Goal: Task Accomplishment & Management: Use online tool/utility

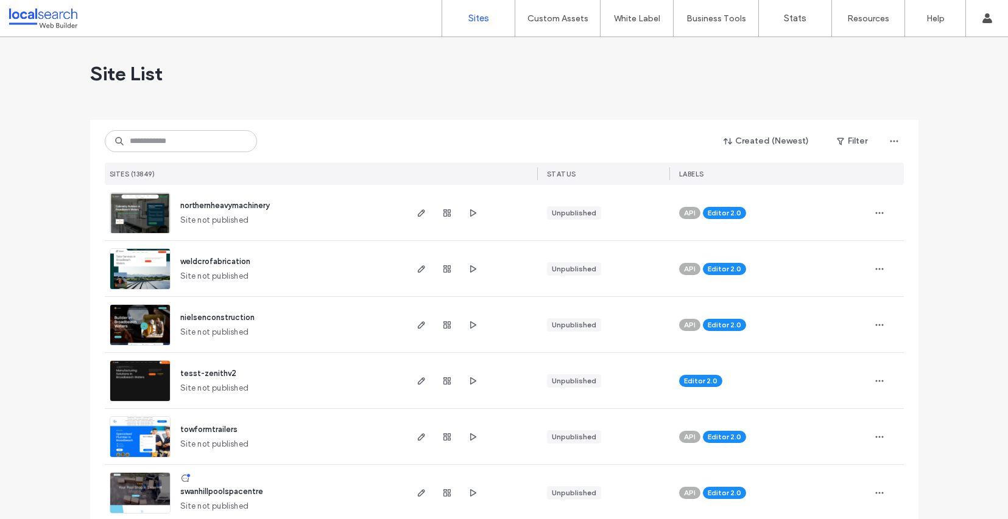
scroll to position [284, 0]
click at [183, 142] on input at bounding box center [181, 141] width 152 height 22
paste input "********"
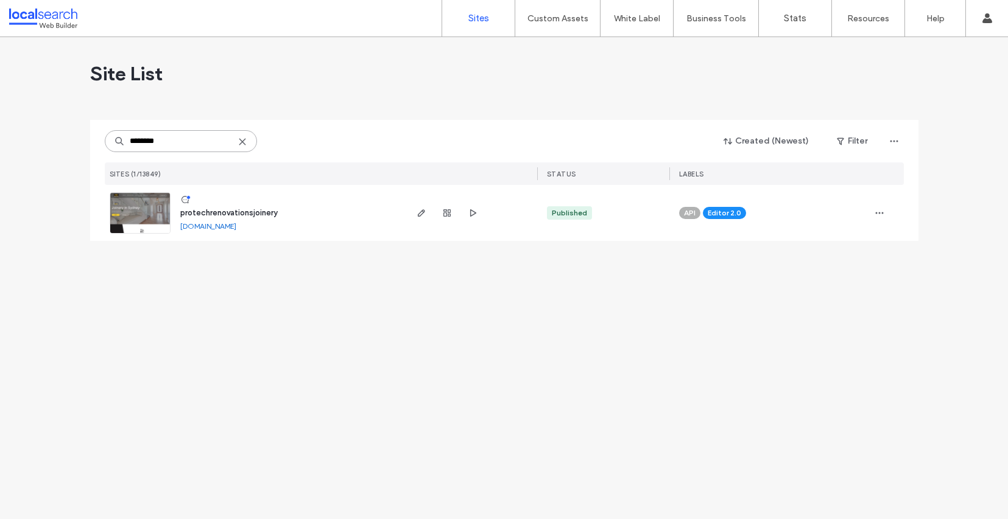
type input "********"
click at [155, 220] on img at bounding box center [140, 234] width 60 height 83
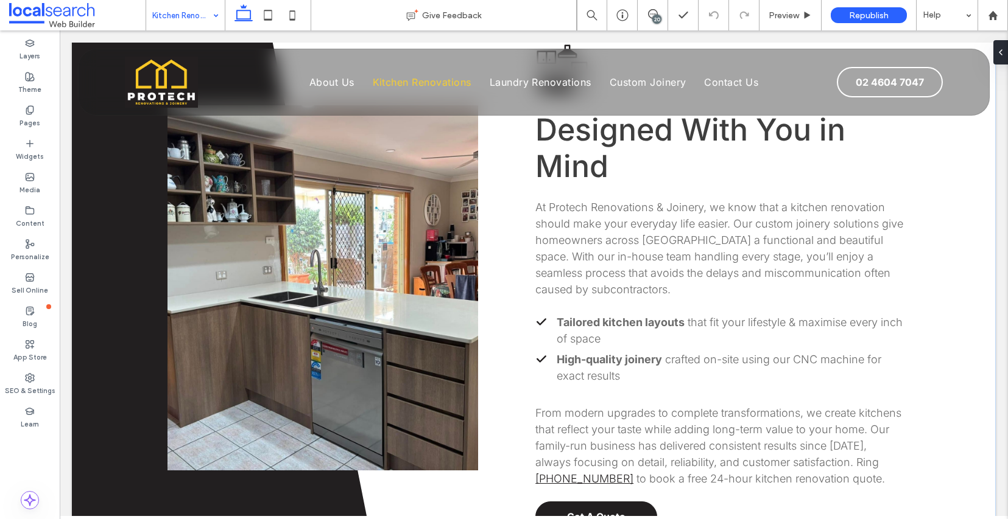
scroll to position [445, 0]
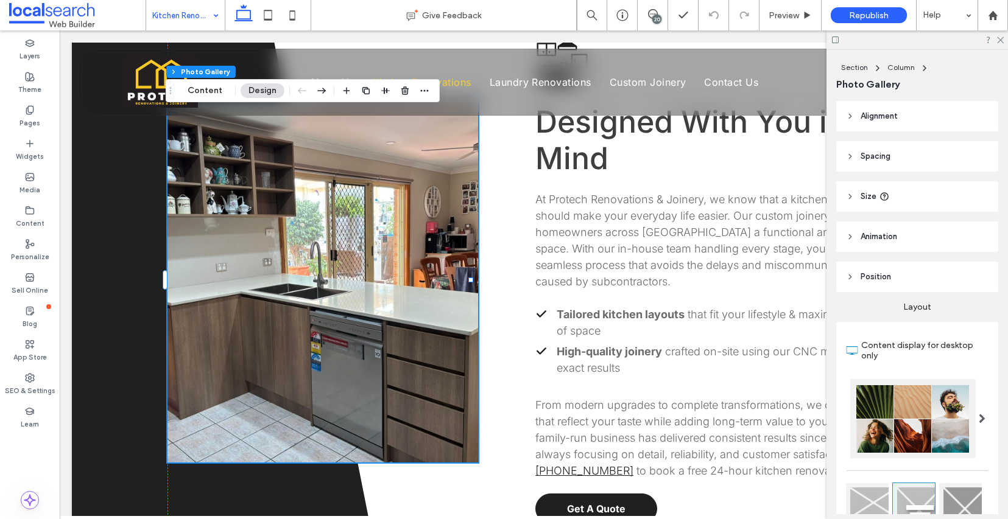
click at [258, 183] on link at bounding box center [322, 279] width 311 height 365
click at [202, 82] on div "Section Column Photo Gallery Content Design" at bounding box center [303, 90] width 274 height 23
click at [204, 86] on button "Content" at bounding box center [205, 90] width 51 height 15
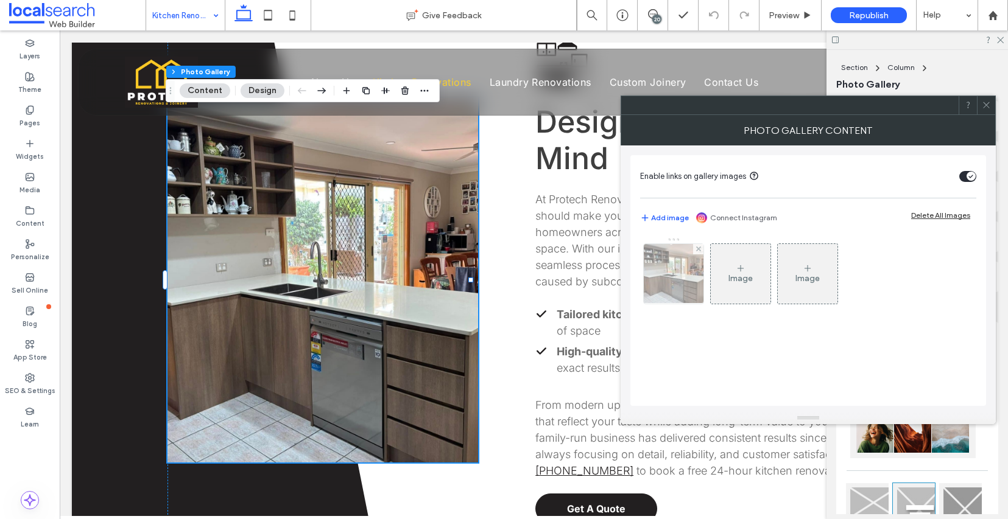
click at [677, 272] on img at bounding box center [674, 274] width 80 height 60
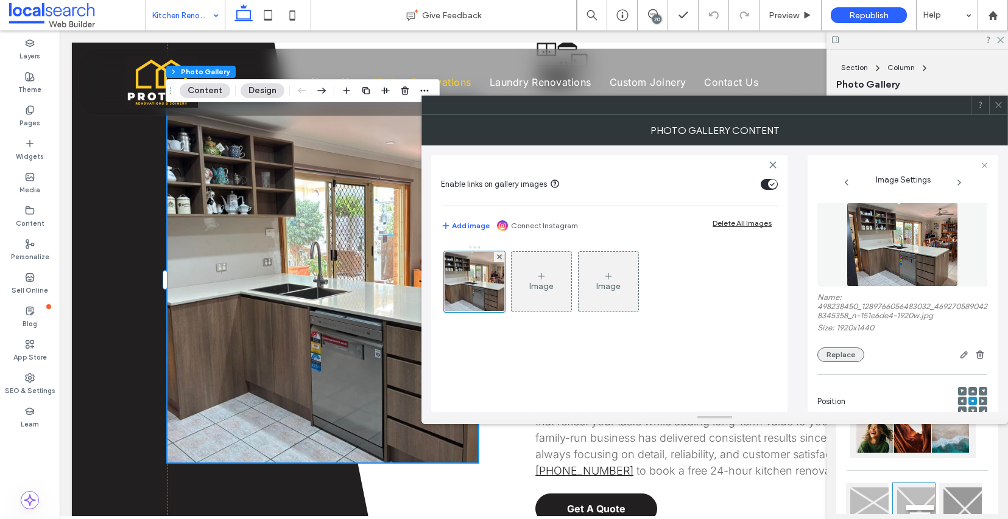
click at [845, 362] on button "Replace" at bounding box center [840, 355] width 47 height 15
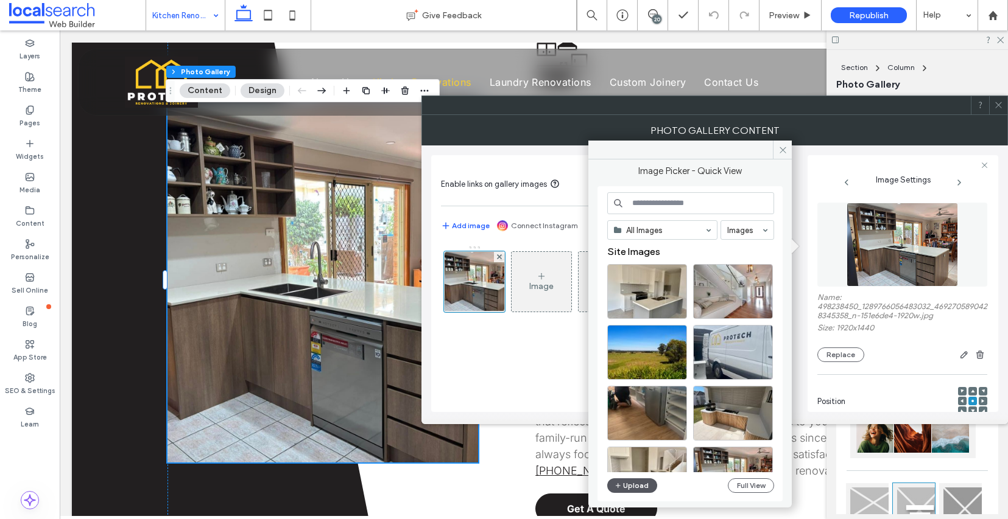
click at [636, 491] on button "Upload" at bounding box center [632, 486] width 50 height 15
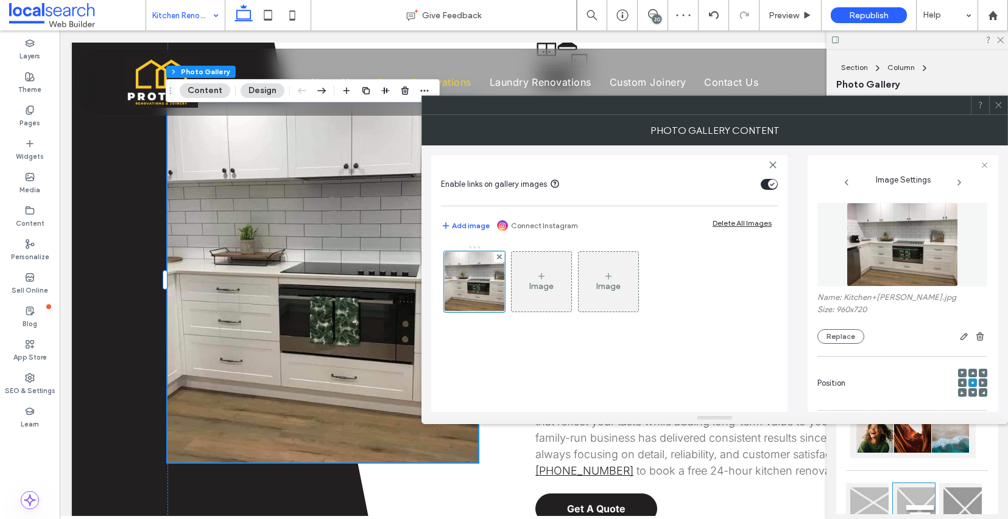
click at [996, 104] on icon at bounding box center [998, 104] width 9 height 9
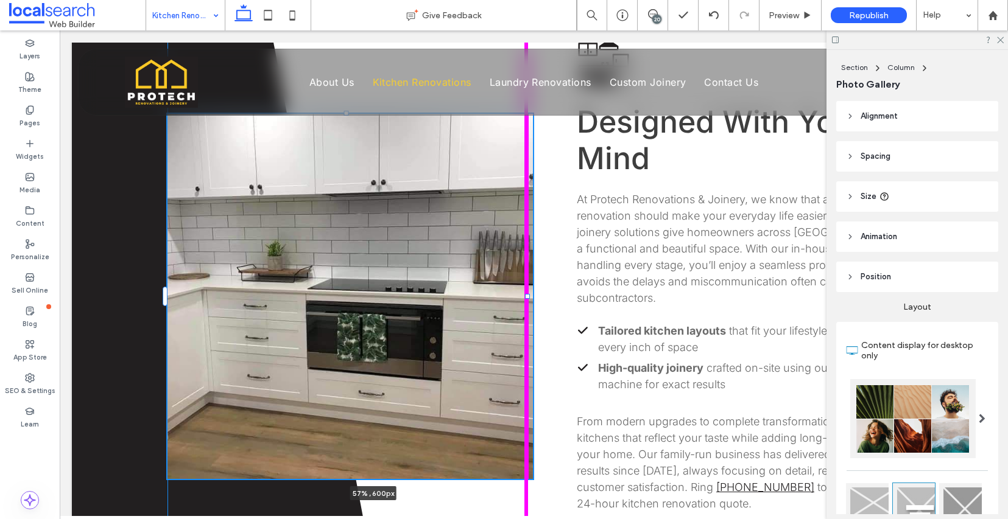
drag, startPoint x: 471, startPoint y: 264, endPoint x: 578, endPoint y: 270, distance: 108.0
click at [578, 270] on div "57% , 600px Kitchen Icon Designed With You in Mind At Protech Renovations & Joi…" at bounding box center [534, 296] width 924 height 662
type input "**"
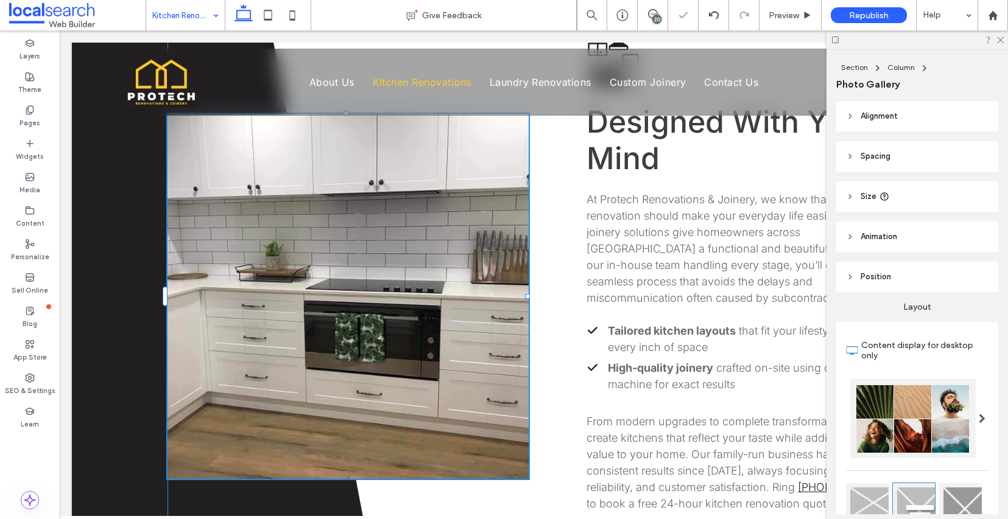
type input "****"
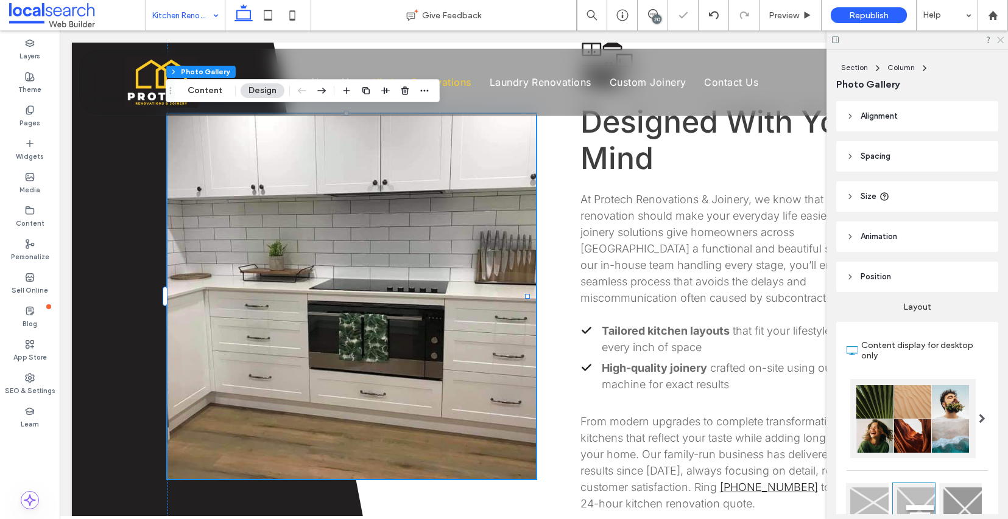
click at [999, 40] on icon at bounding box center [1000, 39] width 8 height 8
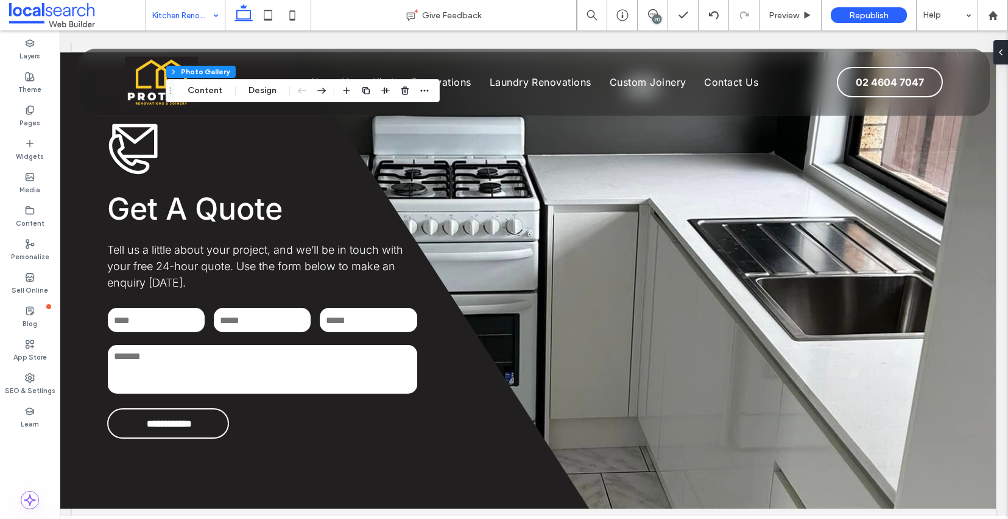
scroll to position [1741, 0]
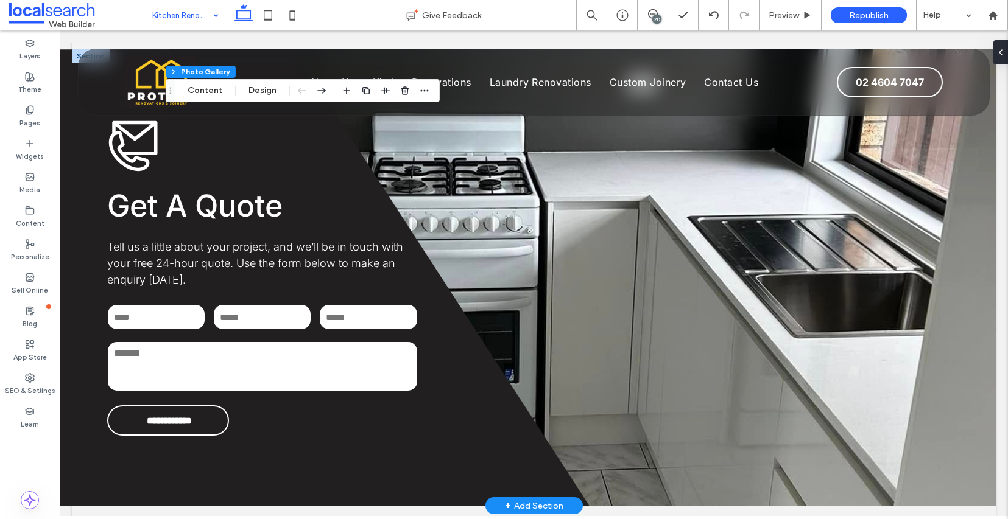
click at [656, 336] on div "**********" at bounding box center [534, 277] width 924 height 457
type textarea "*"
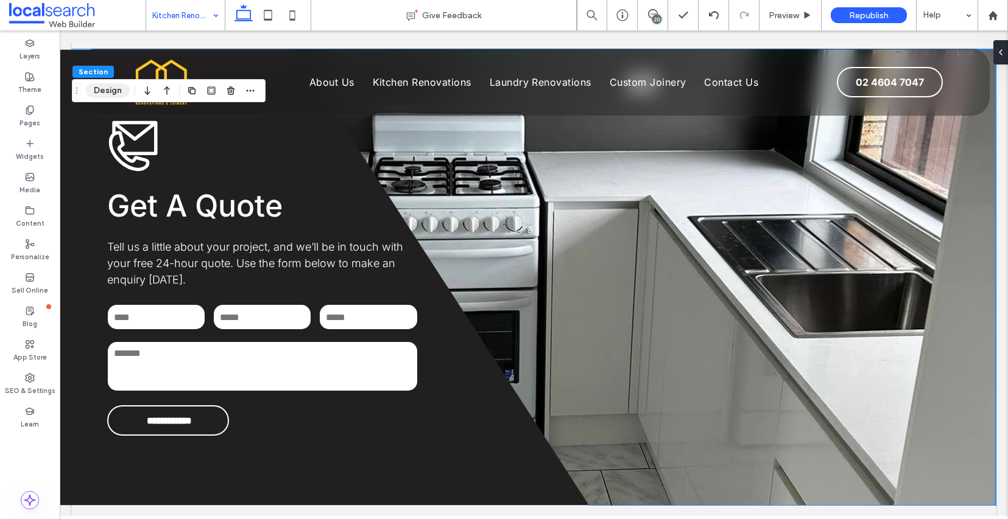
click at [107, 91] on button "Design" at bounding box center [108, 90] width 44 height 15
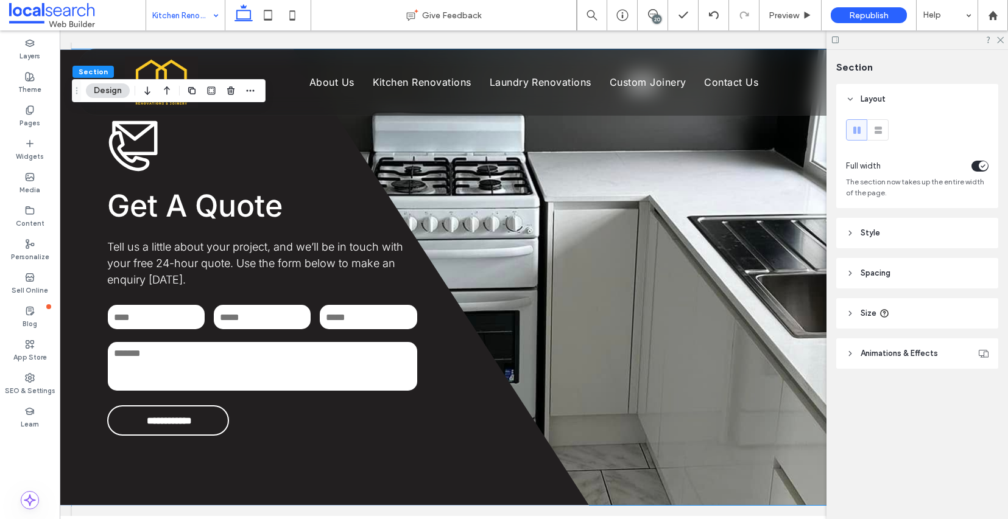
click at [850, 235] on use at bounding box center [850, 233] width 2 height 4
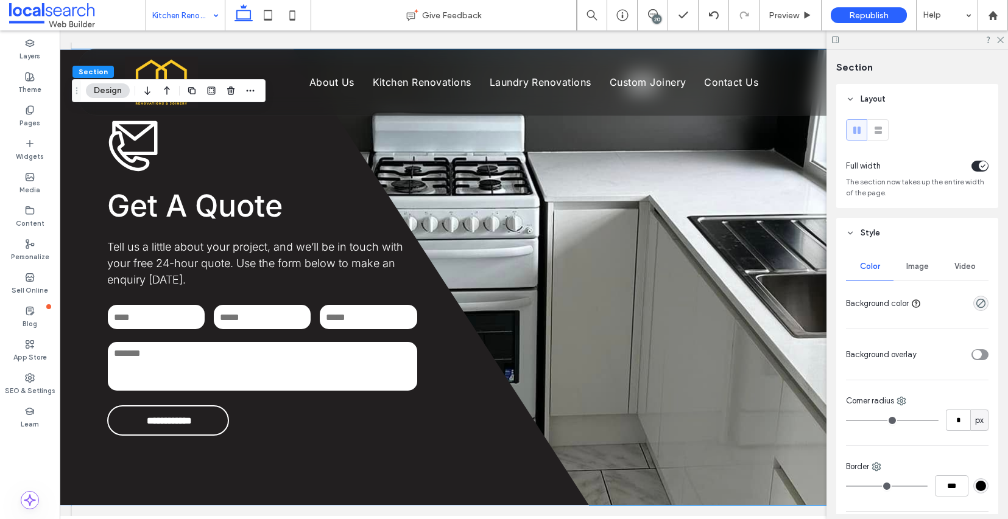
click at [913, 278] on div "Image" at bounding box center [916, 266] width 47 height 27
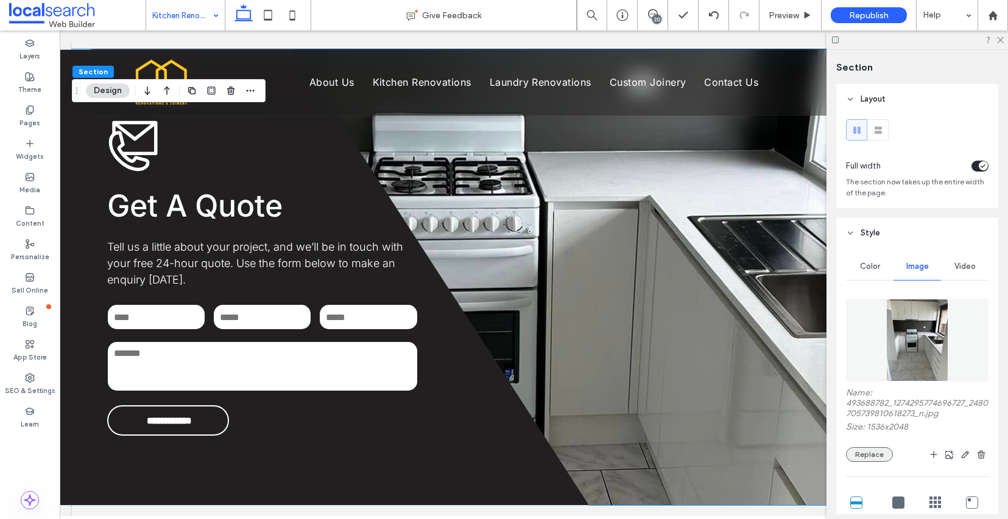
click at [870, 462] on button "Replace" at bounding box center [869, 455] width 47 height 15
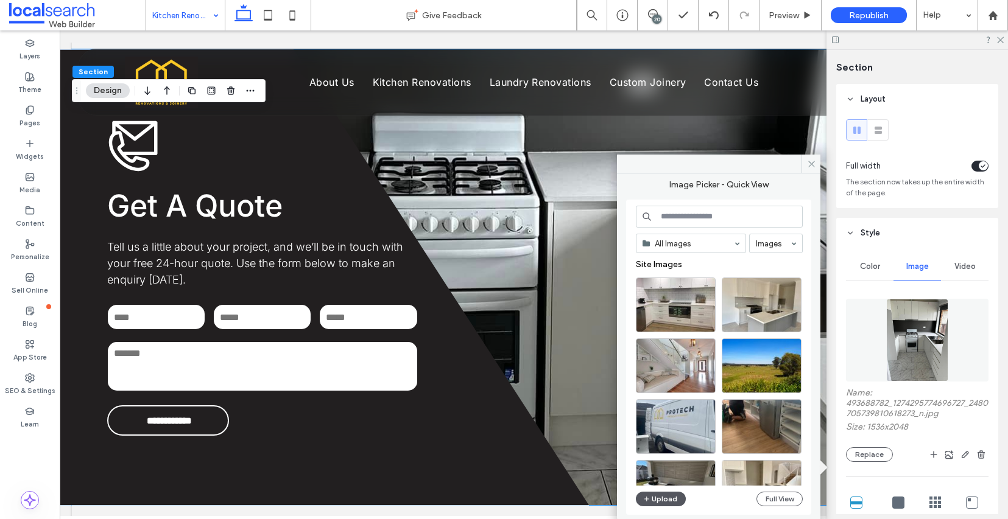
click at [666, 504] on button "Upload" at bounding box center [661, 499] width 50 height 15
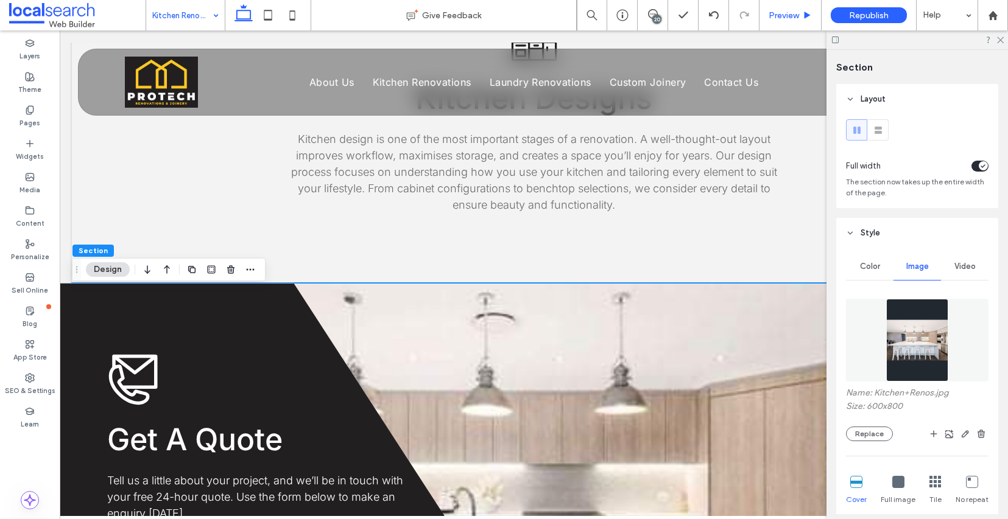
scroll to position [1601, 0]
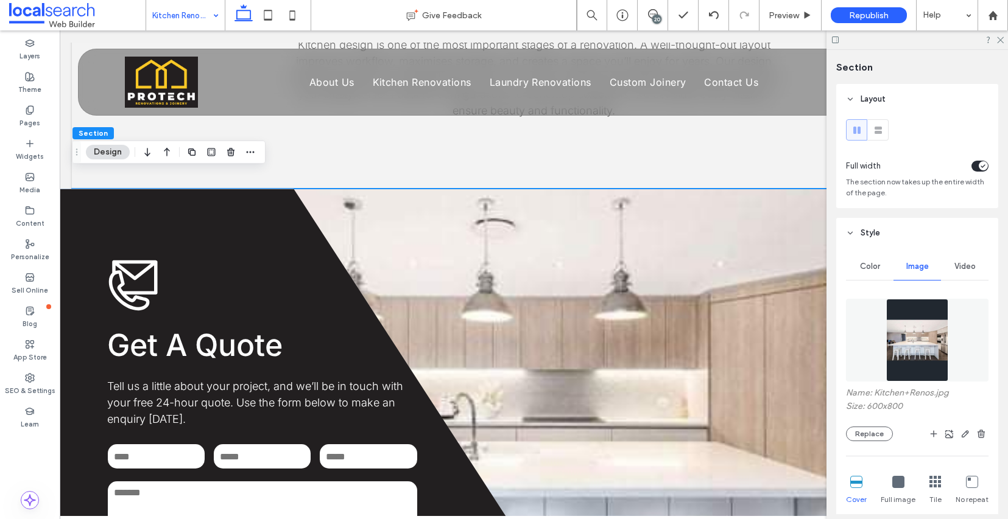
click at [617, 311] on div "**********" at bounding box center [534, 417] width 924 height 457
click at [874, 441] on button "Replace" at bounding box center [869, 434] width 47 height 15
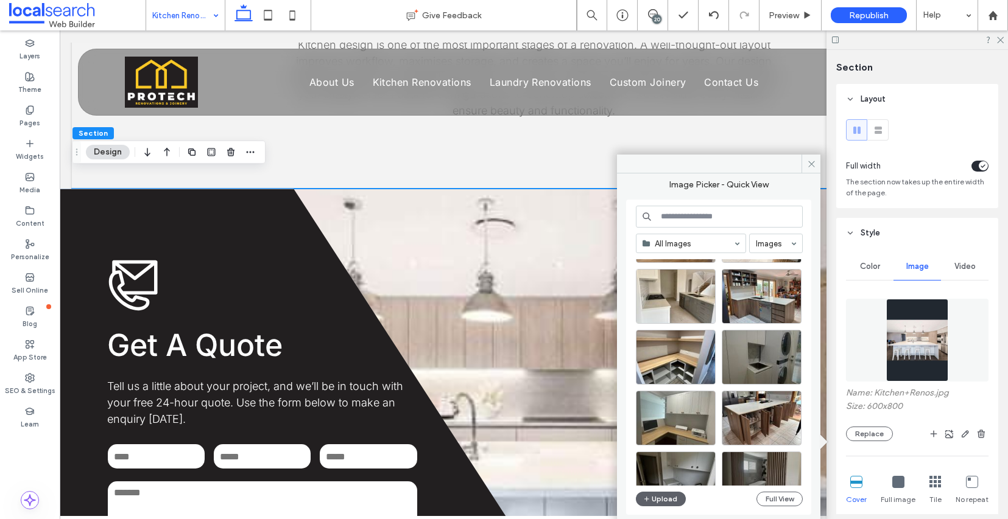
scroll to position [272, 0]
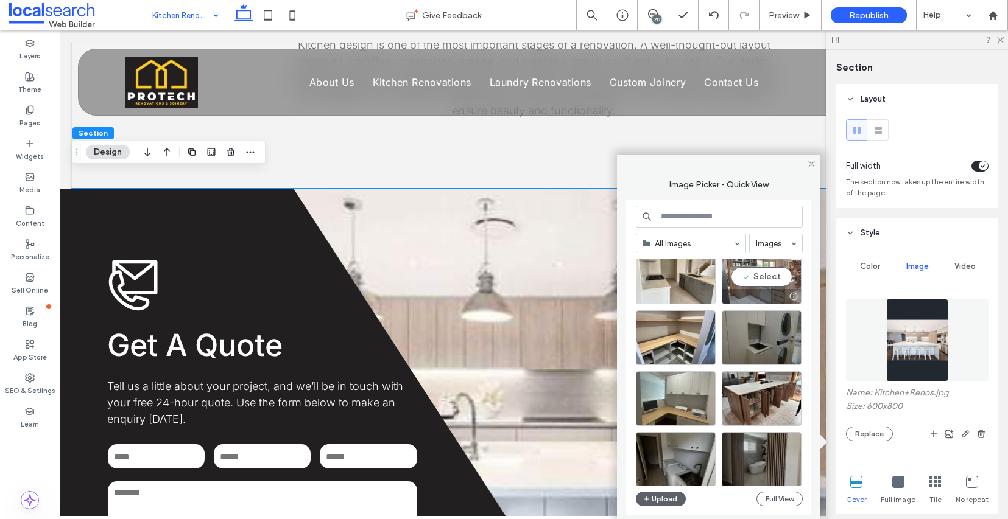
click at [764, 296] on div at bounding box center [761, 296] width 79 height 15
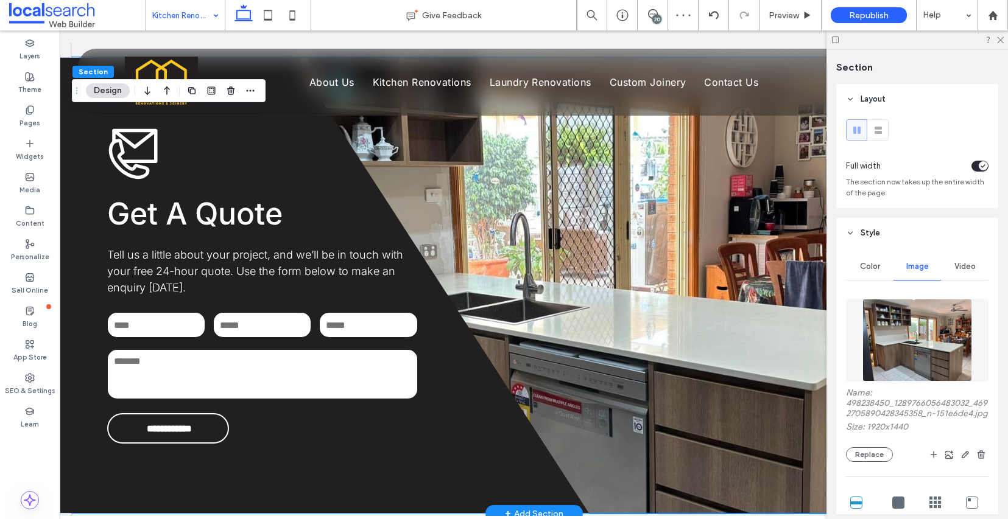
scroll to position [1738, 0]
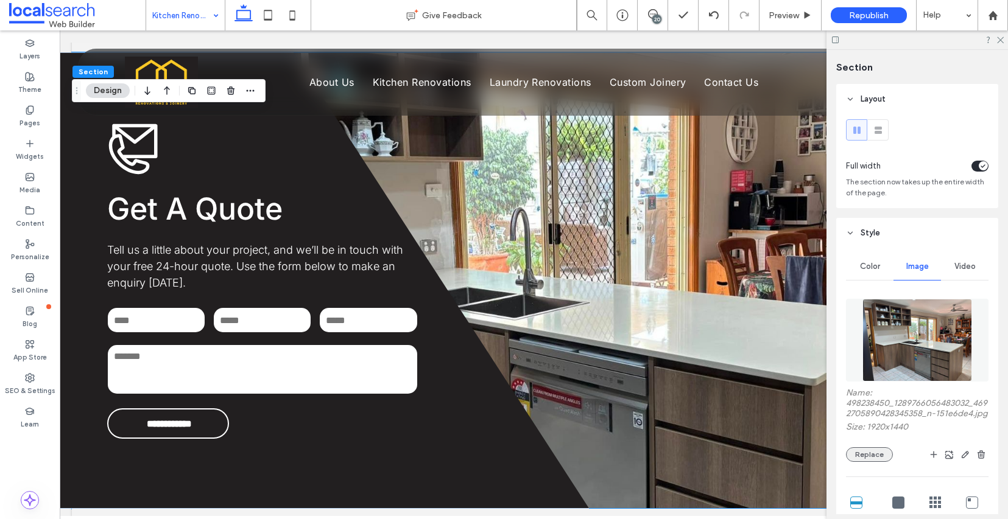
click at [860, 462] on button "Replace" at bounding box center [869, 455] width 47 height 15
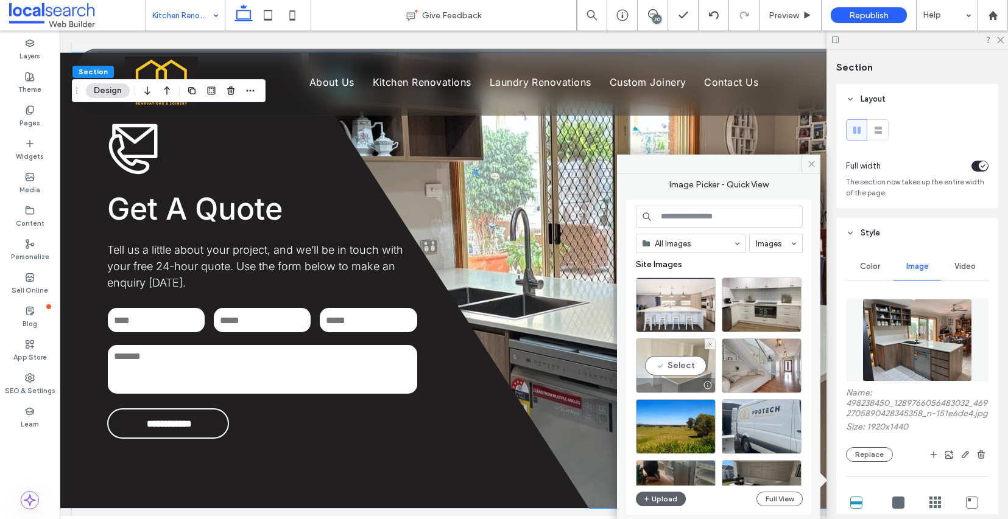
click at [677, 359] on div "Select" at bounding box center [676, 366] width 80 height 55
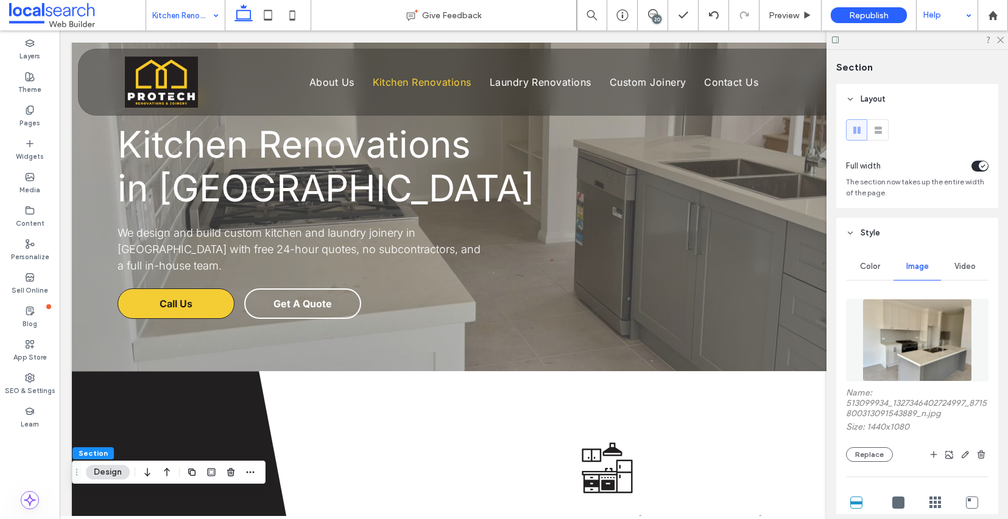
scroll to position [0, 0]
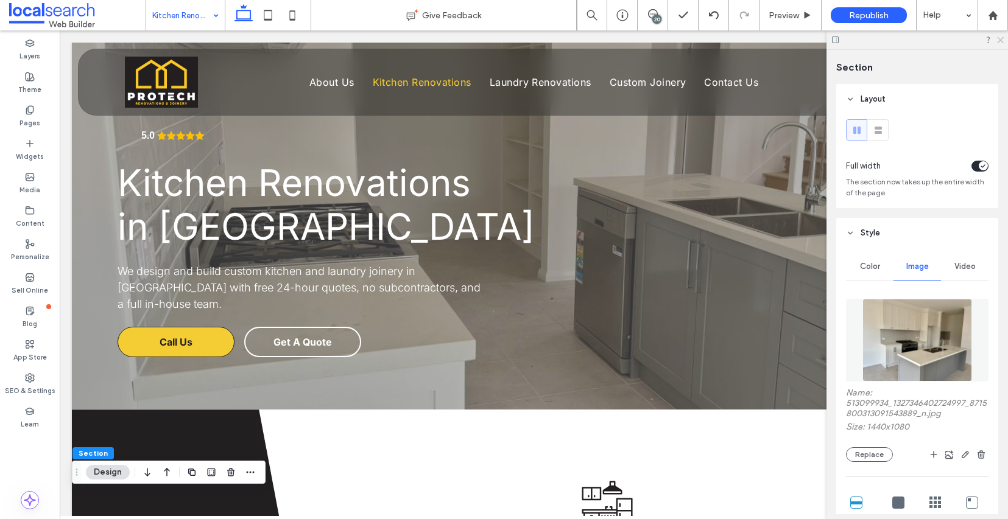
click at [1001, 40] on icon at bounding box center [1000, 39] width 8 height 8
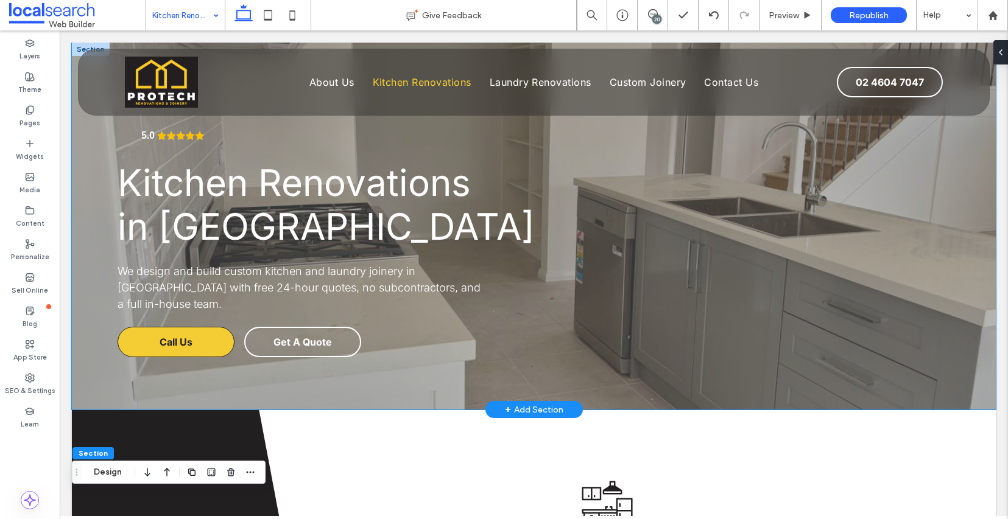
click at [879, 147] on div "5.0 Kitchen Renovations in Sydney We design and build custom kitchen and laundr…" at bounding box center [534, 226] width 731 height 367
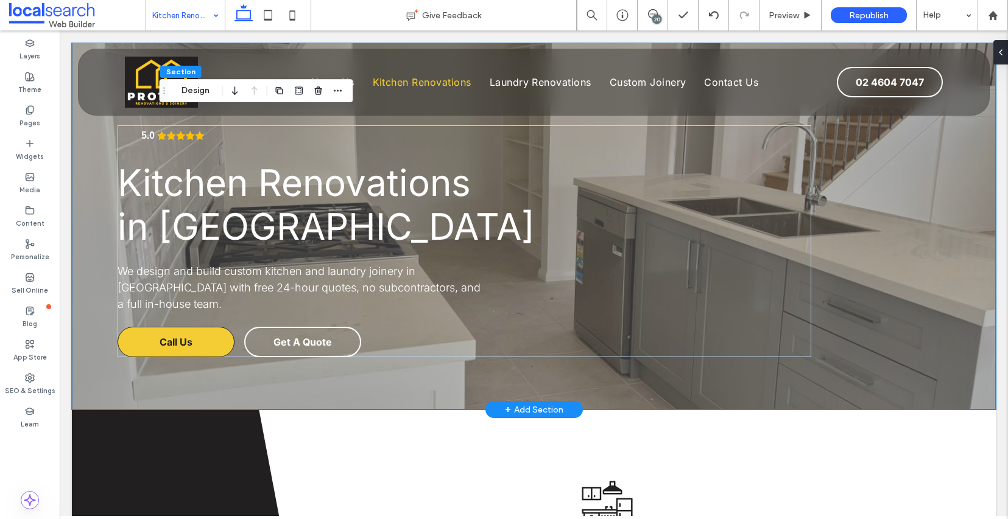
click at [83, 145] on div "5.0 Kitchen Renovations in Sydney We design and build custom kitchen and laundr…" at bounding box center [534, 226] width 924 height 367
click at [192, 91] on button "Design" at bounding box center [196, 90] width 44 height 15
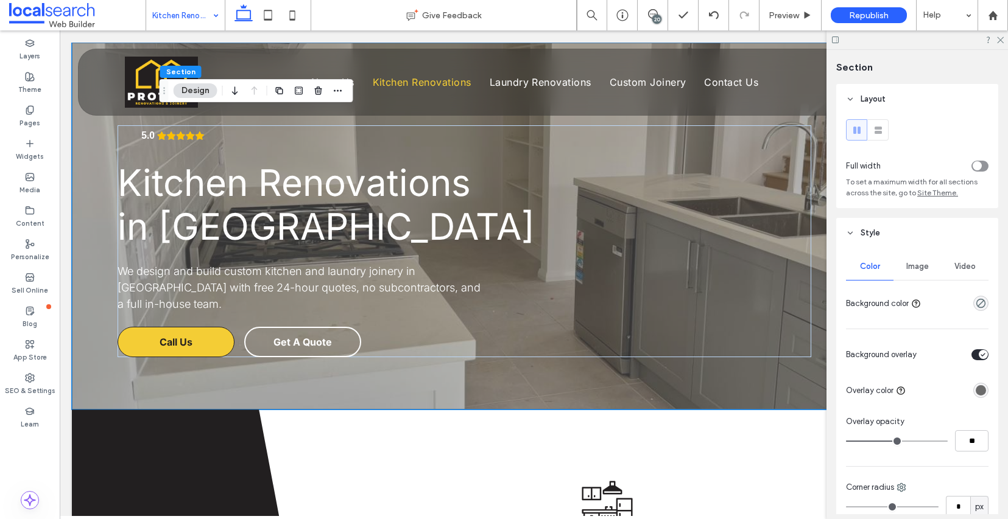
click at [912, 269] on span "Image" at bounding box center [917, 267] width 23 height 10
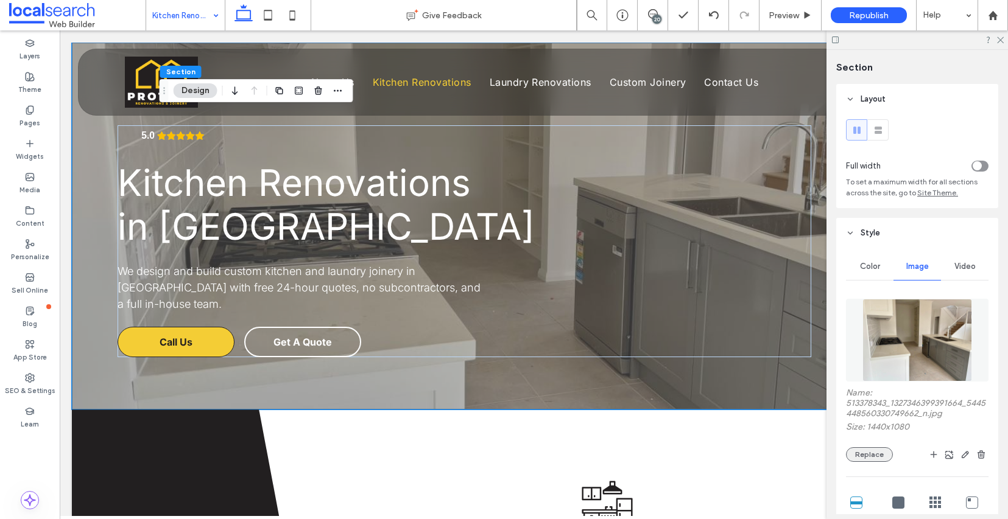
click at [877, 462] on button "Replace" at bounding box center [869, 455] width 47 height 15
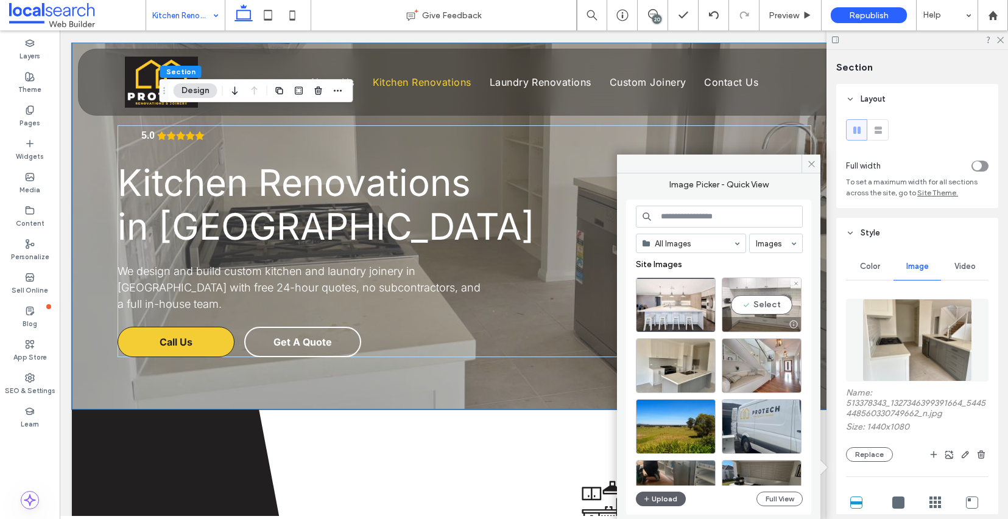
click at [782, 315] on div "Select" at bounding box center [762, 305] width 80 height 55
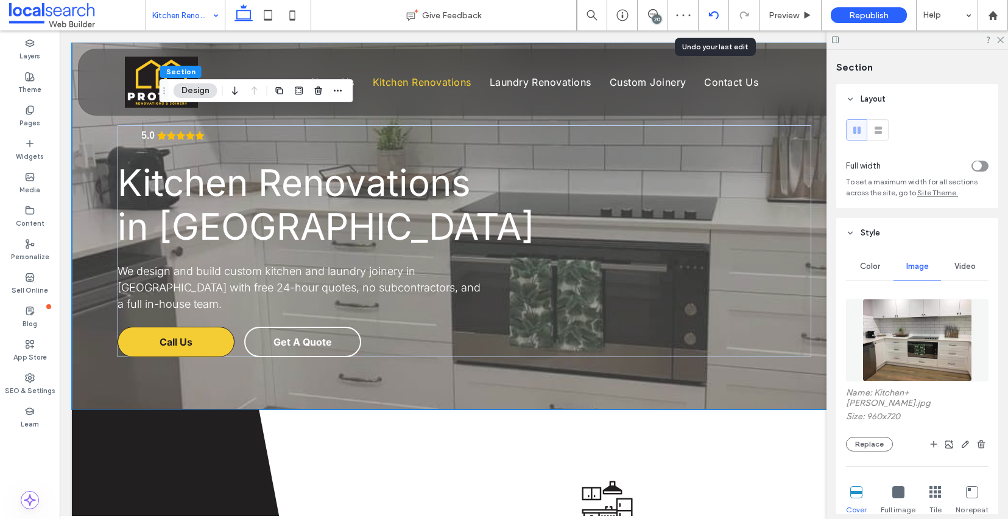
click at [717, 18] on icon at bounding box center [714, 15] width 10 height 10
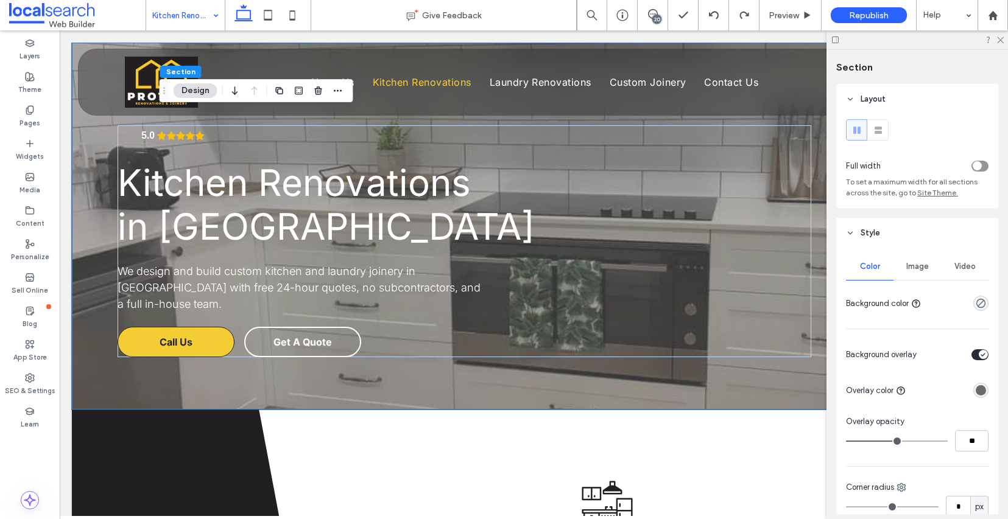
click at [975, 394] on div "rgba(107, 107, 107, 1)" at bounding box center [980, 390] width 10 height 10
click at [975, 390] on div "rgba(107, 107, 107, 1)" at bounding box center [980, 390] width 10 height 10
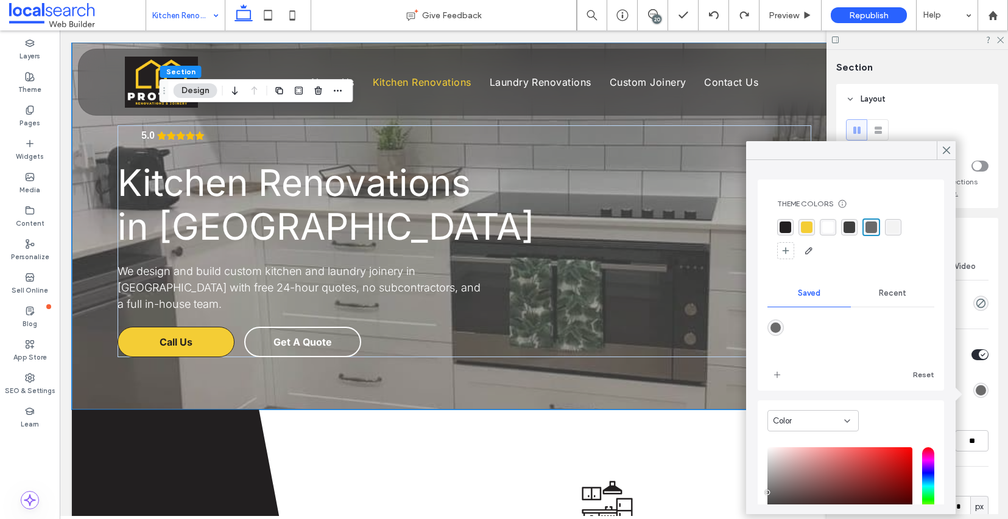
click at [895, 225] on div "rgba(243, 243, 243, 1)" at bounding box center [893, 228] width 12 height 12
click at [876, 226] on div "rgba(107, 107, 107, 1)" at bounding box center [870, 227] width 16 height 16
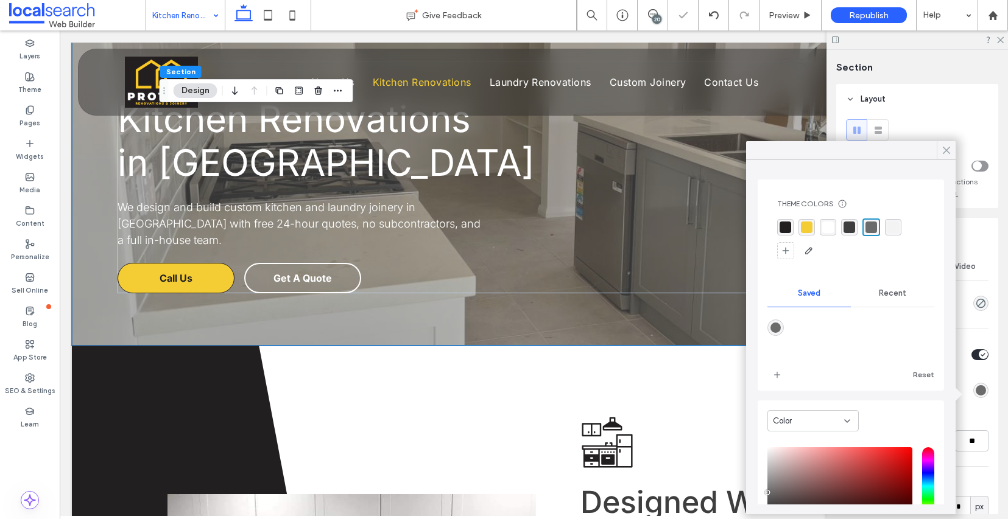
click at [946, 151] on icon at bounding box center [946, 150] width 11 height 11
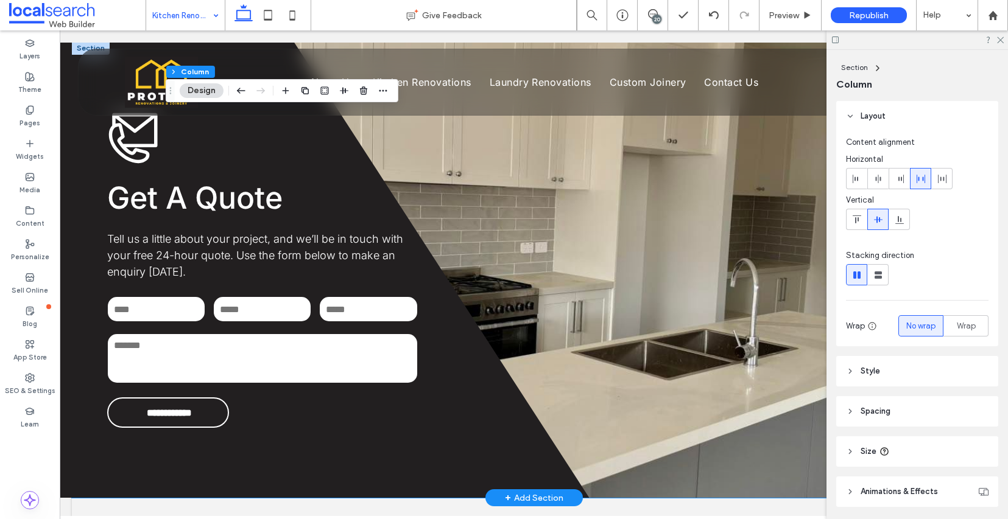
scroll to position [1749, 0]
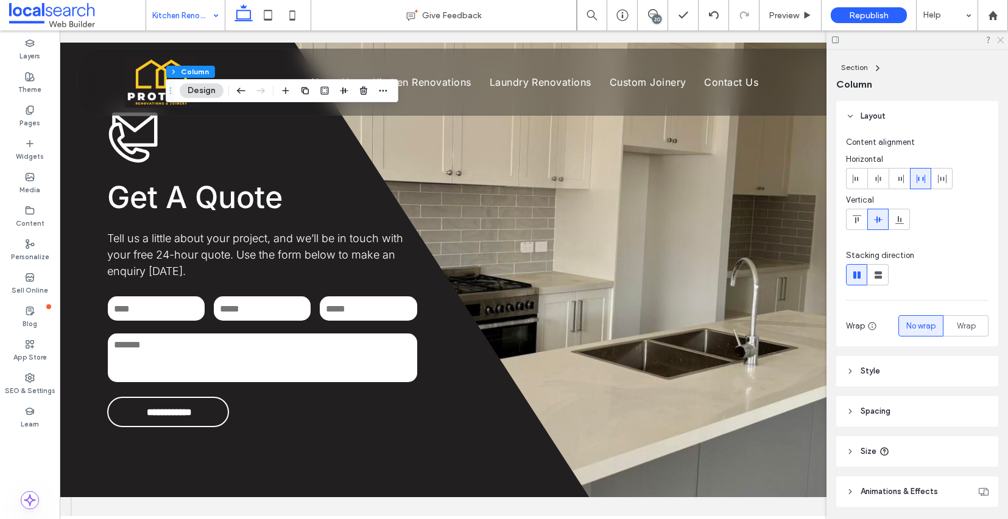
click at [999, 40] on icon at bounding box center [1000, 39] width 8 height 8
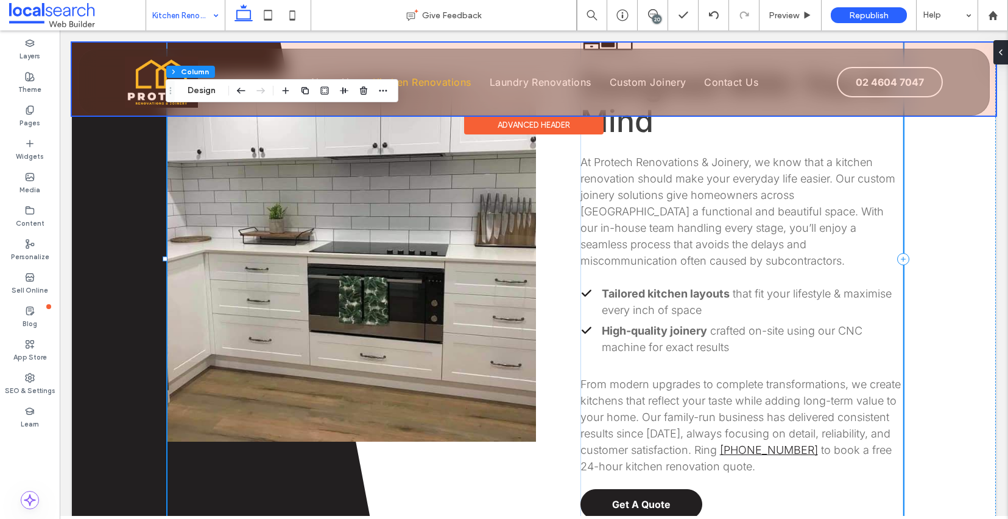
scroll to position [356, 0]
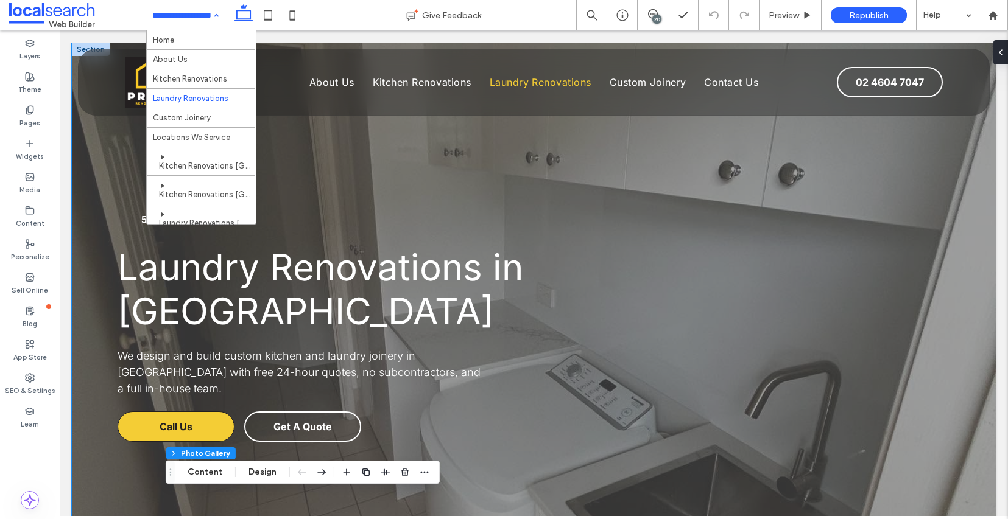
click at [348, 160] on div "5.0 Laundry Renovations in Sydney We design and build custom kitchen and laundr…" at bounding box center [534, 311] width 731 height 536
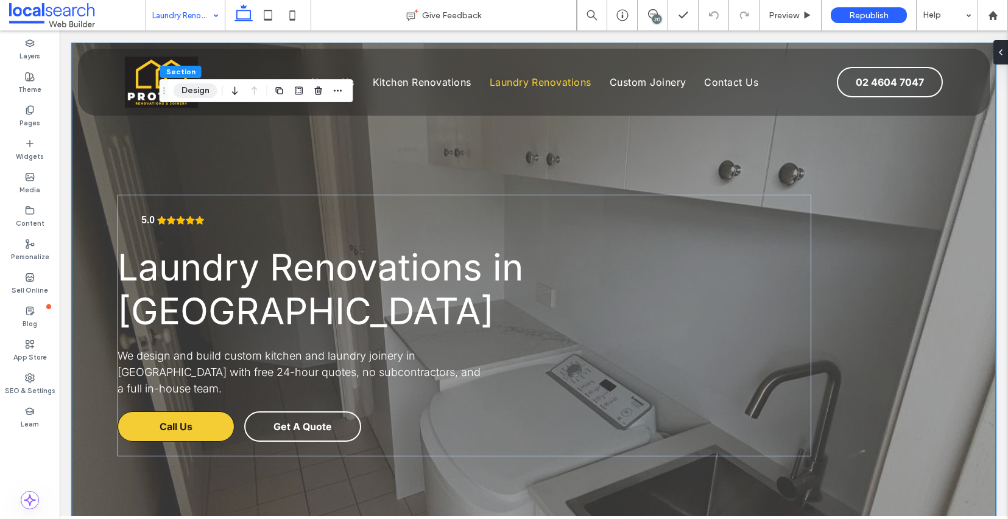
click at [197, 90] on button "Design" at bounding box center [196, 90] width 44 height 15
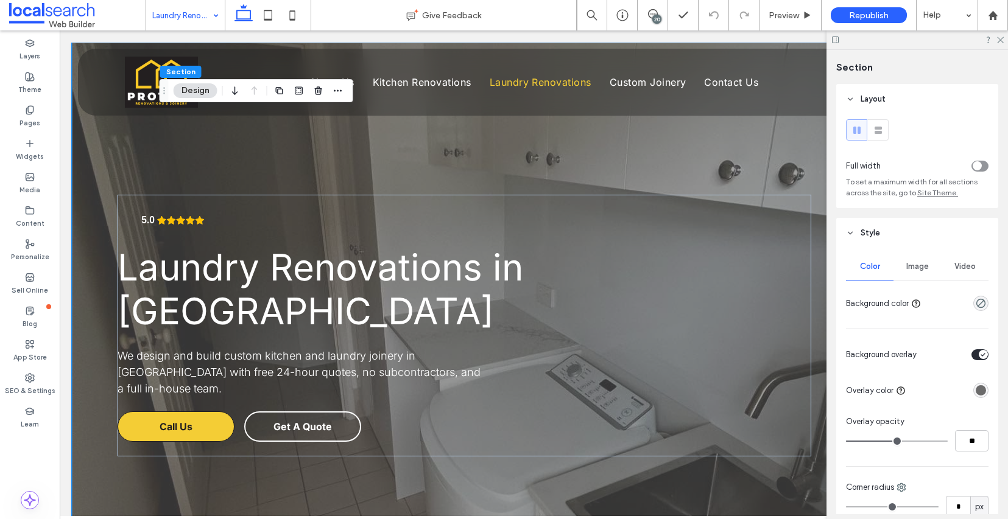
click at [914, 267] on span "Image" at bounding box center [917, 267] width 23 height 10
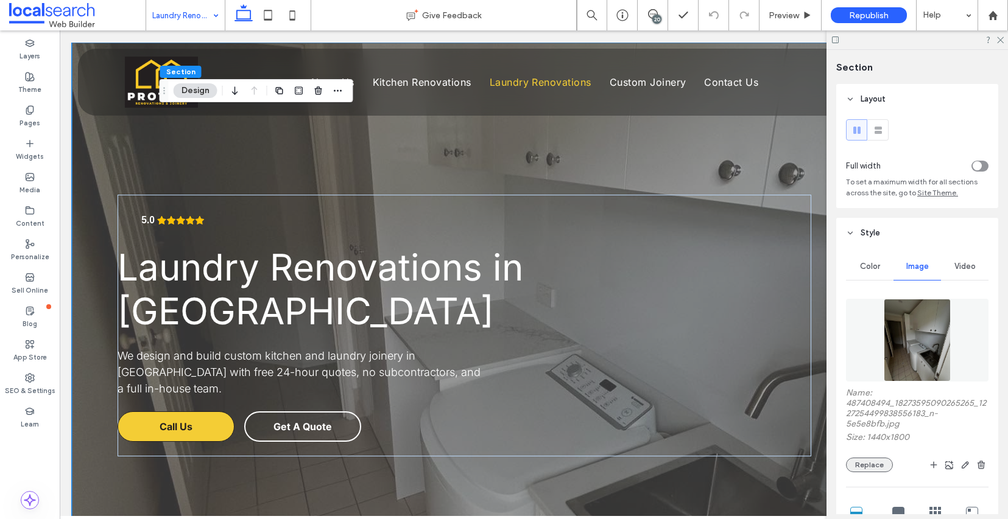
click at [862, 473] on button "Replace" at bounding box center [869, 465] width 47 height 15
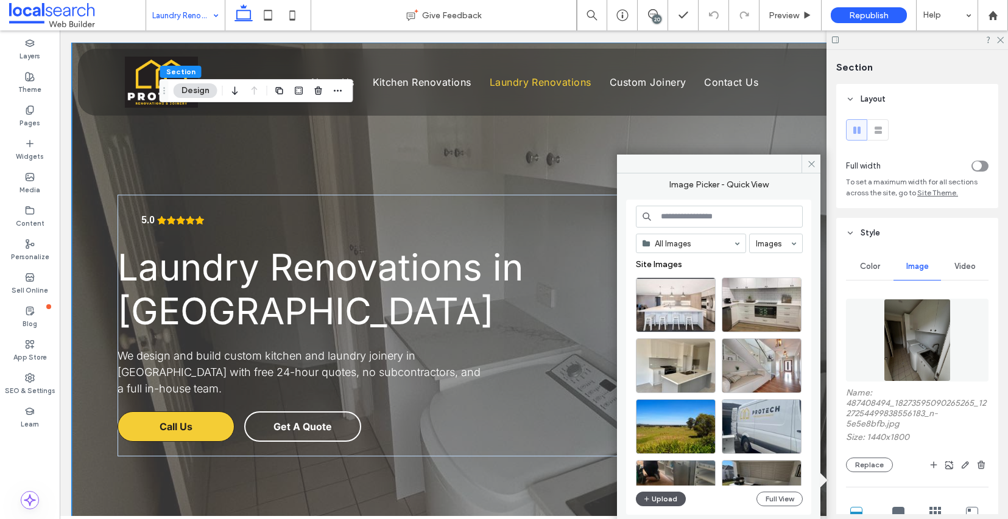
click at [657, 504] on button "Upload" at bounding box center [661, 499] width 50 height 15
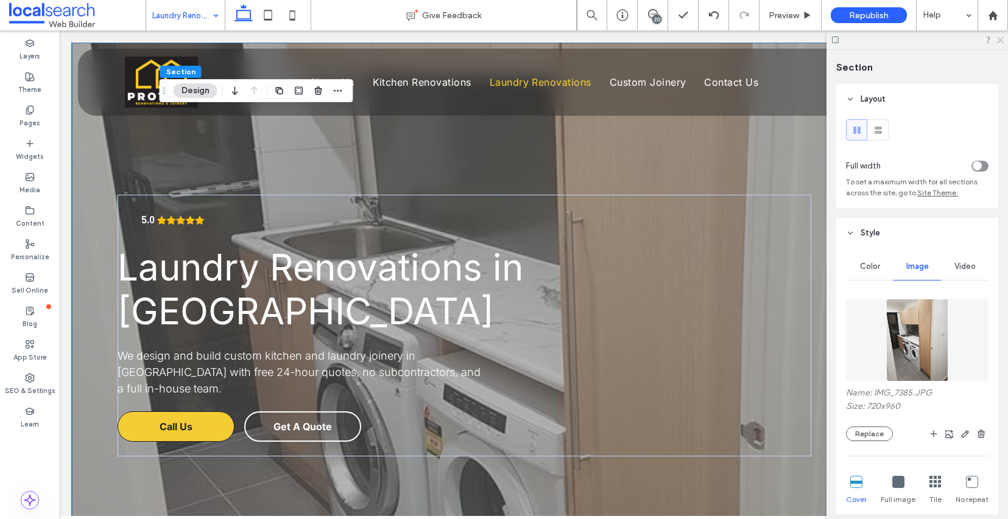
click at [999, 42] on icon at bounding box center [1000, 39] width 8 height 8
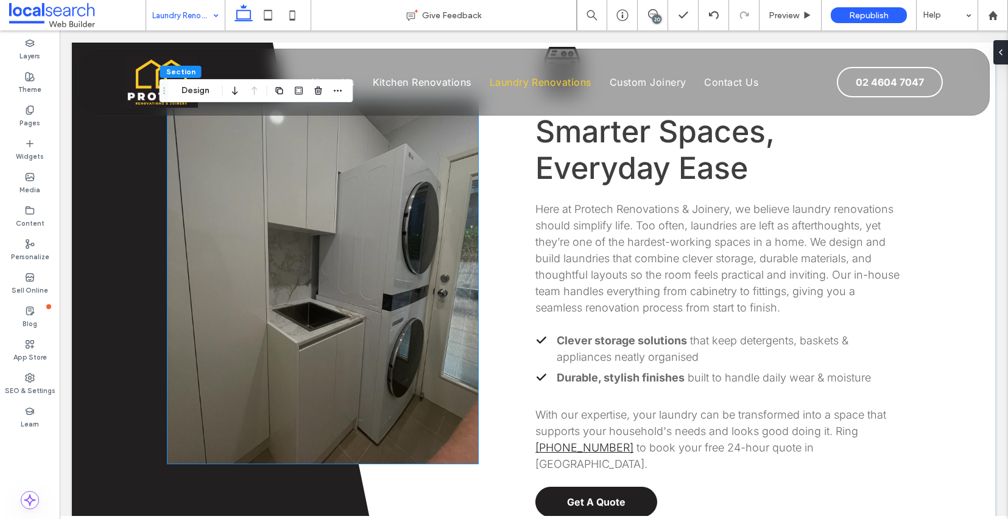
scroll to position [596, 0]
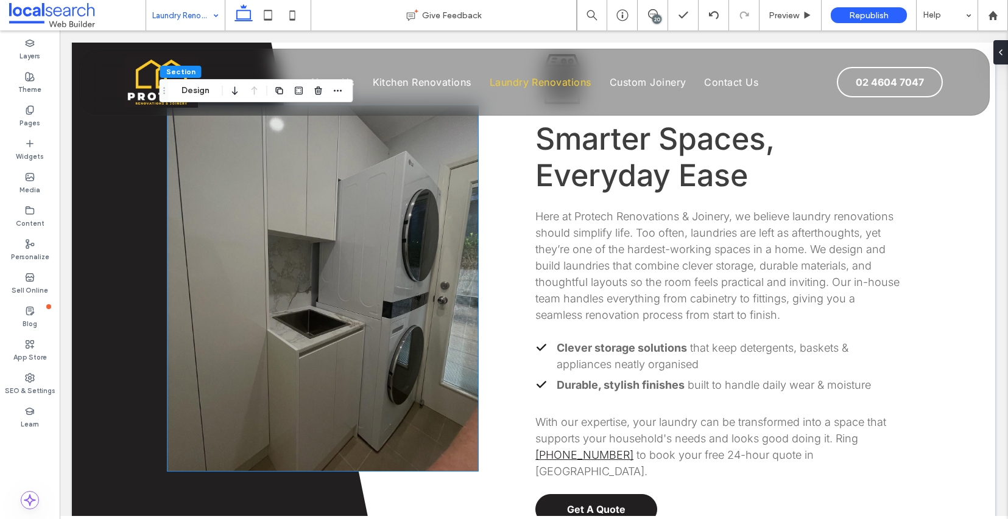
click at [367, 229] on link at bounding box center [322, 288] width 311 height 365
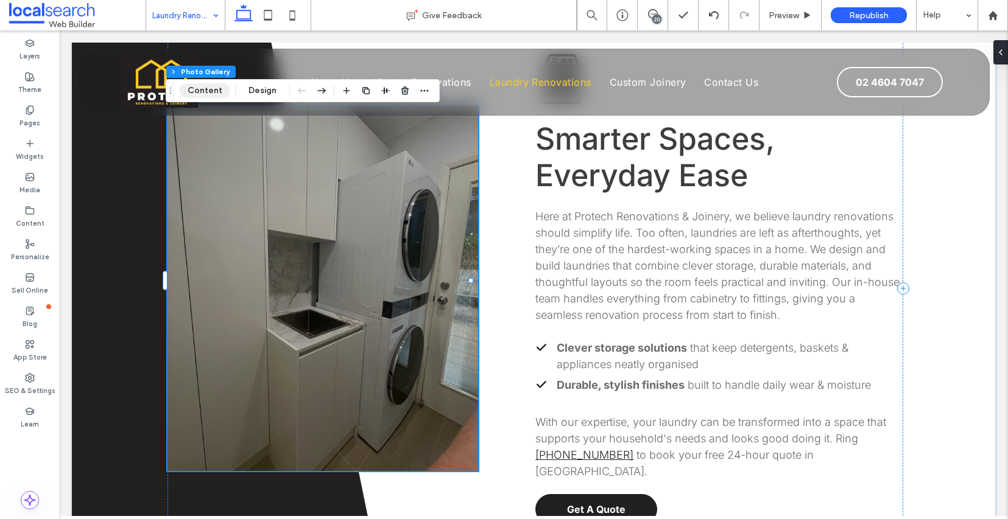
click at [202, 90] on button "Content" at bounding box center [205, 90] width 51 height 15
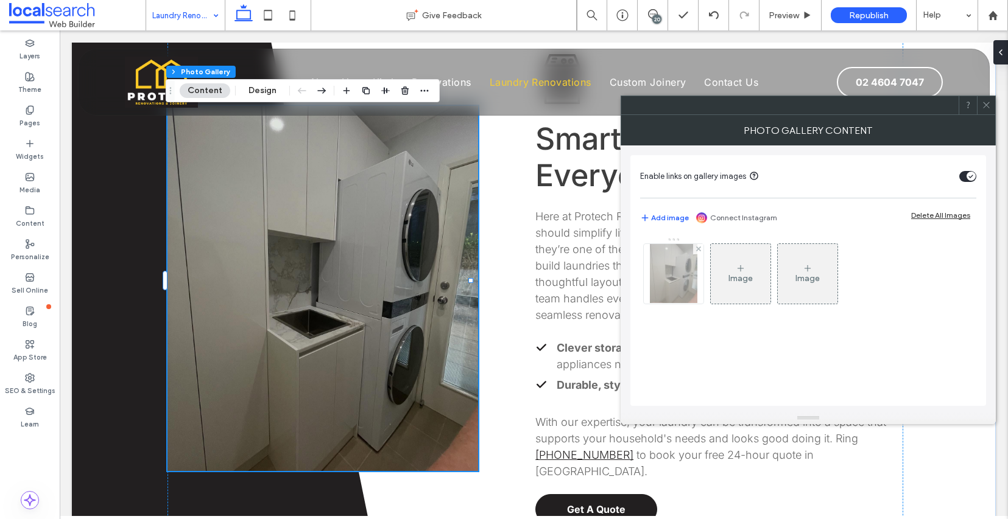
click at [673, 272] on img at bounding box center [673, 274] width 47 height 60
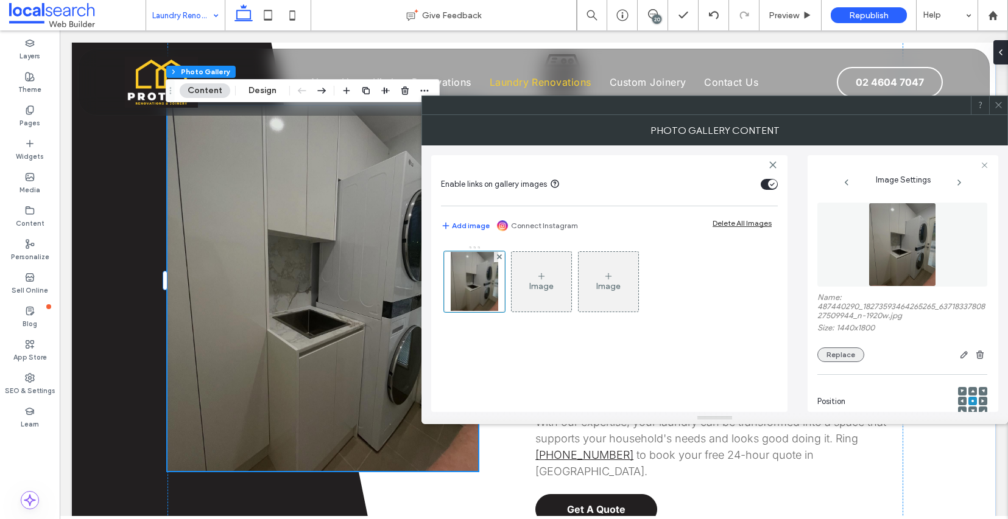
click at [840, 362] on button "Replace" at bounding box center [840, 355] width 47 height 15
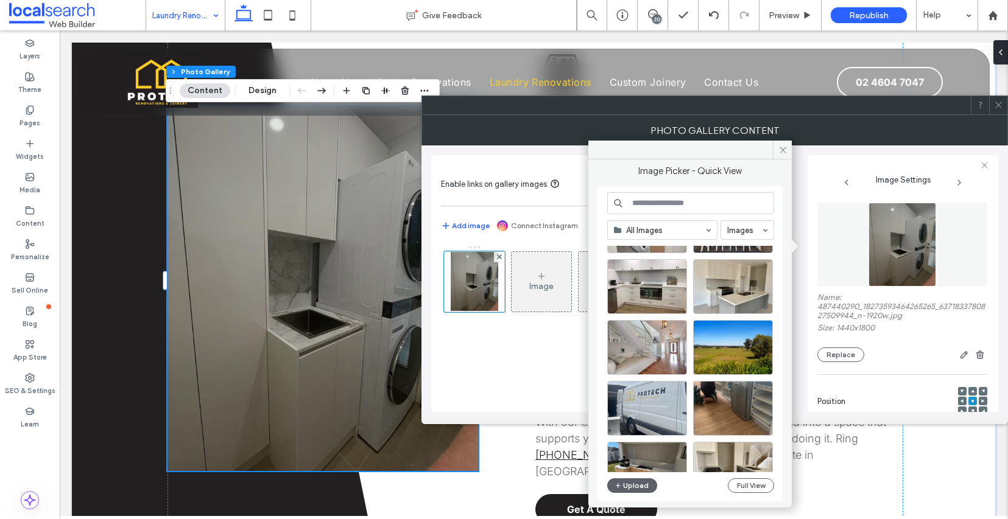
scroll to position [110, 0]
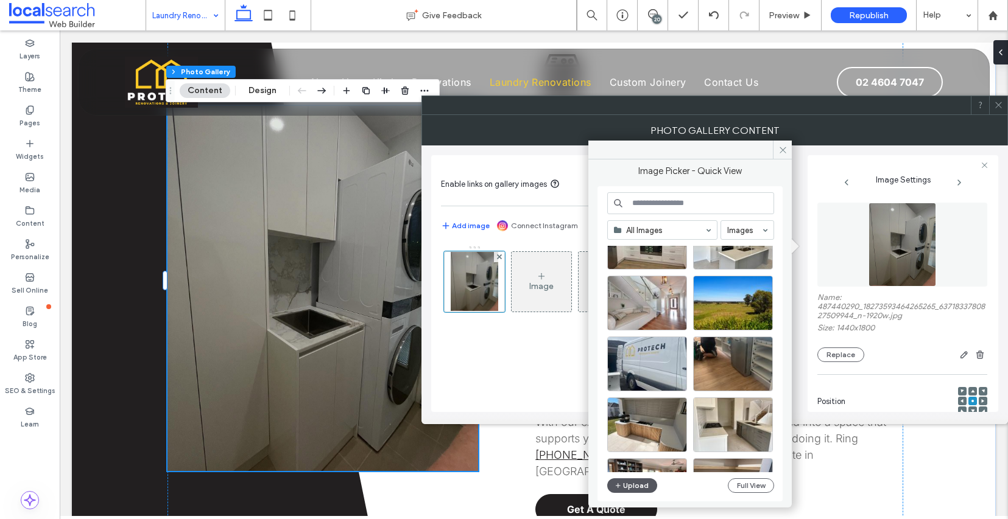
click at [638, 486] on button "Upload" at bounding box center [632, 486] width 50 height 15
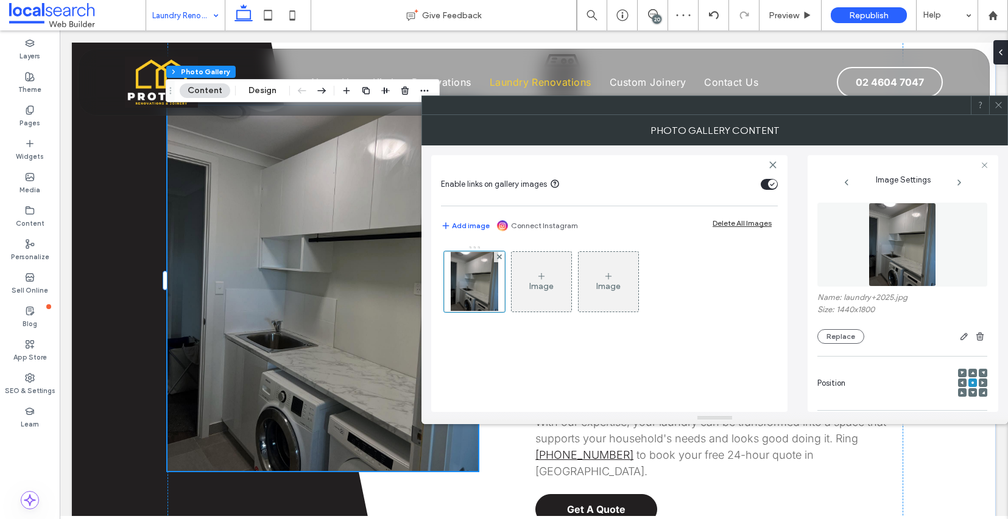
click at [999, 104] on use at bounding box center [998, 105] width 6 height 6
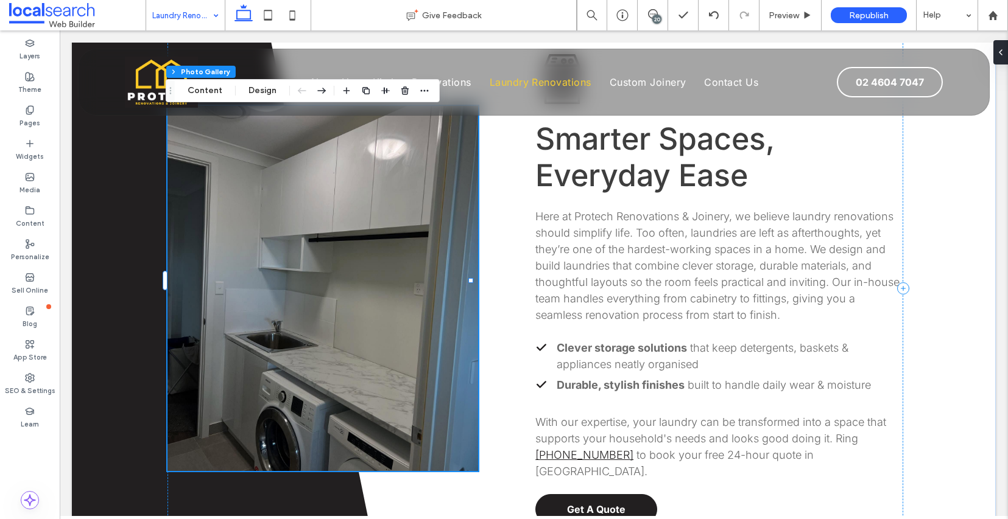
click at [357, 462] on link at bounding box center [322, 288] width 311 height 365
click at [359, 465] on div "Laundry Machine Icon Smarter Spaces, Everyday Ease Here at Protech Renovations …" at bounding box center [535, 288] width 736 height 613
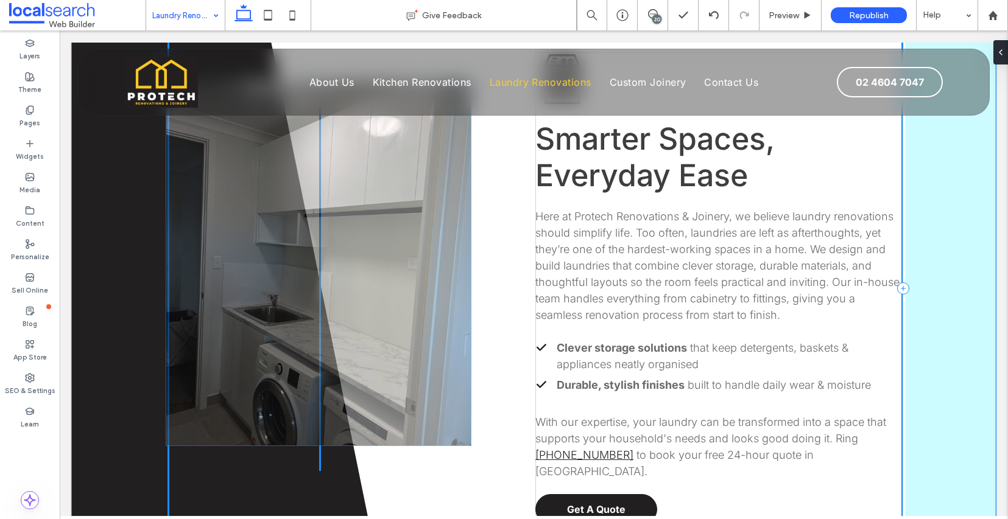
drag, startPoint x: 378, startPoint y: 376, endPoint x: 379, endPoint y: 359, distance: 17.7
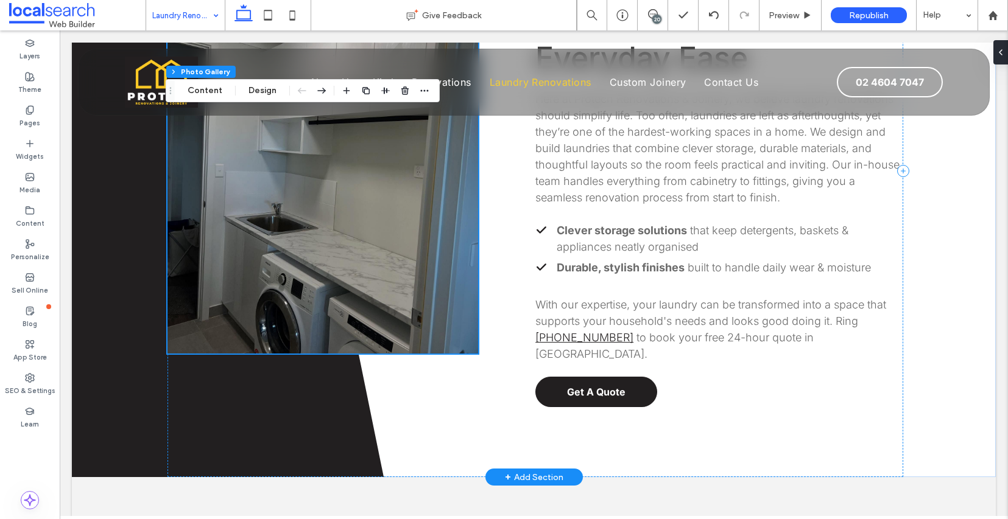
scroll to position [714, 0]
click at [375, 244] on link at bounding box center [322, 170] width 311 height 365
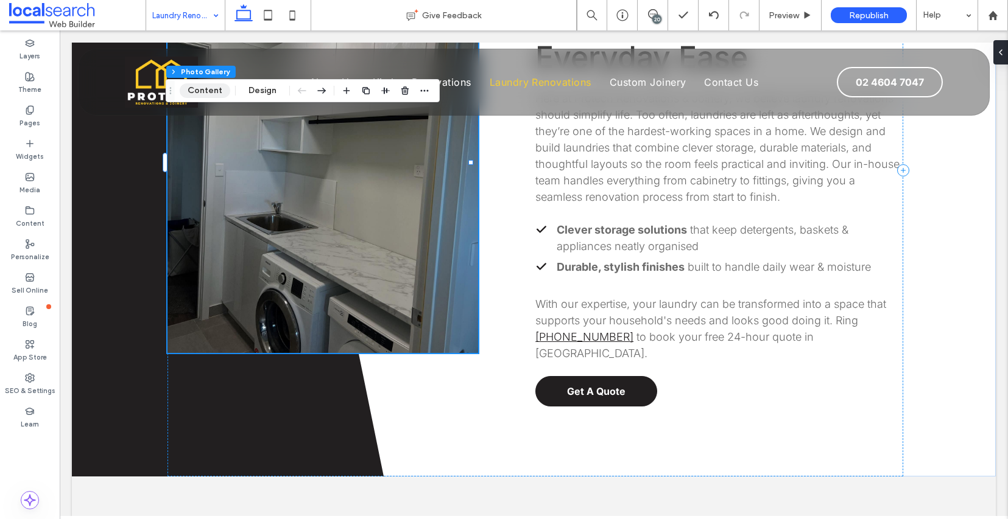
click at [216, 89] on button "Content" at bounding box center [205, 90] width 51 height 15
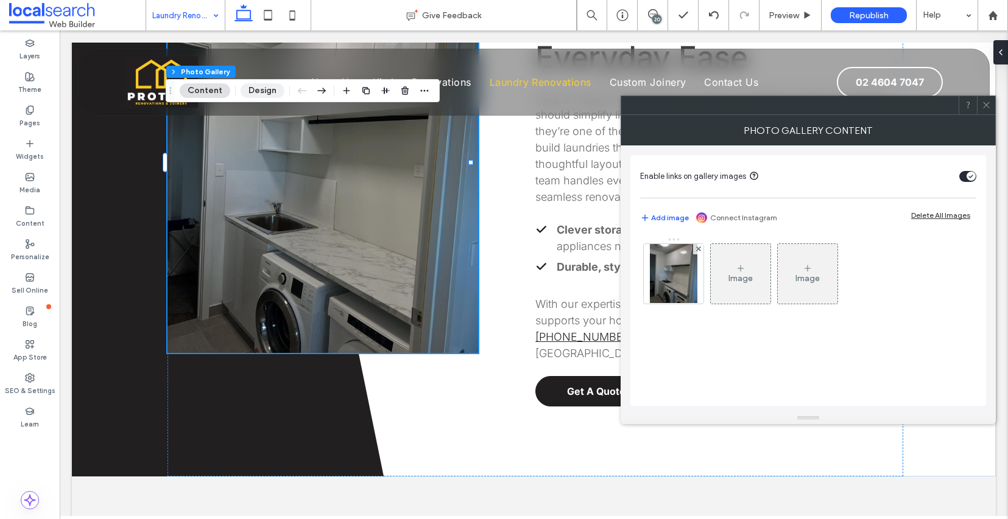
click at [261, 91] on button "Design" at bounding box center [263, 90] width 44 height 15
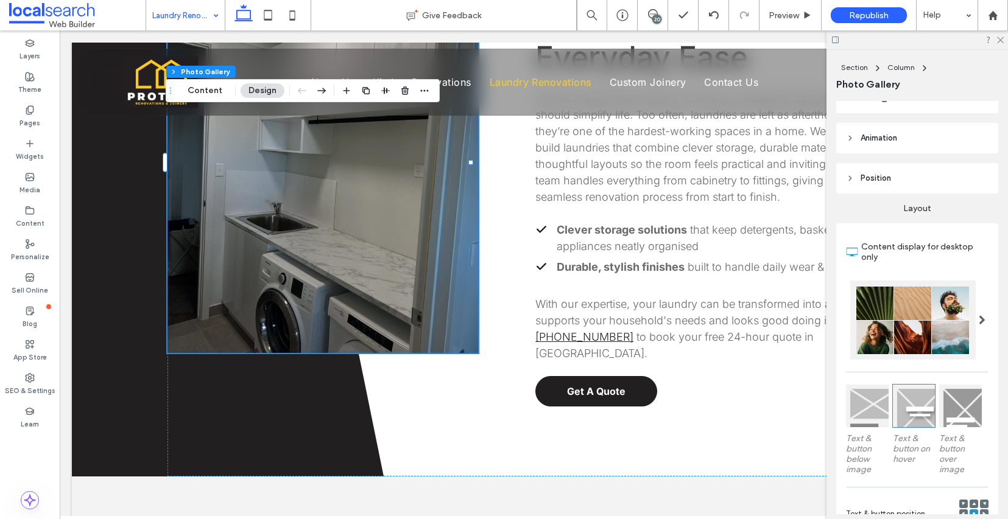
scroll to position [100, 0]
click at [849, 174] on icon at bounding box center [850, 176] width 9 height 9
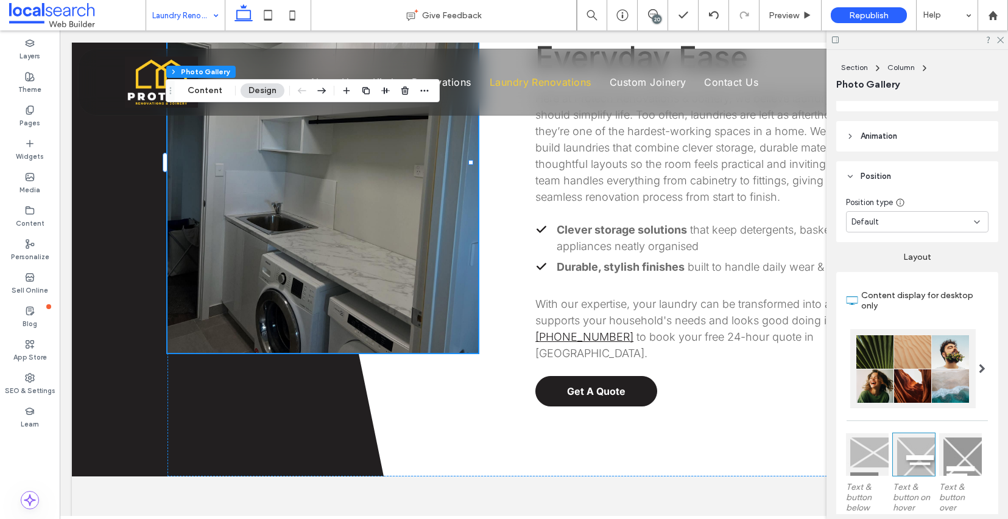
click at [849, 128] on header "Animation" at bounding box center [917, 136] width 162 height 30
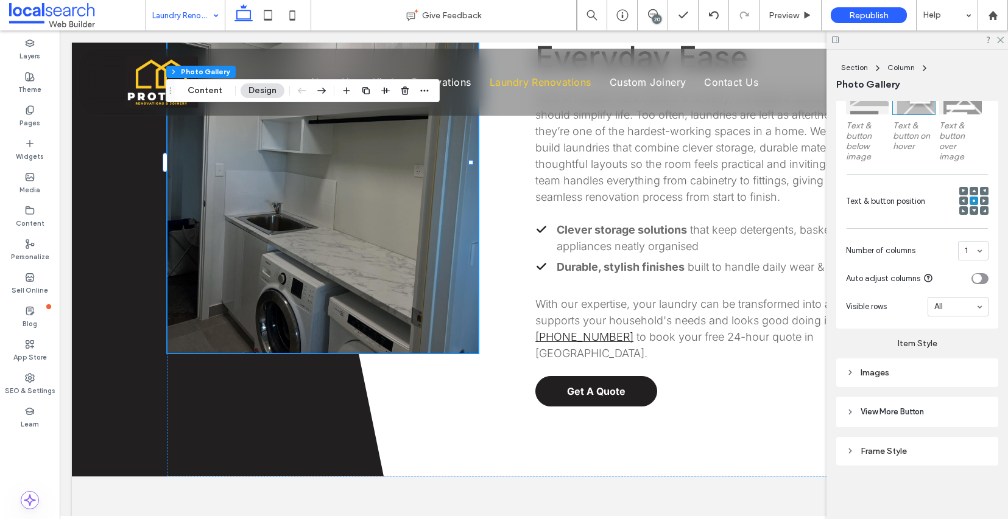
scroll to position [535, 0]
click at [848, 368] on icon at bounding box center [850, 372] width 9 height 9
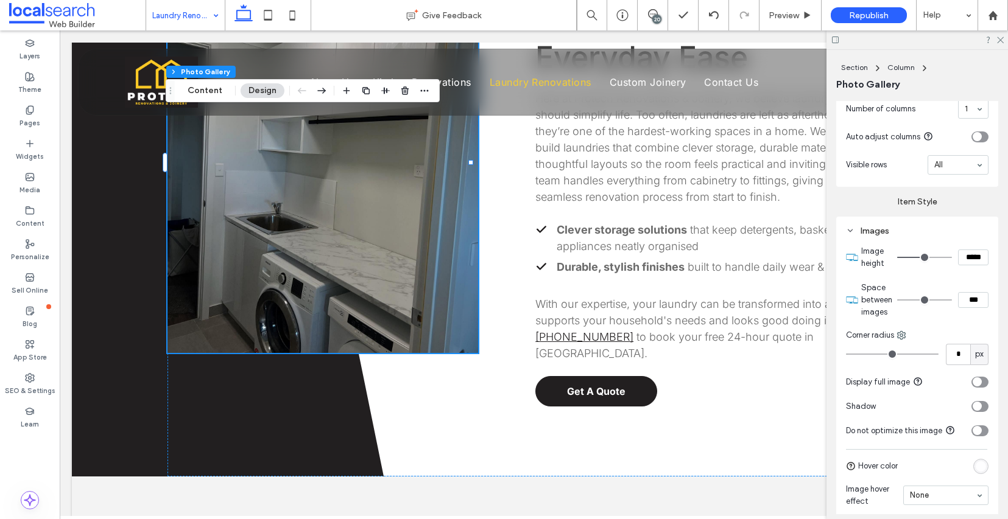
scroll to position [655, 0]
type input "***"
type input "*****"
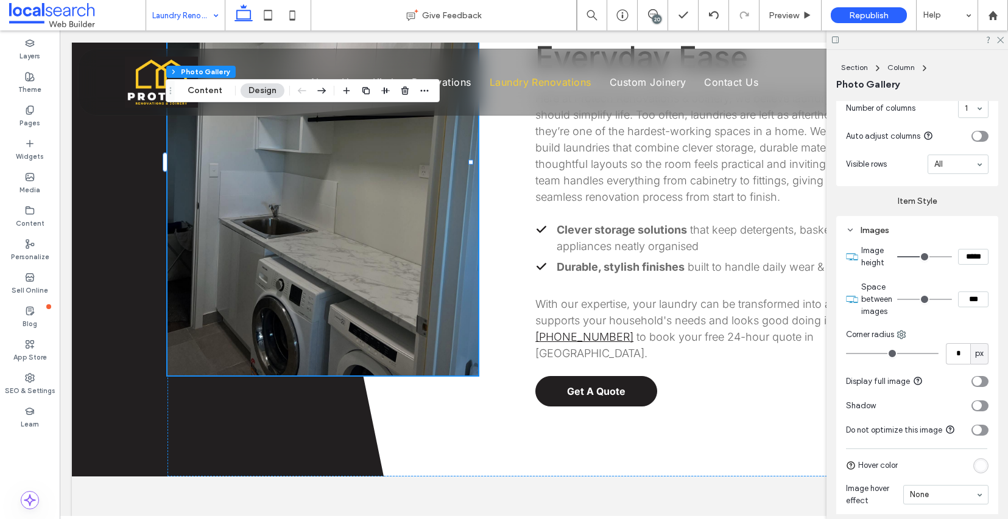
type input "***"
type input "*****"
type input "***"
type input "*****"
type input "***"
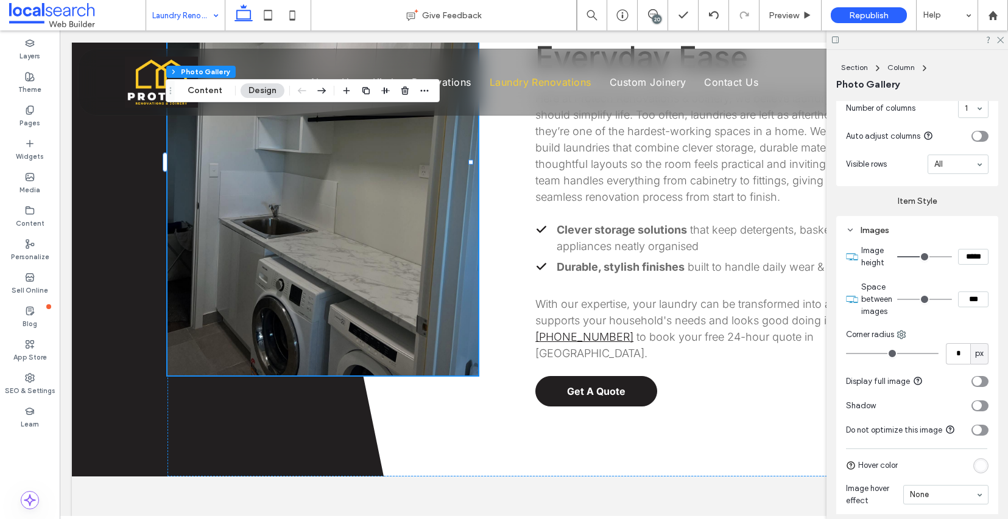
type input "*****"
type input "***"
type input "*****"
type input "***"
type input "*****"
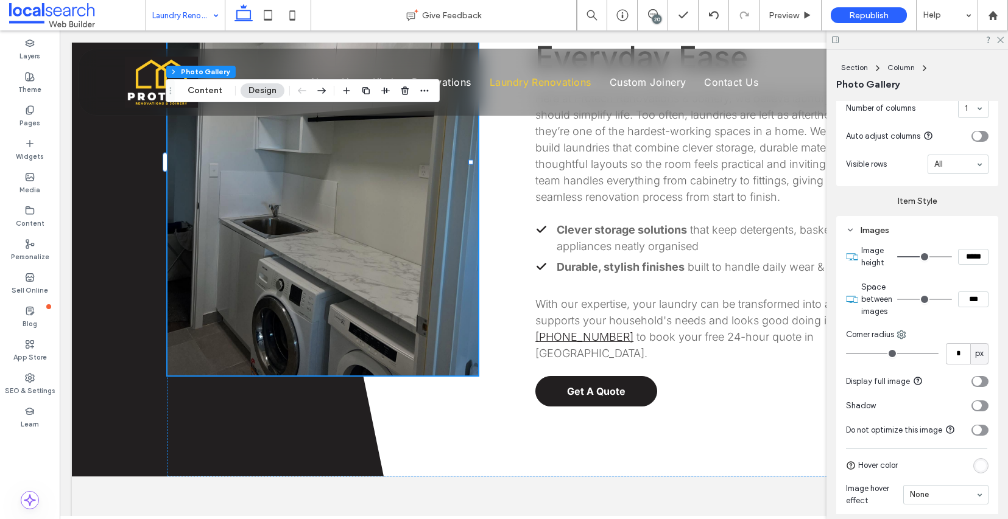
type input "***"
type input "*****"
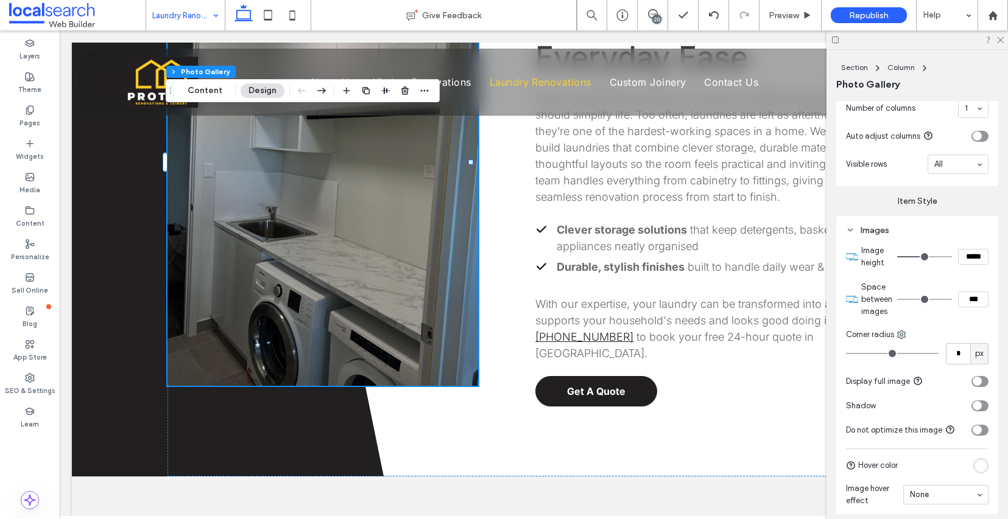
type input "***"
click at [921, 258] on input "range" at bounding box center [924, 256] width 55 height 1
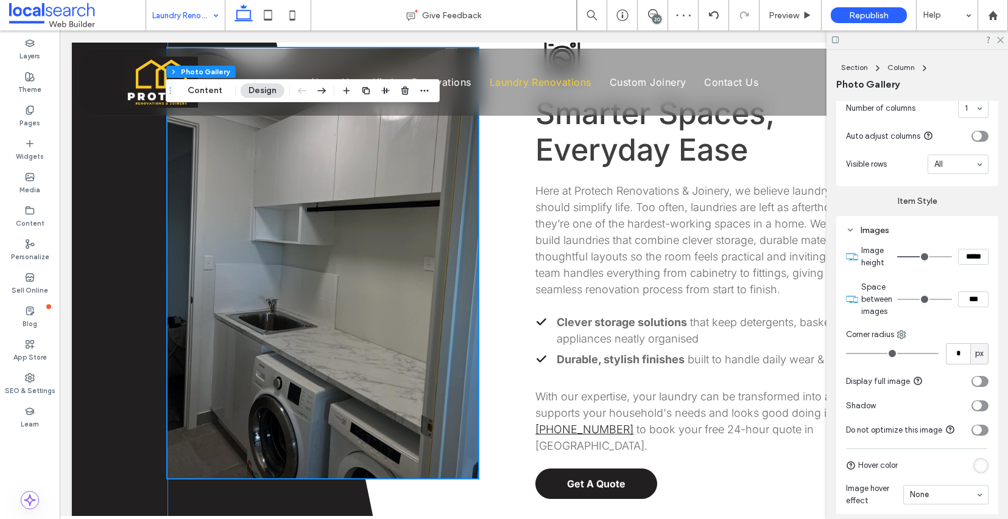
scroll to position [627, 0]
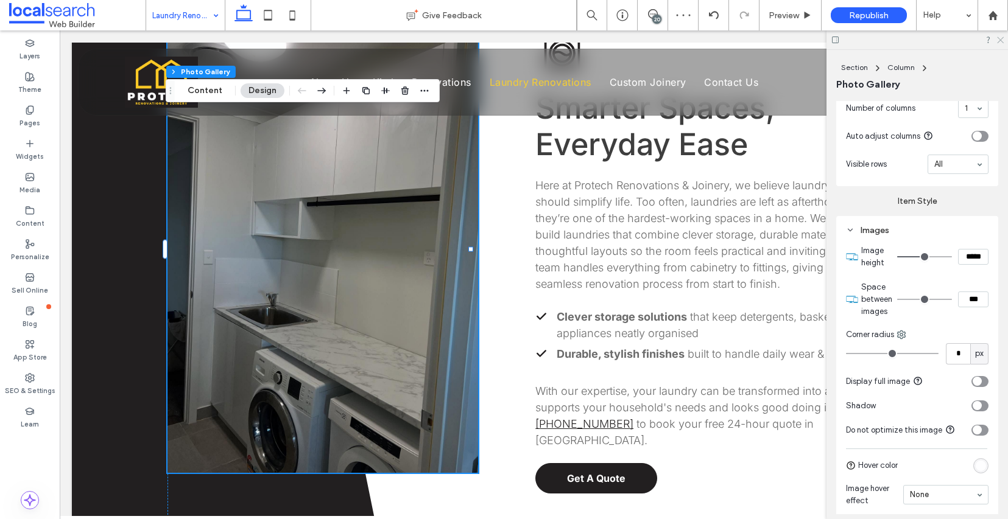
click at [998, 39] on icon at bounding box center [1000, 39] width 8 height 8
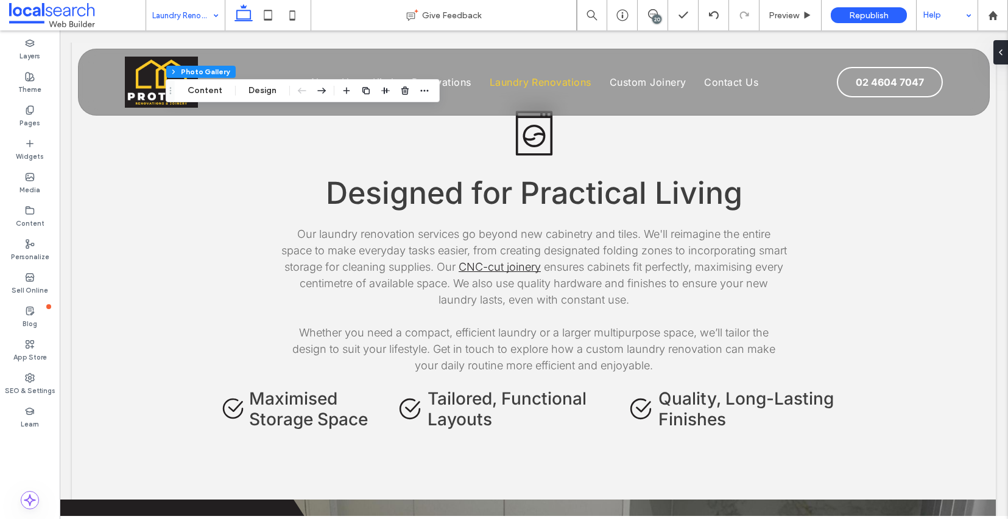
scroll to position [1155, 0]
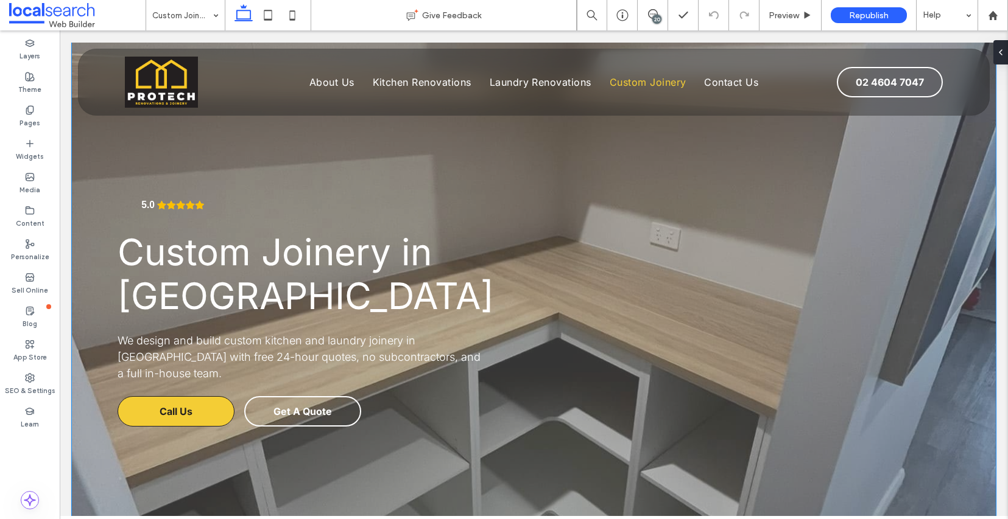
click at [118, 146] on div "5.0 Custom Joinery in Sydney We design and build custom kitchen and laundry joi…" at bounding box center [534, 296] width 924 height 506
click at [186, 91] on button "Design" at bounding box center [196, 90] width 44 height 15
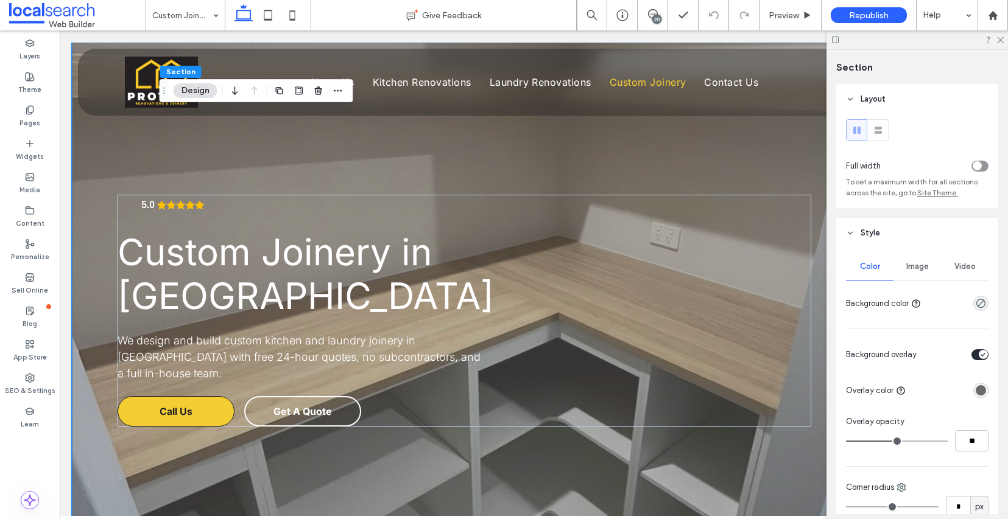
click at [921, 268] on span "Image" at bounding box center [917, 267] width 23 height 10
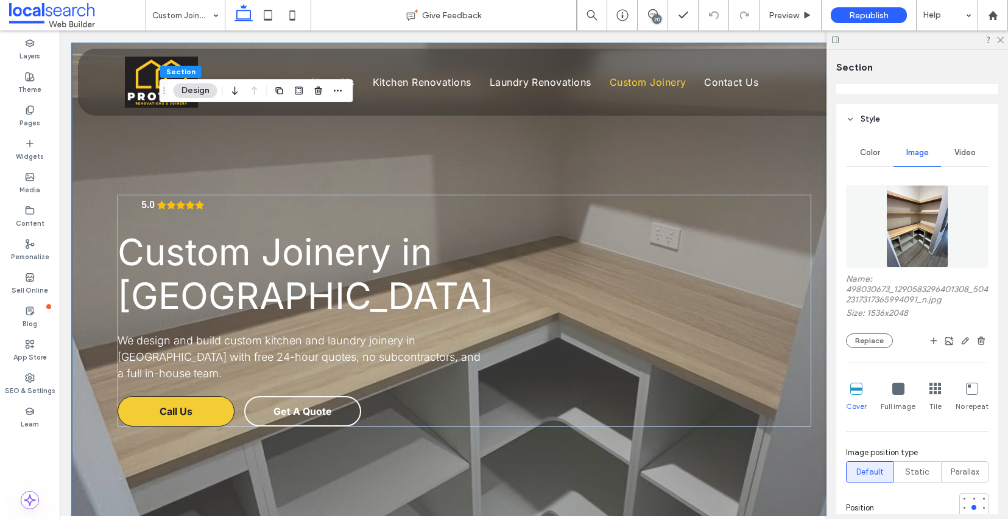
scroll to position [115, 0]
click at [879, 347] on button "Replace" at bounding box center [869, 339] width 47 height 15
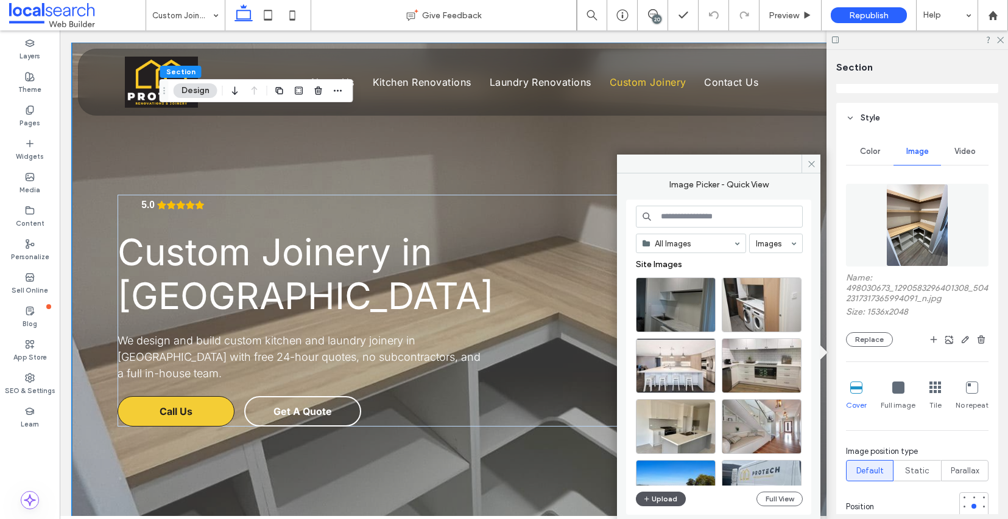
click at [669, 500] on button "Upload" at bounding box center [661, 499] width 50 height 15
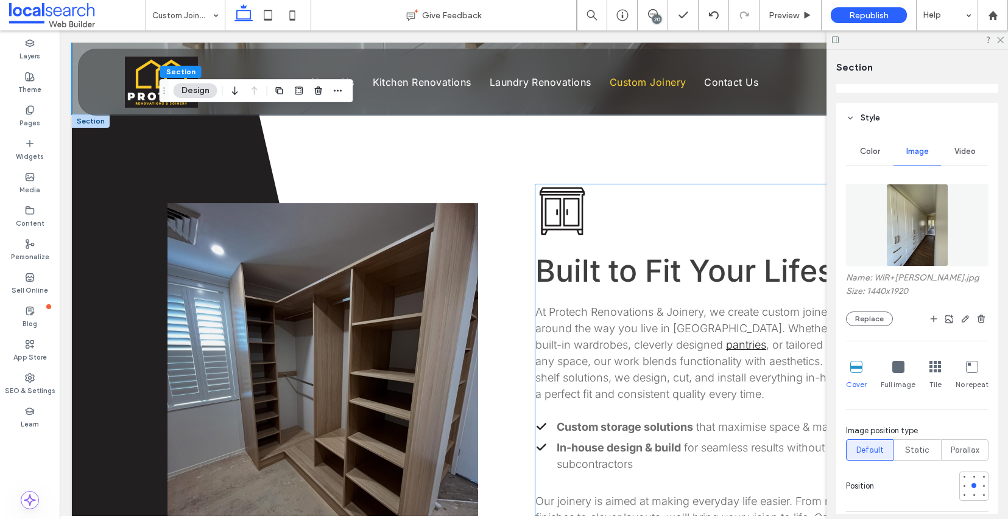
scroll to position [435, 0]
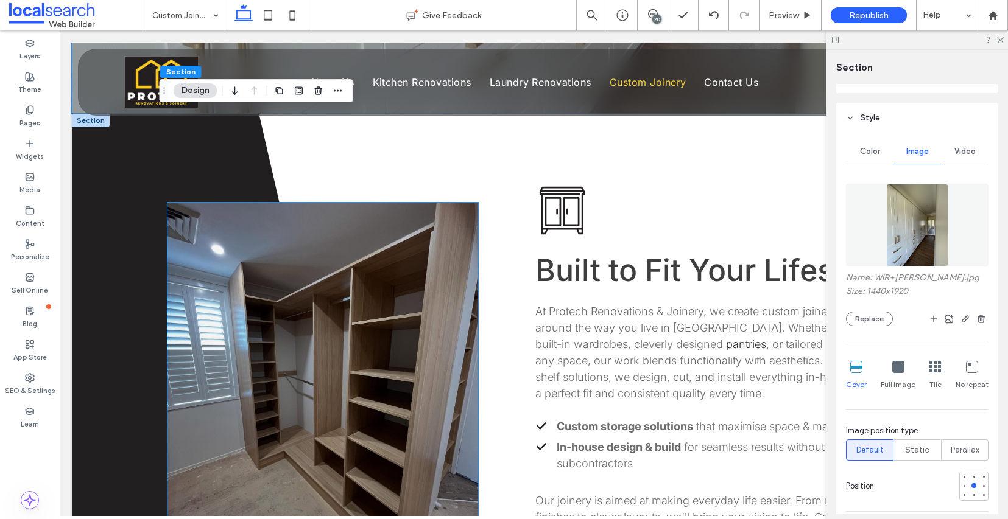
click at [349, 343] on link at bounding box center [322, 385] width 311 height 365
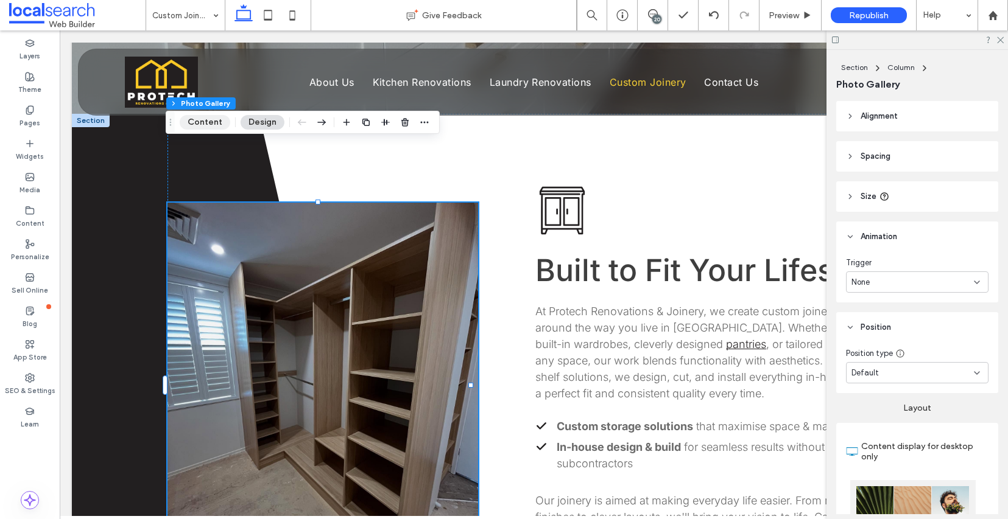
click at [217, 121] on button "Content" at bounding box center [205, 122] width 51 height 15
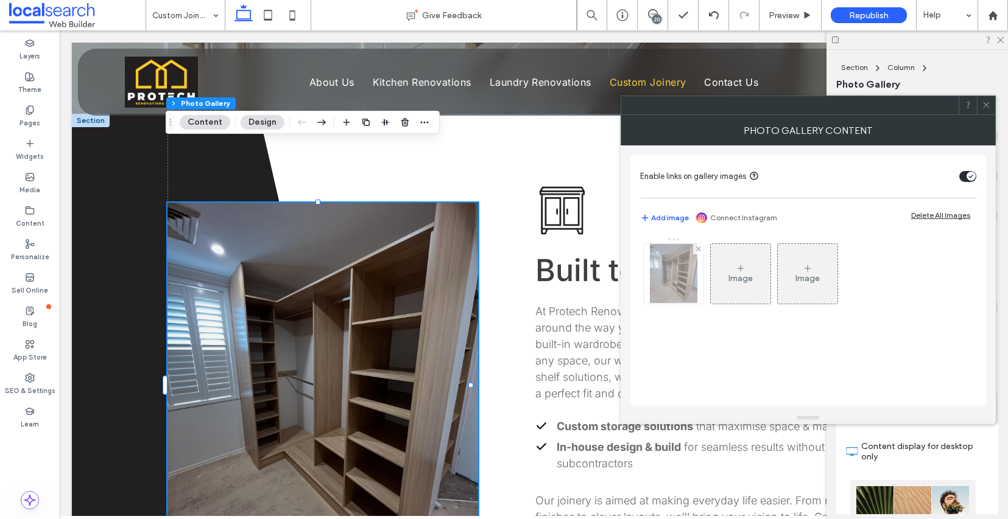
click at [680, 259] on img at bounding box center [673, 274] width 47 height 60
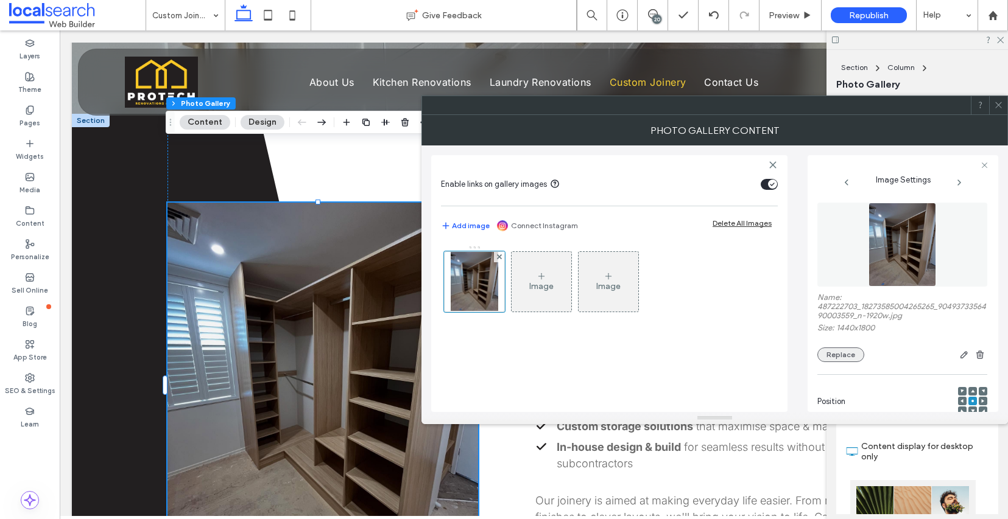
click at [831, 360] on button "Replace" at bounding box center [840, 355] width 47 height 15
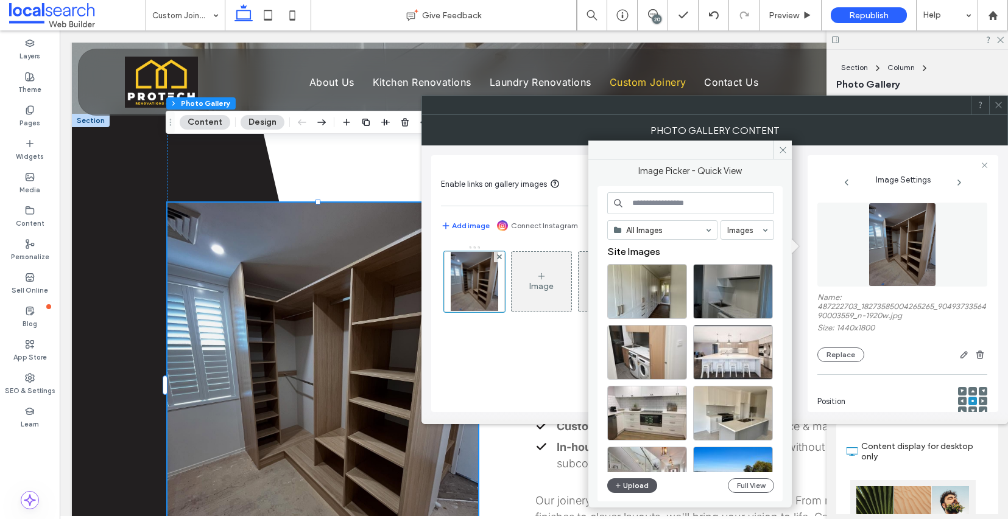
click at [640, 489] on button "Upload" at bounding box center [632, 486] width 50 height 15
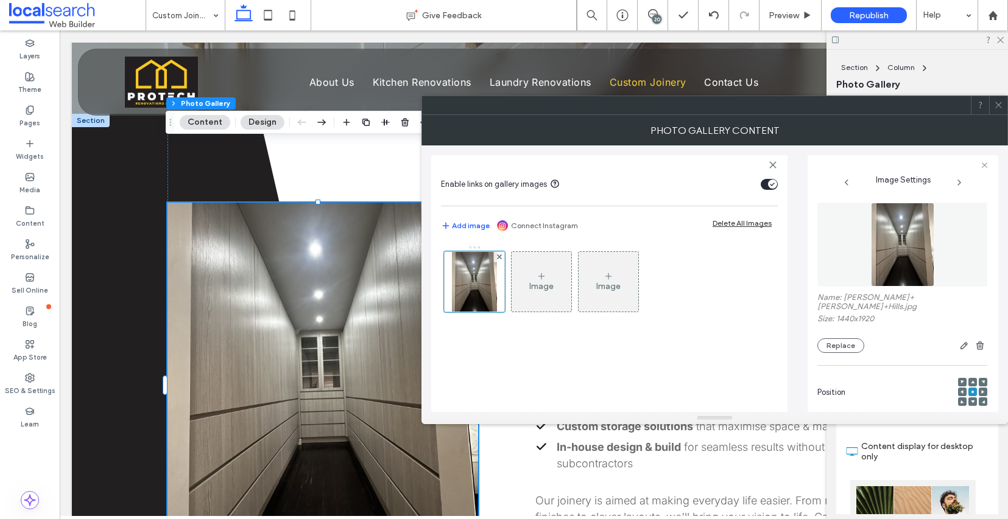
click at [1003, 113] on div at bounding box center [998, 105] width 18 height 18
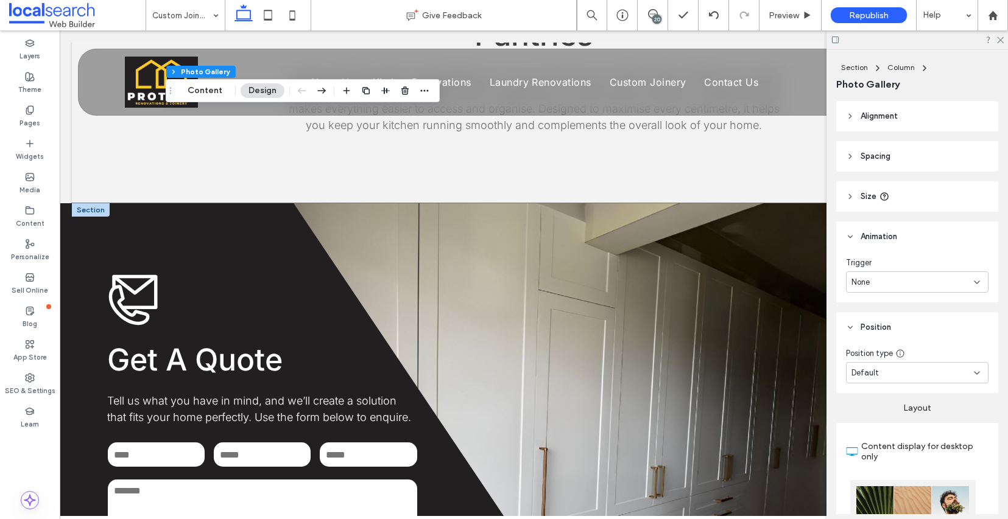
scroll to position [1845, 0]
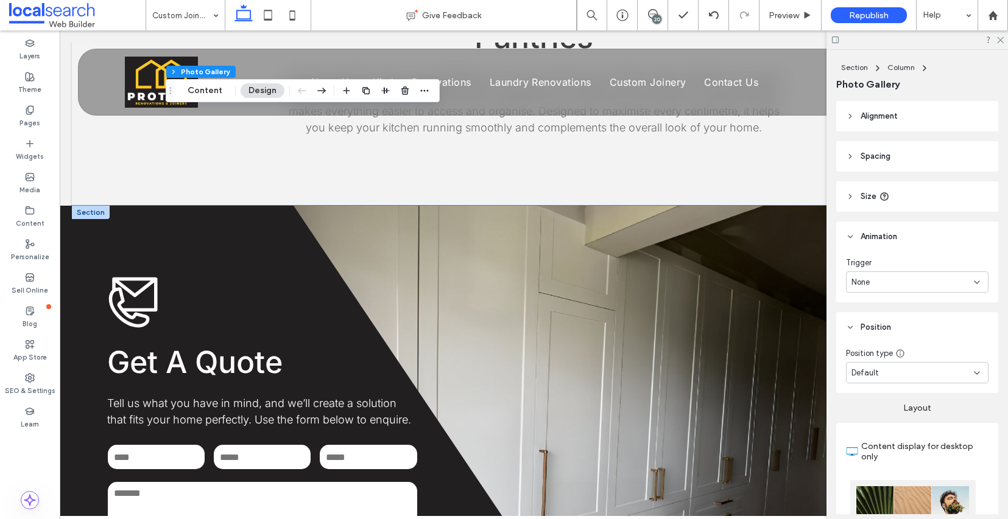
click at [685, 285] on div "**********" at bounding box center [534, 426] width 924 height 440
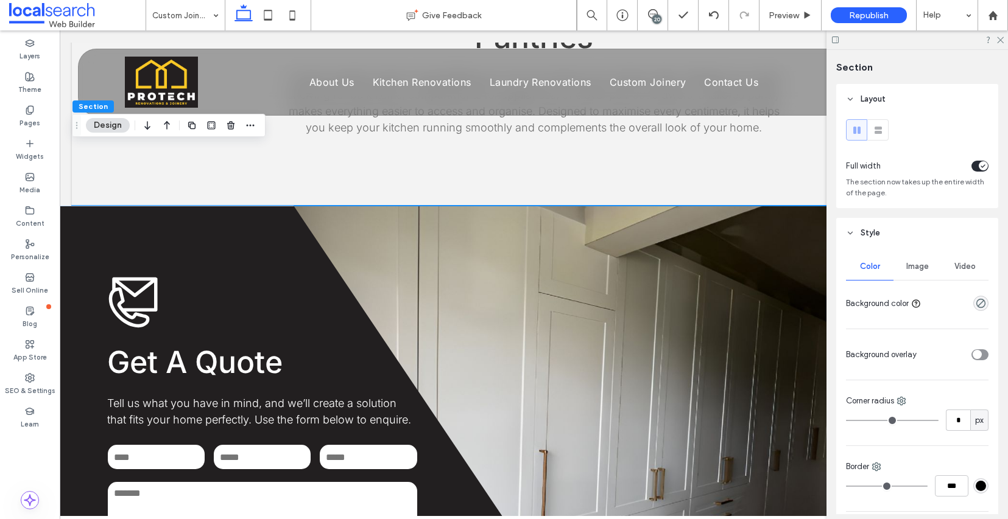
click at [910, 267] on span "Image" at bounding box center [917, 267] width 23 height 10
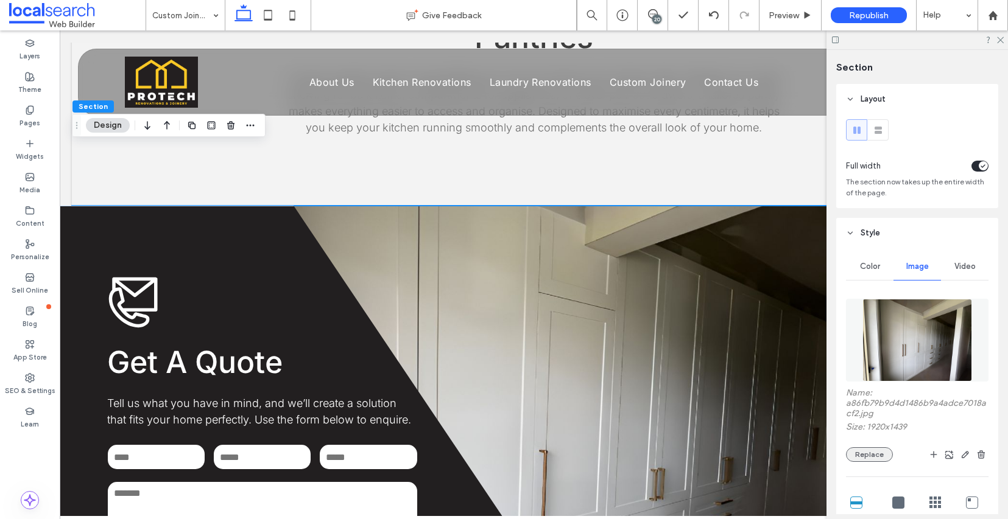
click at [877, 462] on button "Replace" at bounding box center [869, 455] width 47 height 15
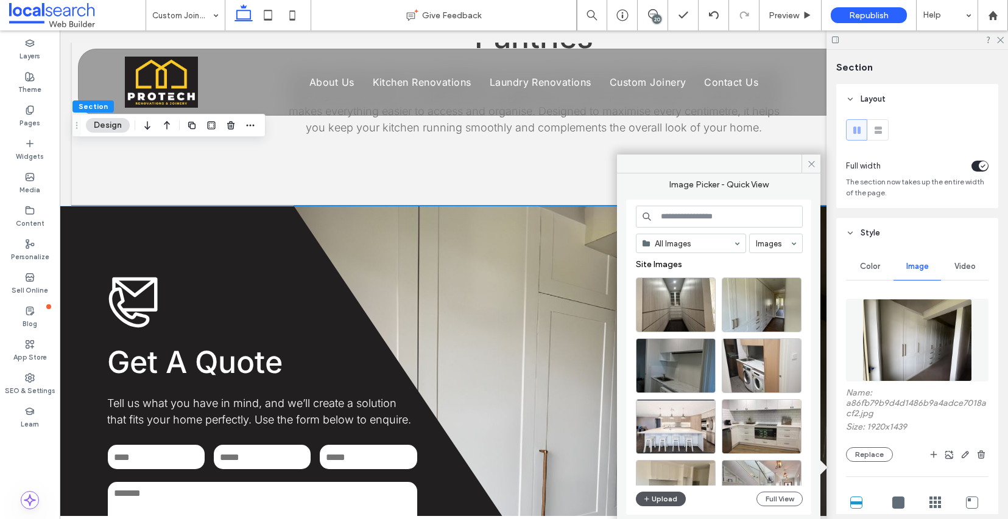
click at [675, 499] on button "Upload" at bounding box center [661, 499] width 50 height 15
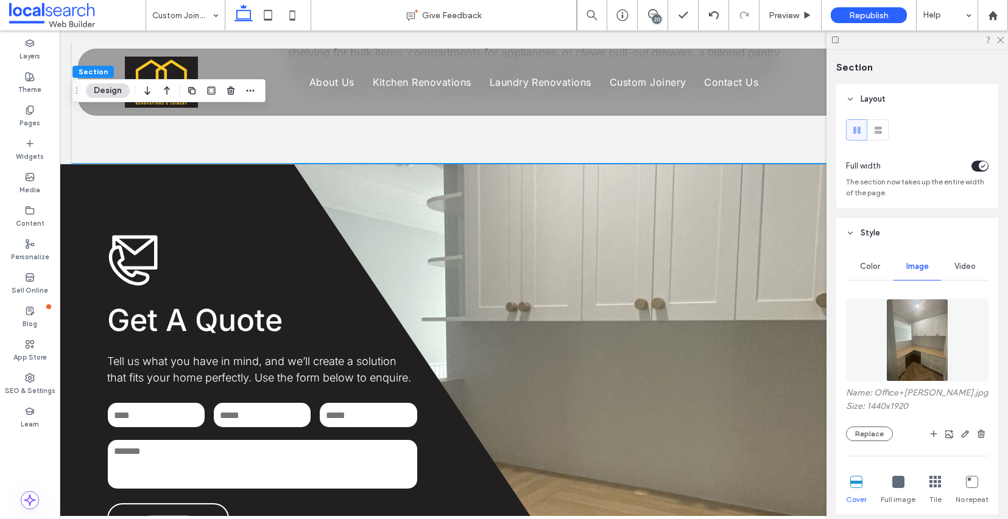
scroll to position [1815, 0]
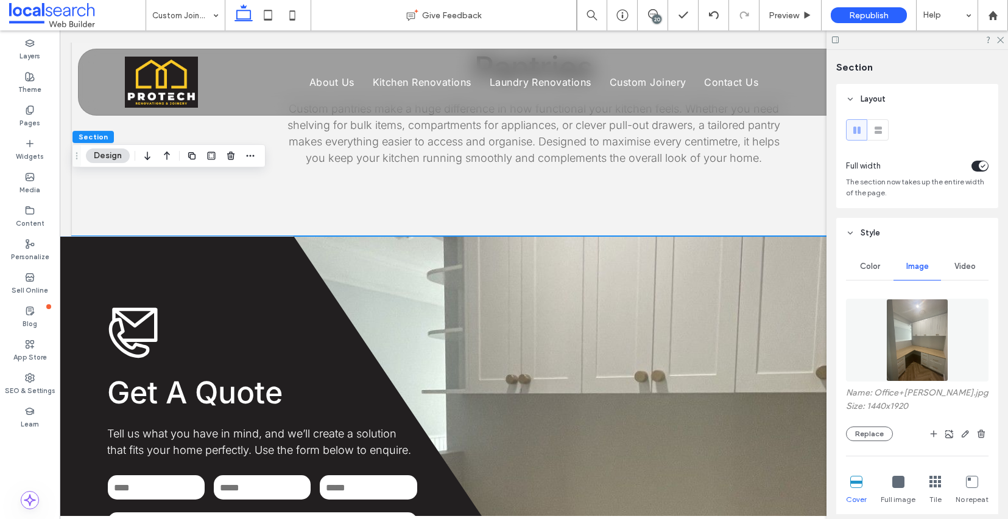
click at [727, 344] on div "**********" at bounding box center [534, 456] width 924 height 440
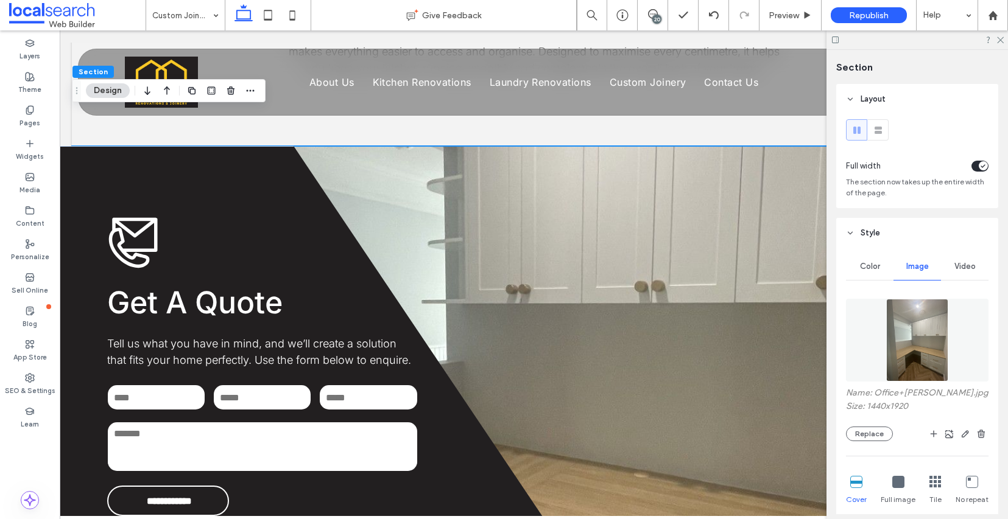
scroll to position [1865, 0]
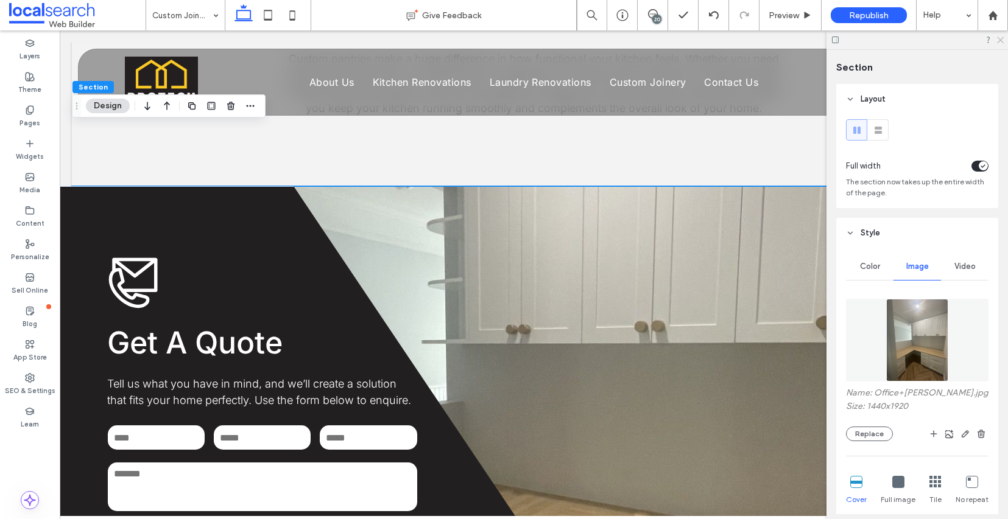
click at [999, 43] on div at bounding box center [916, 39] width 181 height 19
click at [999, 42] on icon at bounding box center [1000, 39] width 8 height 8
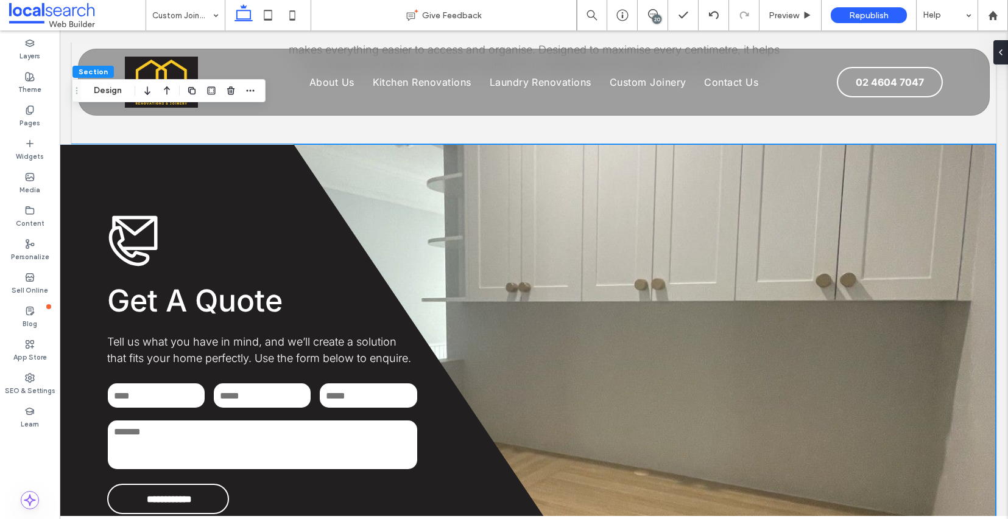
scroll to position [1882, 0]
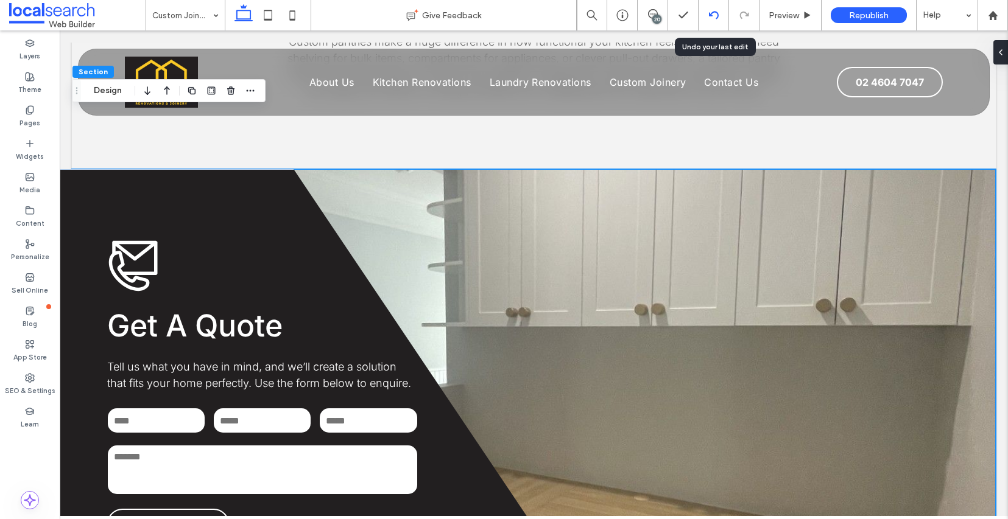
click at [712, 15] on icon at bounding box center [714, 15] width 10 height 10
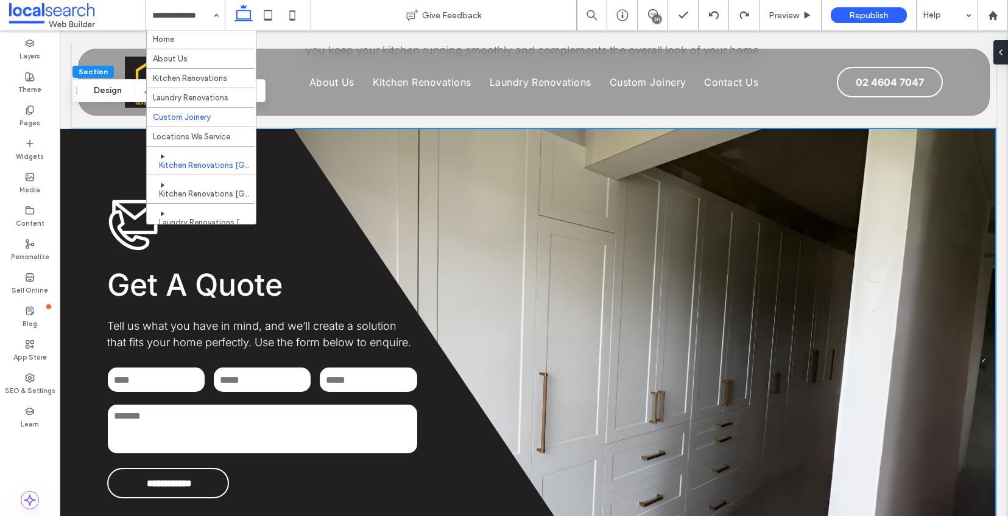
scroll to position [0, 0]
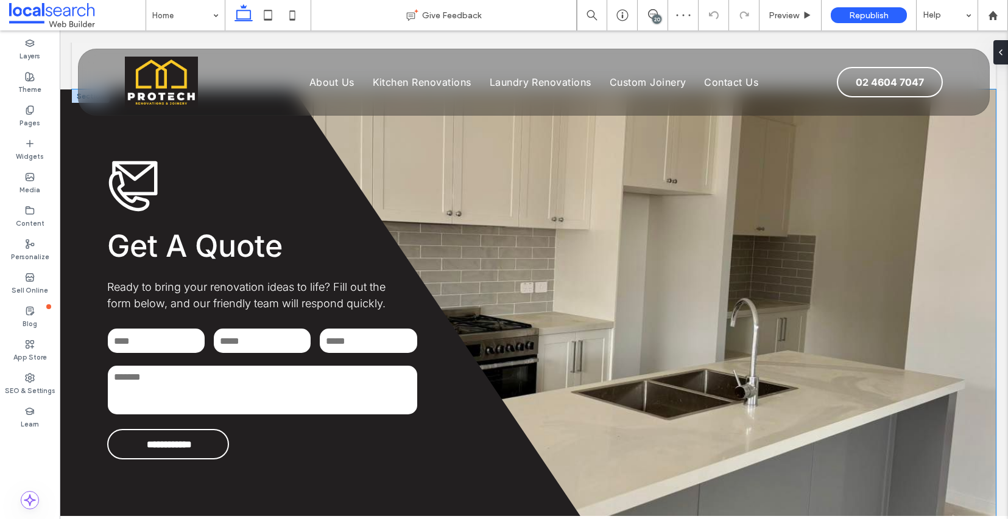
scroll to position [1732, 0]
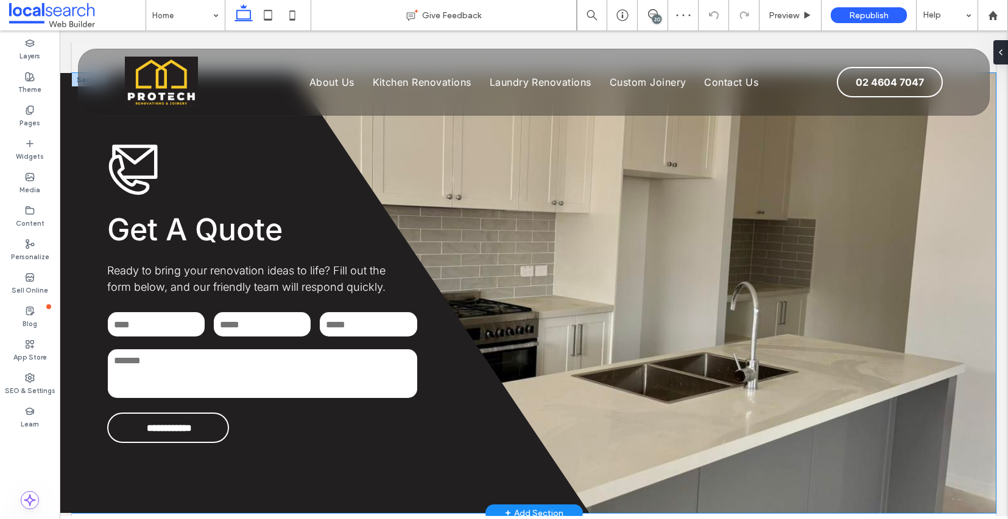
click at [653, 233] on div "**********" at bounding box center [534, 293] width 924 height 440
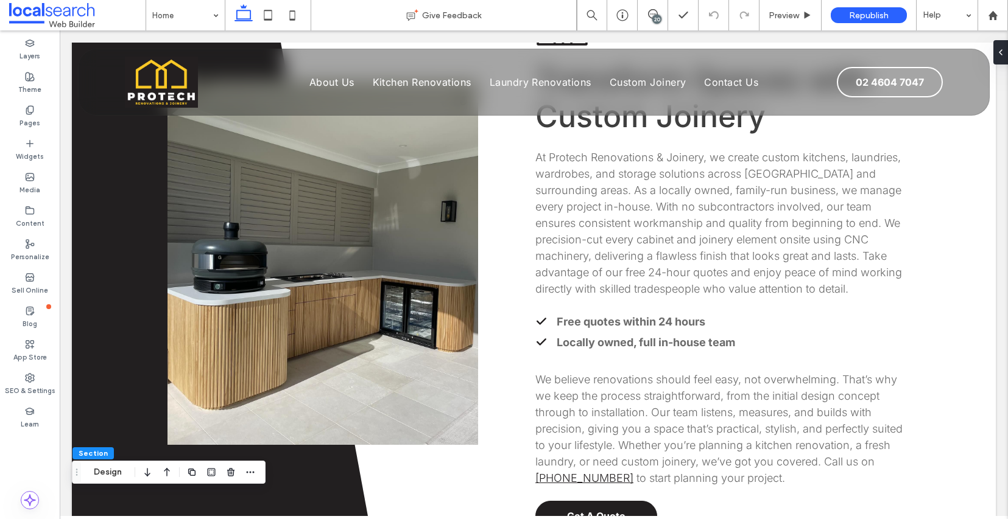
scroll to position [601, 0]
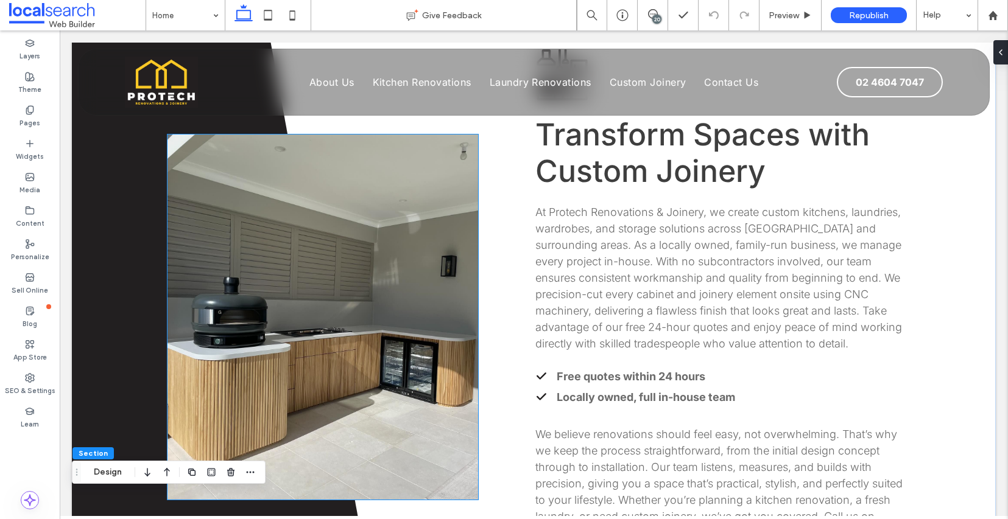
click at [356, 198] on link at bounding box center [322, 317] width 311 height 365
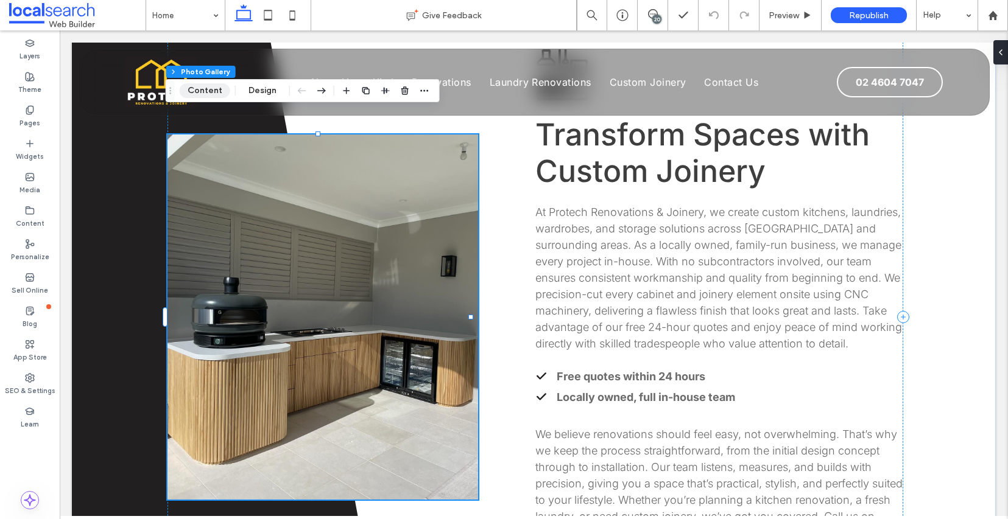
click at [222, 89] on button "Content" at bounding box center [205, 90] width 51 height 15
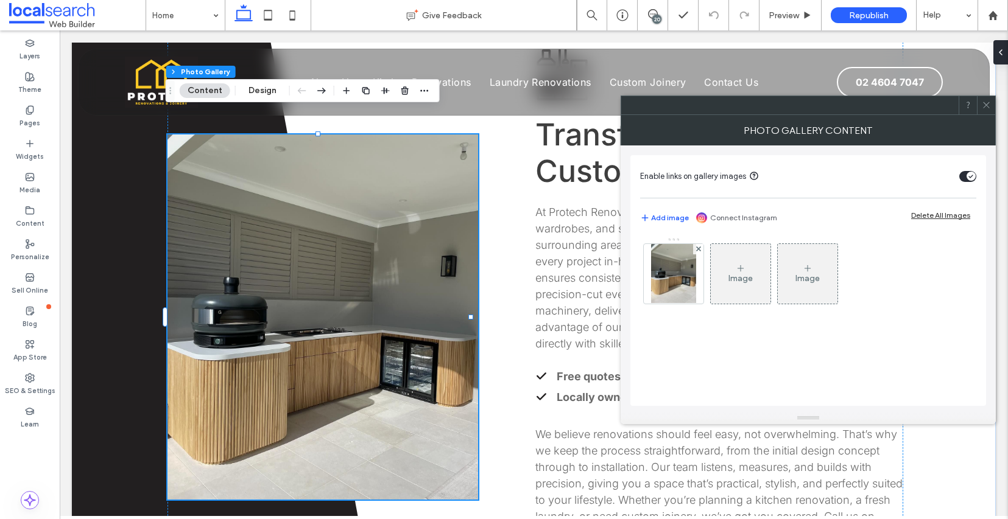
click at [749, 273] on div "Image" at bounding box center [740, 278] width 24 height 10
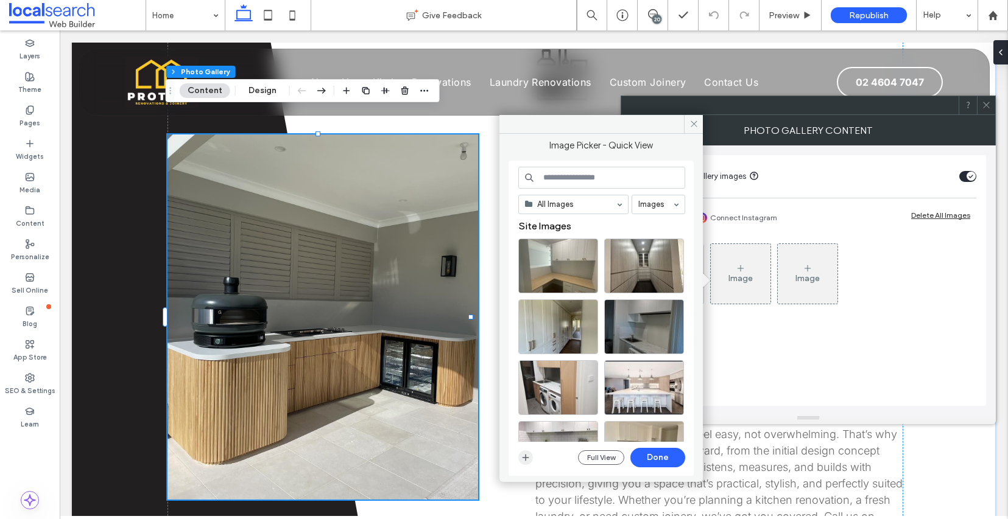
click at [526, 460] on icon "button" at bounding box center [526, 458] width 10 height 10
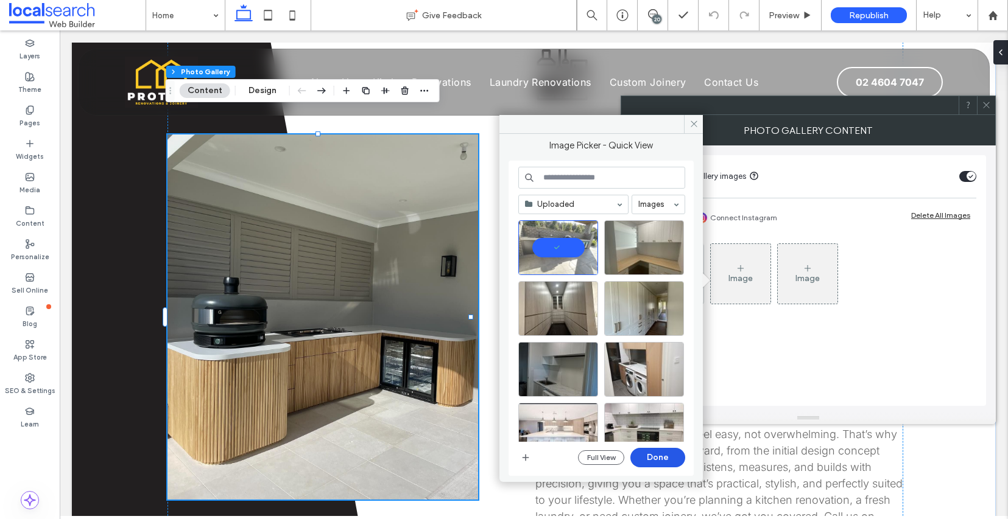
click at [660, 459] on button "Done" at bounding box center [657, 457] width 55 height 19
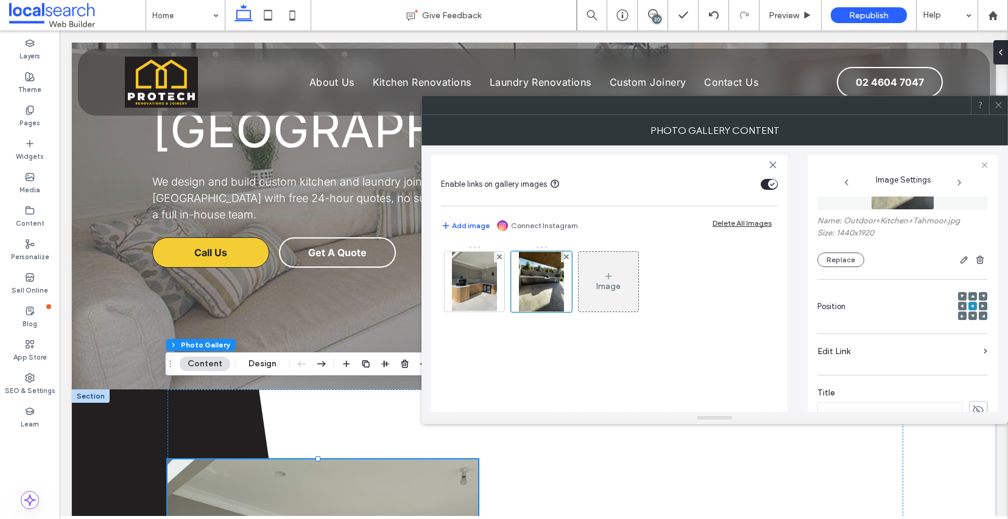
scroll to position [79, 0]
click at [999, 106] on use at bounding box center [998, 105] width 6 height 6
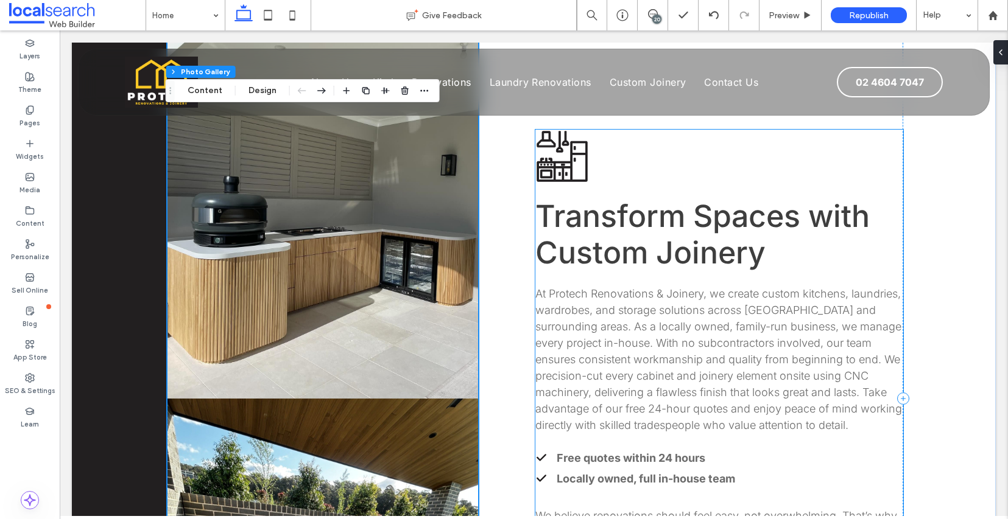
scroll to position [642, 0]
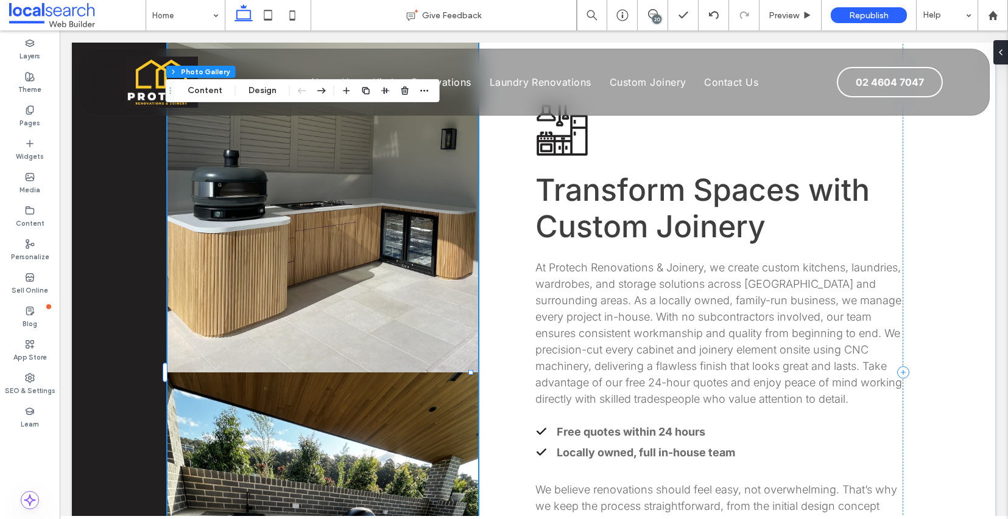
click at [384, 207] on link at bounding box center [322, 189] width 311 height 365
click at [267, 91] on button "Design" at bounding box center [263, 90] width 44 height 15
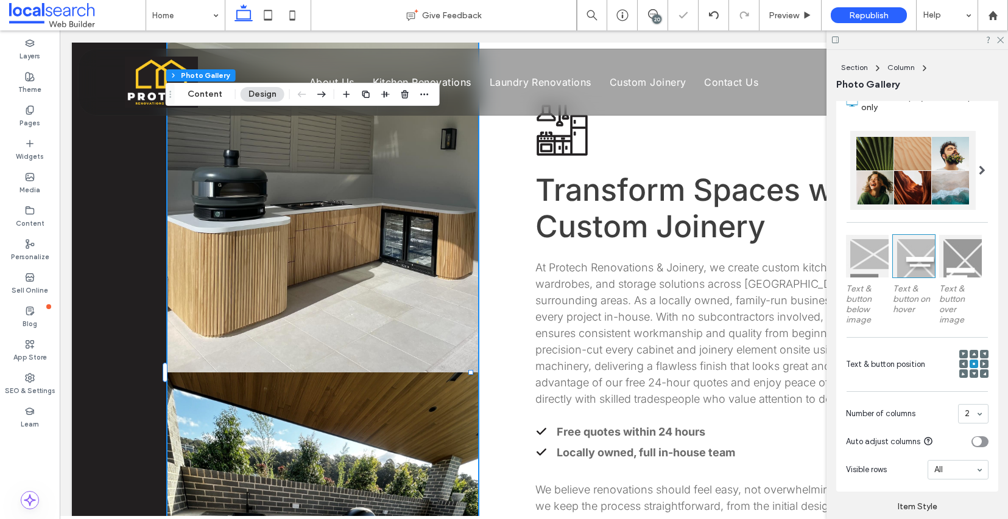
scroll to position [546, 0]
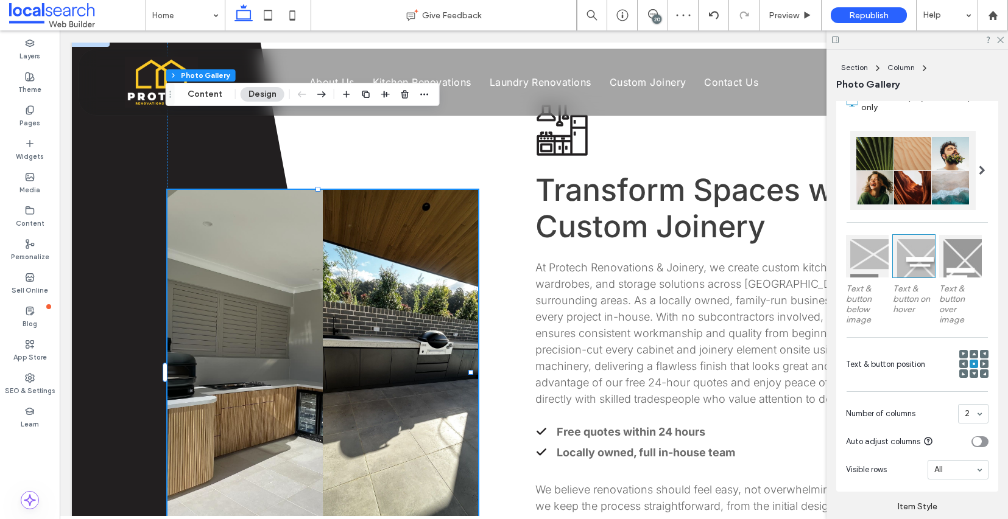
click at [962, 469] on section "Visible rows All" at bounding box center [917, 470] width 142 height 32
click at [900, 167] on div at bounding box center [912, 170] width 125 height 79
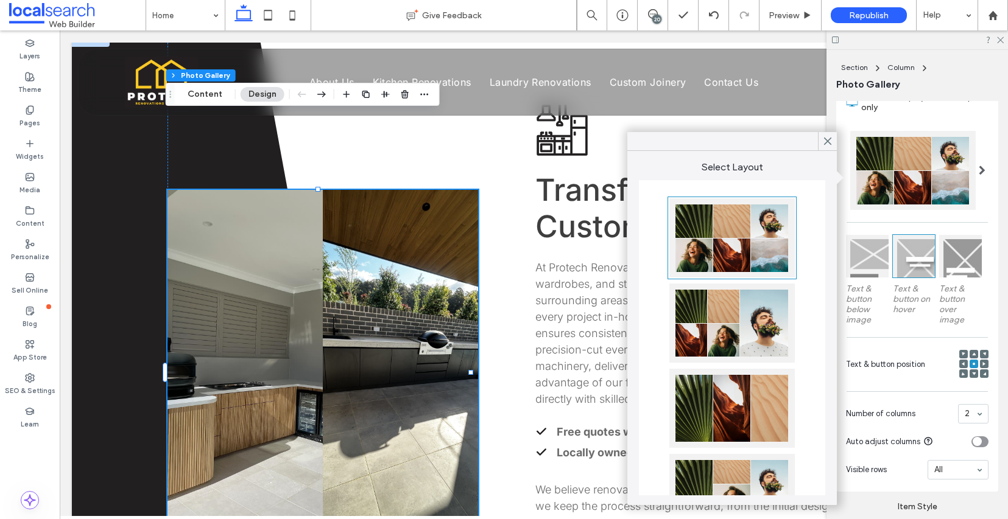
click at [754, 223] on div at bounding box center [731, 238] width 125 height 79
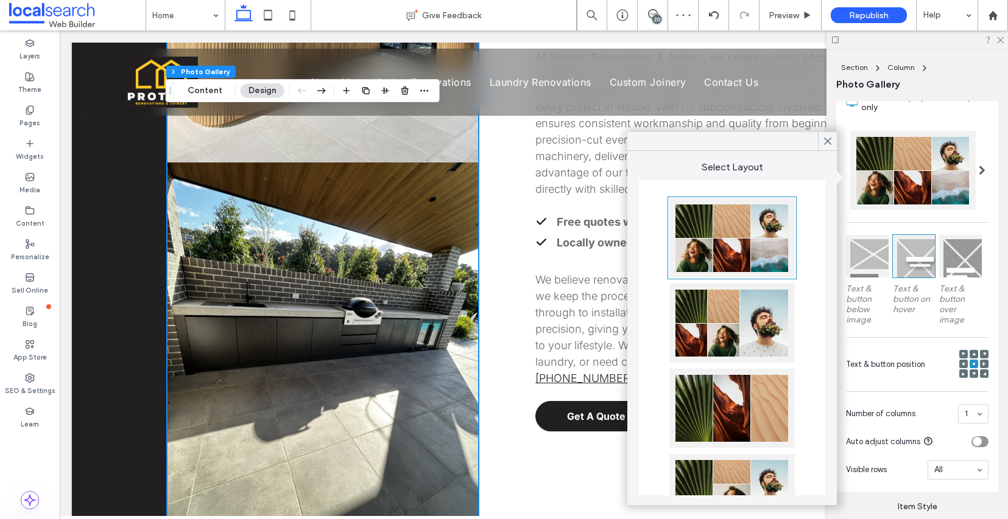
scroll to position [990, 0]
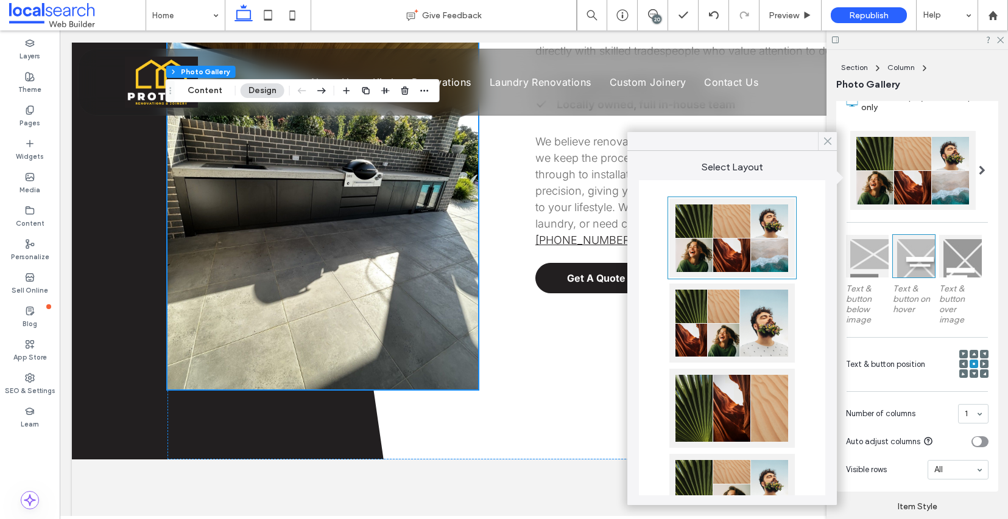
click at [831, 141] on icon at bounding box center [827, 141] width 11 height 11
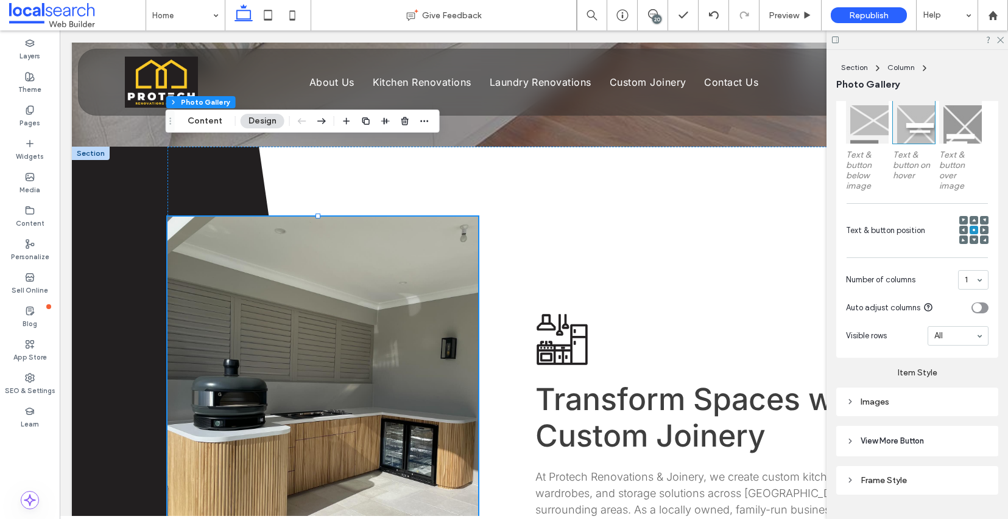
scroll to position [535, 0]
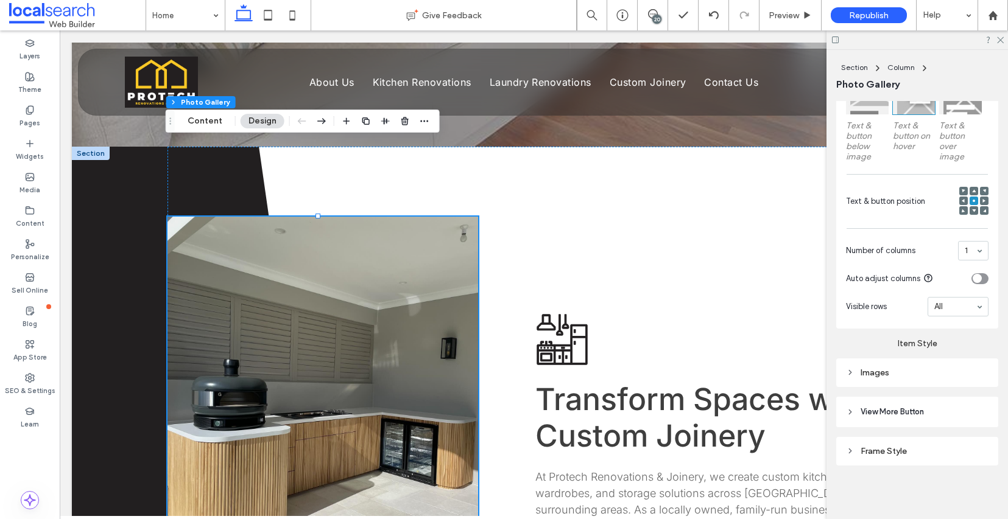
click at [848, 368] on icon at bounding box center [850, 372] width 9 height 9
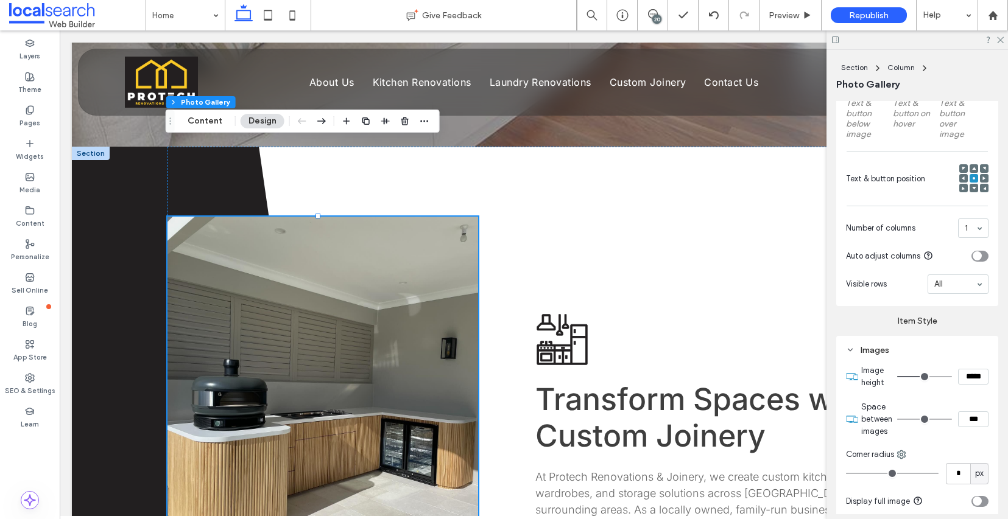
type input "*"
type input "***"
type input "*"
type input "***"
type input "*"
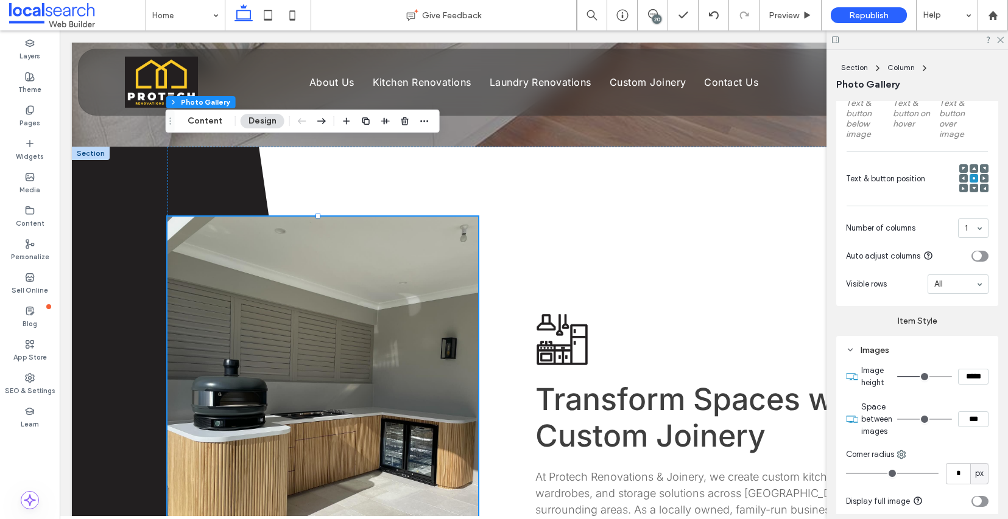
type input "***"
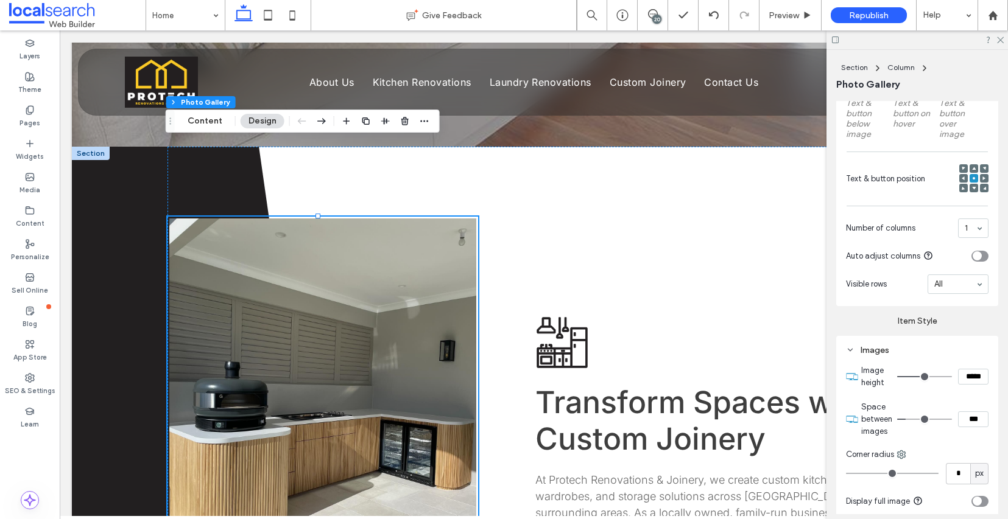
type input "*"
type input "***"
type input "*"
type input "***"
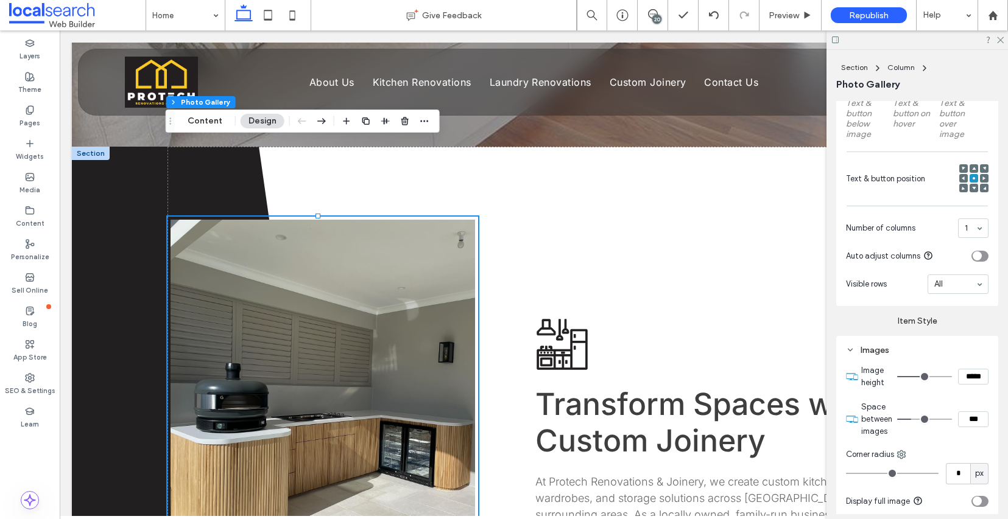
type input "*"
type input "***"
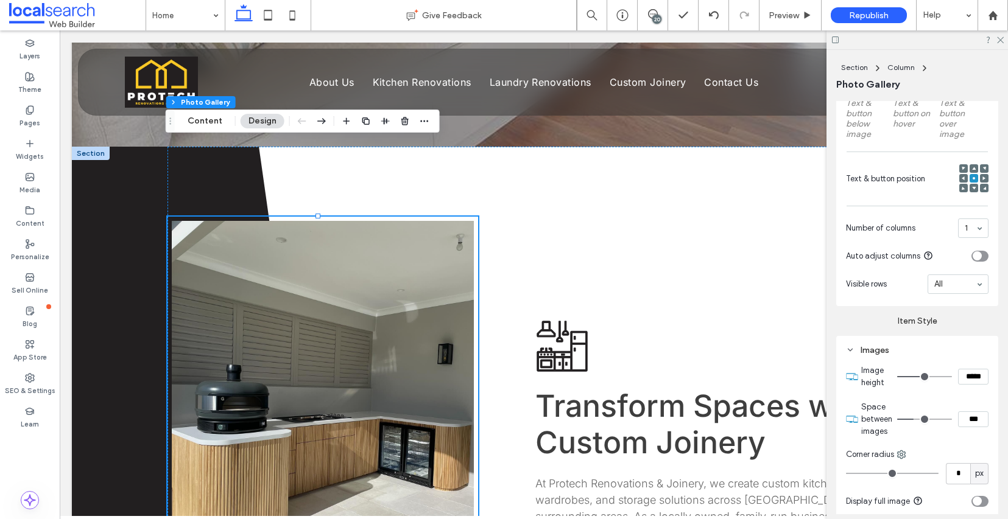
type input "*"
type input "***"
type input "*"
type input "***"
drag, startPoint x: 905, startPoint y: 437, endPoint x: 916, endPoint y: 436, distance: 11.6
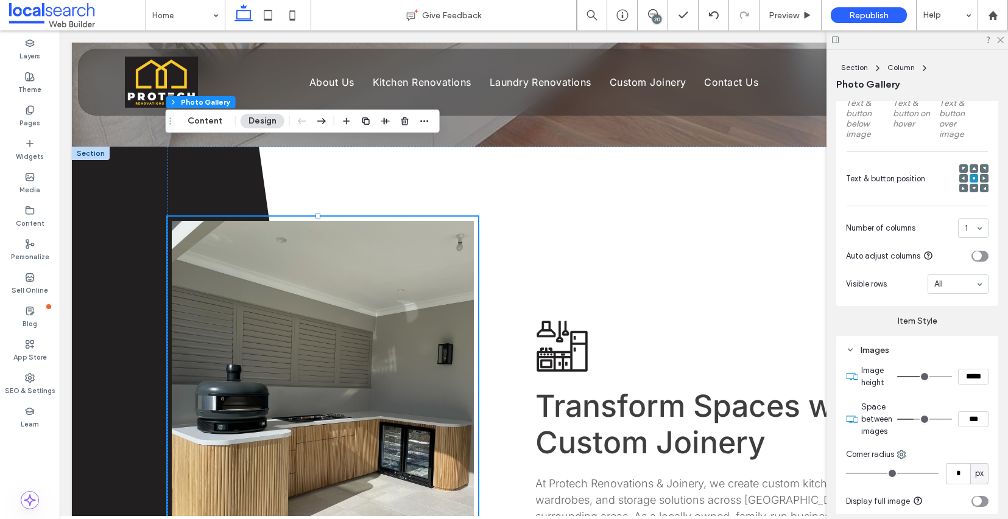
type input "*"
click at [916, 420] on input "range" at bounding box center [924, 419] width 55 height 1
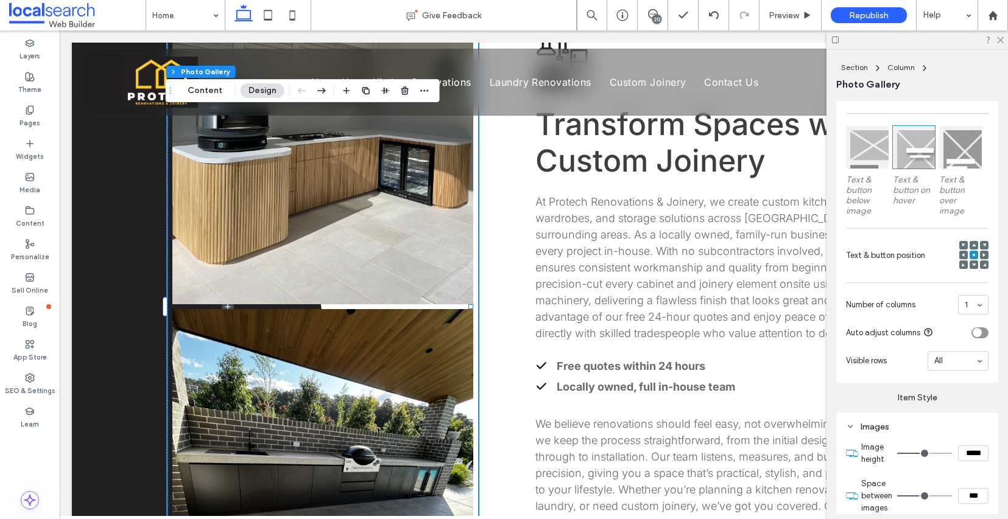
scroll to position [220, 0]
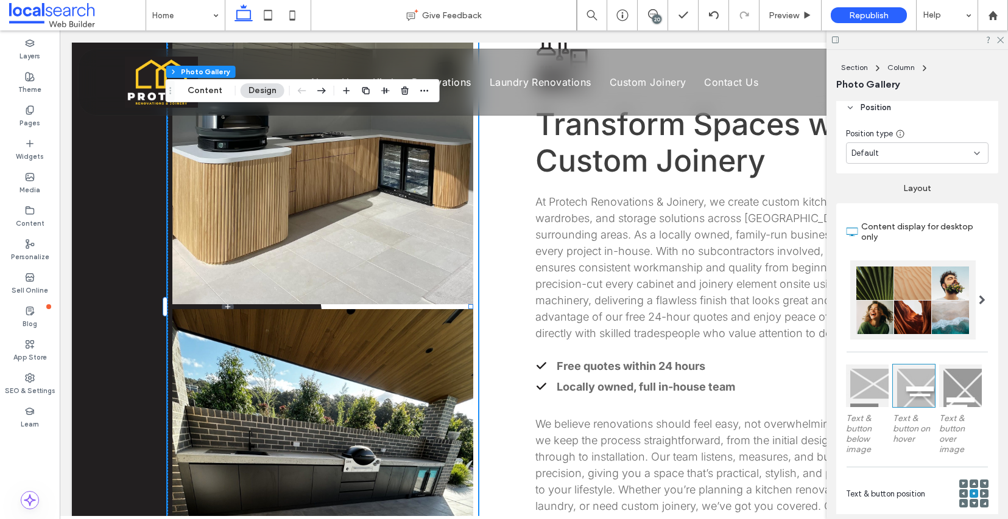
click at [902, 287] on div at bounding box center [912, 300] width 125 height 79
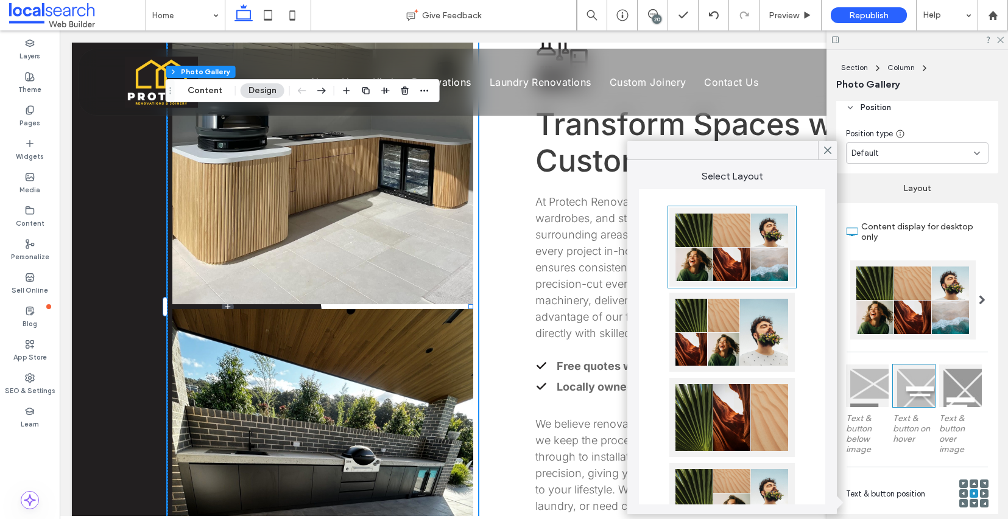
scroll to position [0, 0]
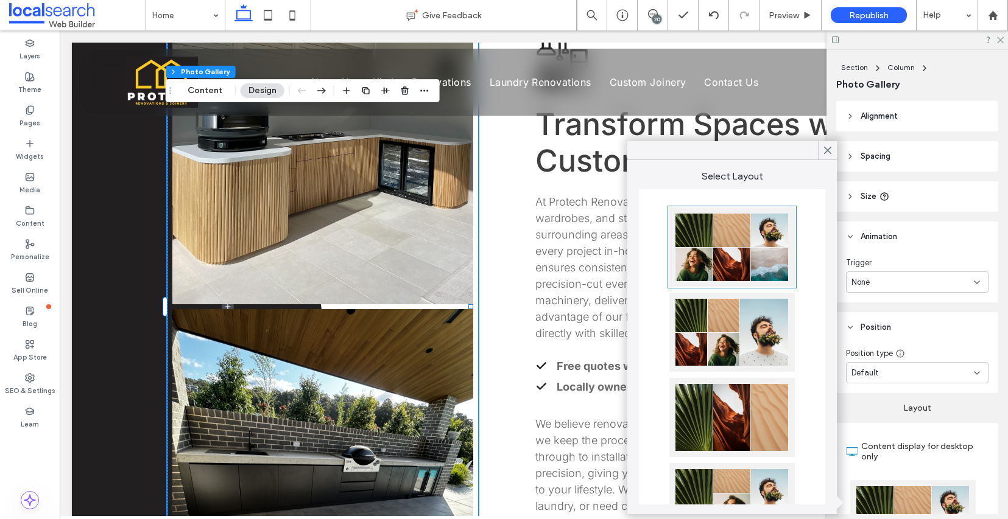
click at [848, 115] on icon at bounding box center [850, 116] width 9 height 9
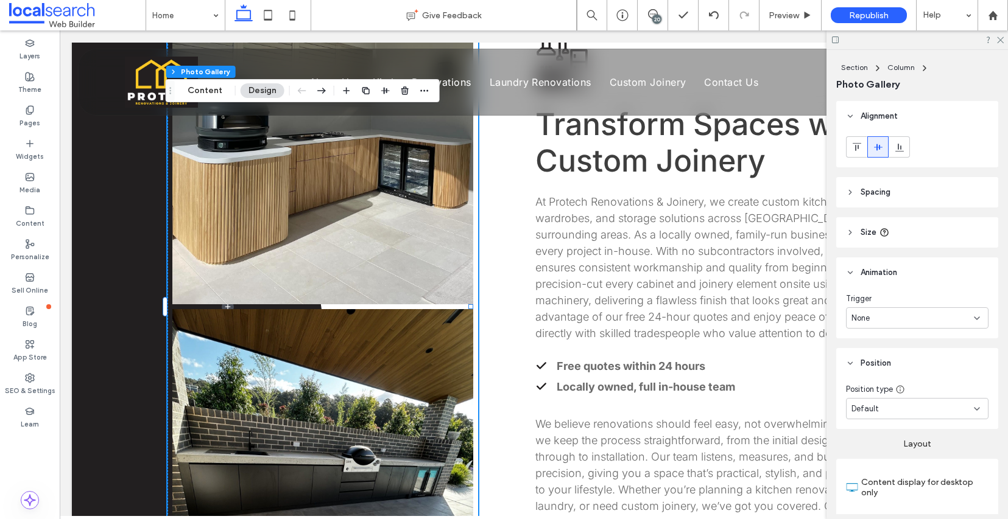
click at [846, 114] on icon at bounding box center [850, 116] width 9 height 9
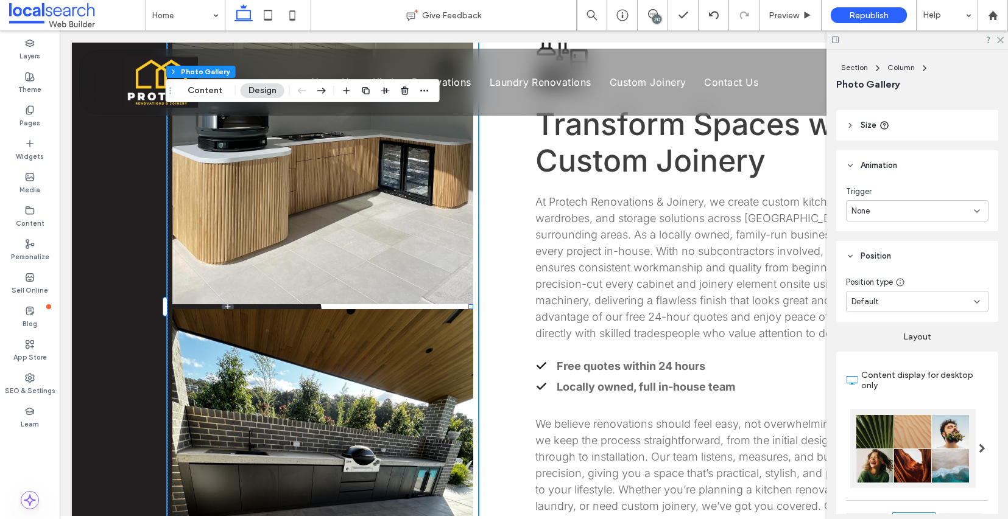
scroll to position [91, 0]
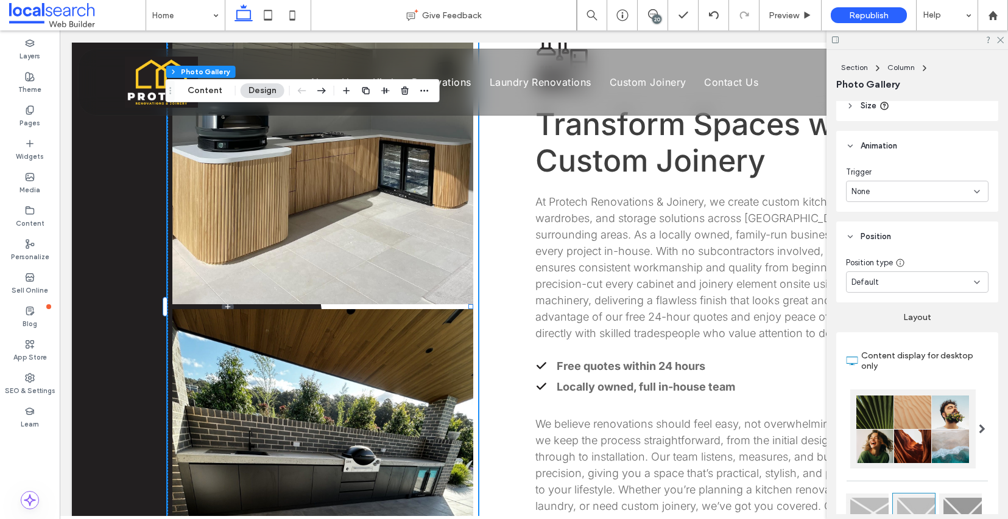
click at [961, 279] on div "Default" at bounding box center [912, 282] width 122 height 12
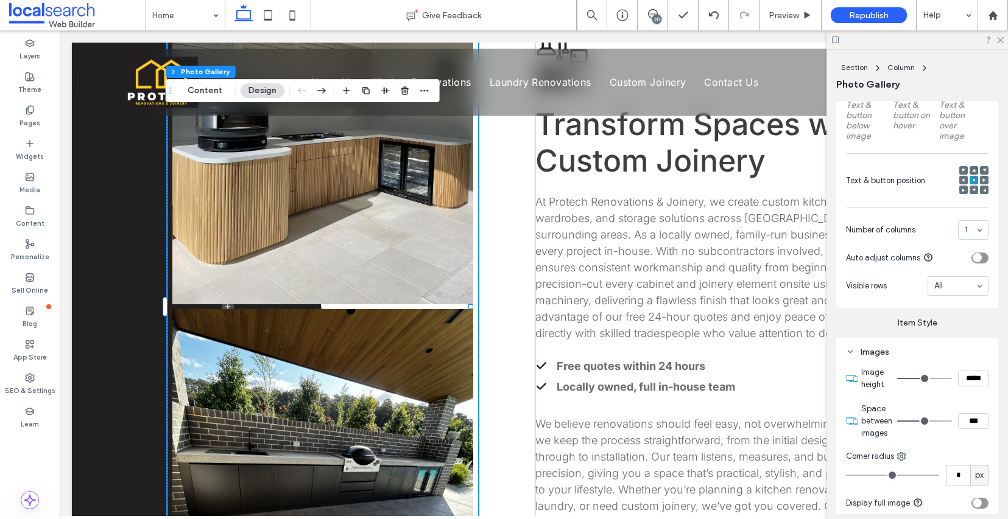
scroll to position [545, 0]
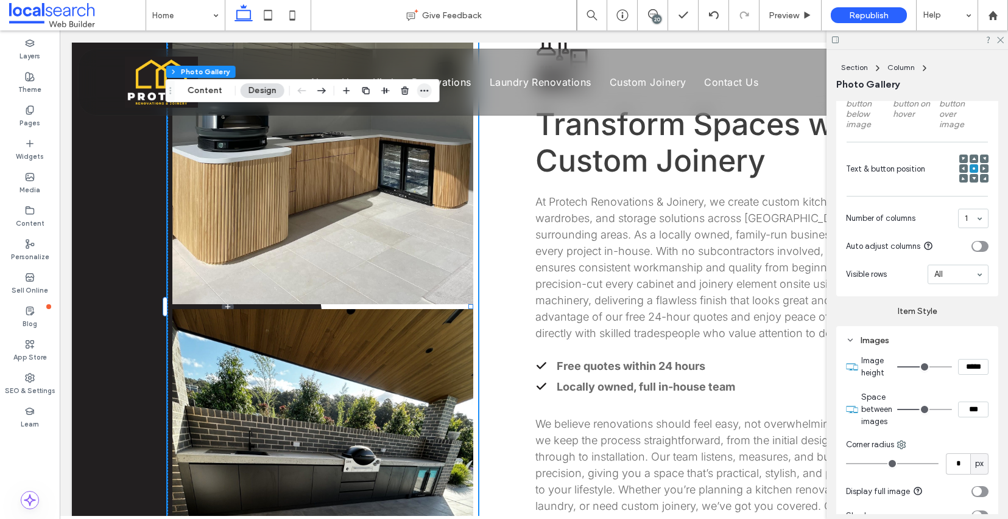
click at [426, 92] on icon "button" at bounding box center [425, 91] width 10 height 10
click at [362, 89] on use "button" at bounding box center [365, 90] width 7 height 7
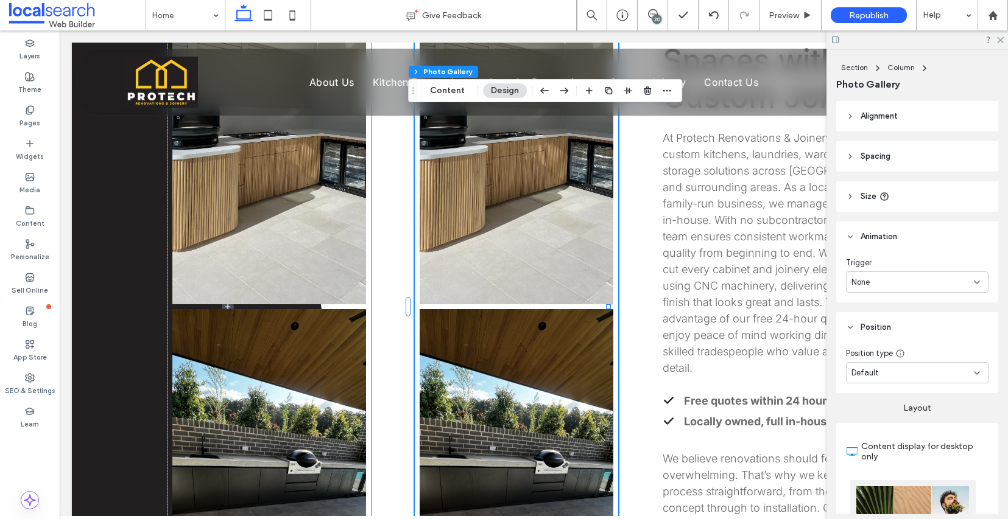
click at [276, 309] on link at bounding box center [269, 491] width 194 height 365
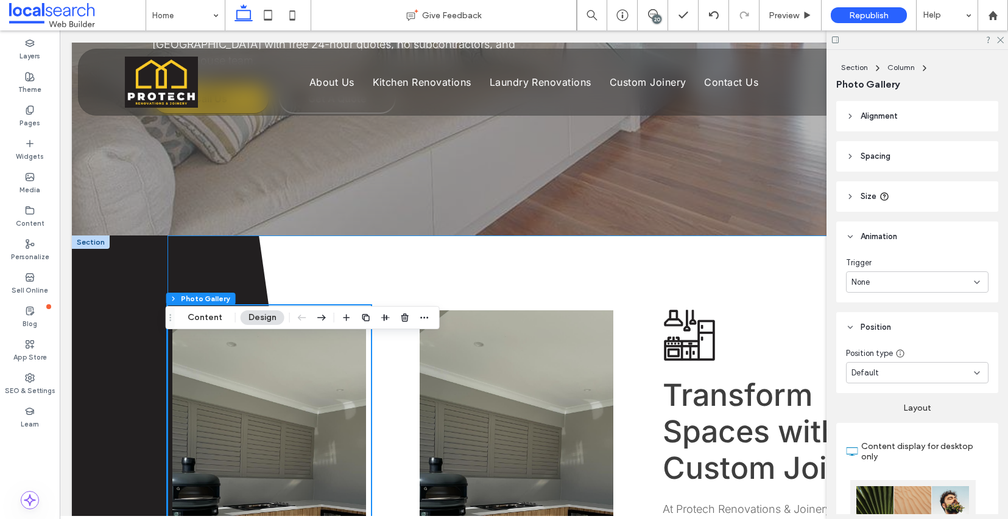
scroll to position [459, 0]
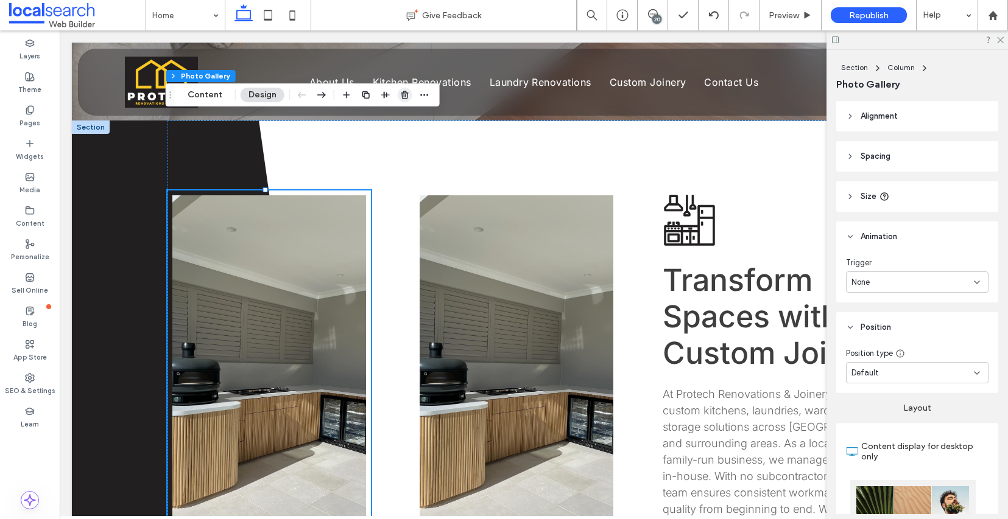
click at [401, 93] on use "button" at bounding box center [404, 95] width 7 height 8
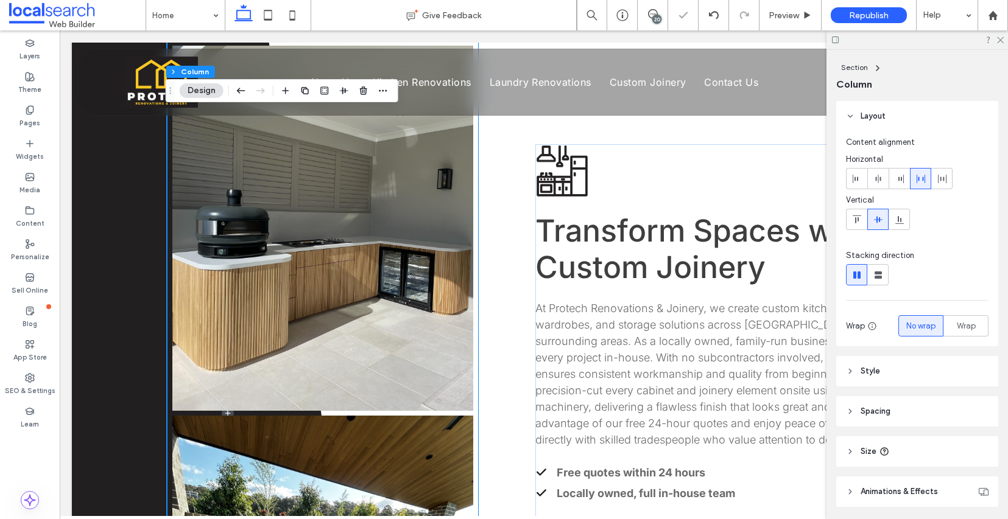
scroll to position [635, 0]
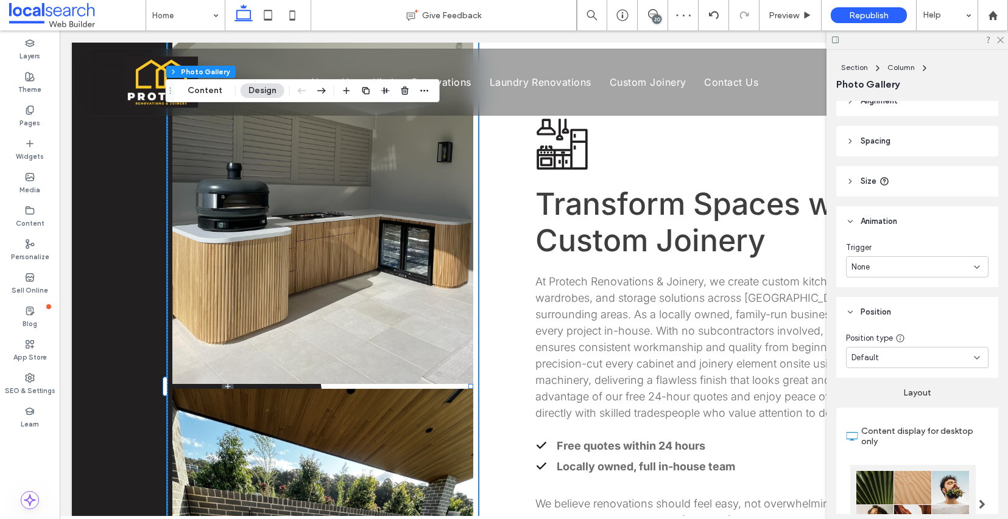
scroll to position [0, 0]
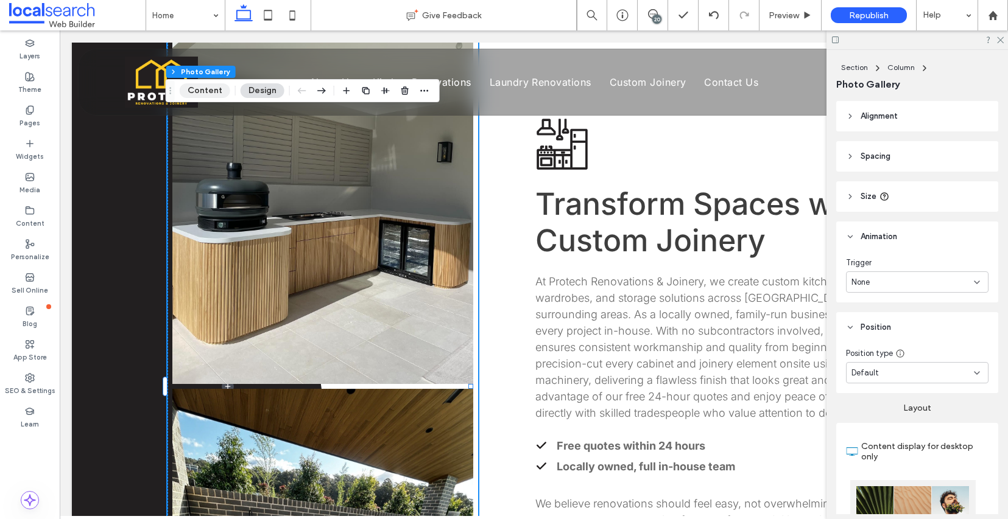
click at [222, 93] on button "Content" at bounding box center [205, 90] width 51 height 15
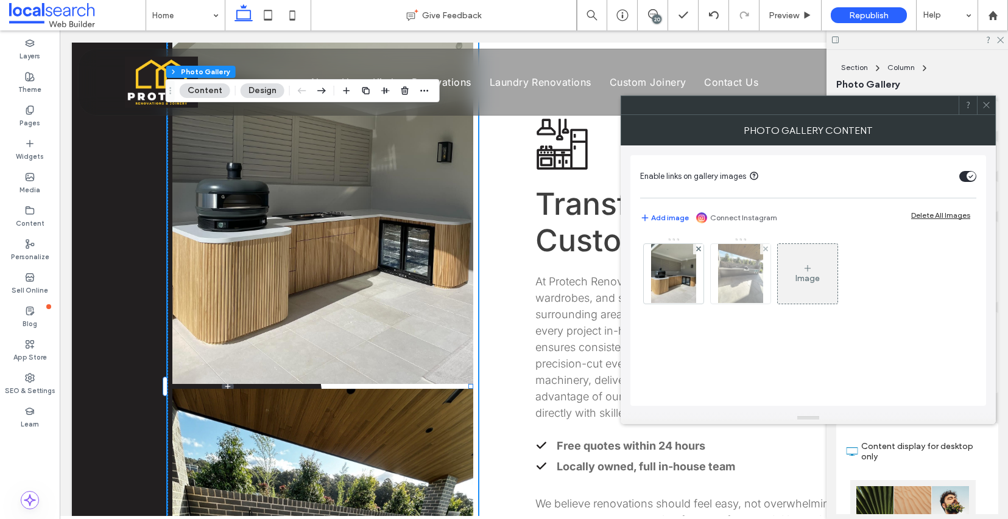
click at [743, 281] on img at bounding box center [740, 274] width 45 height 60
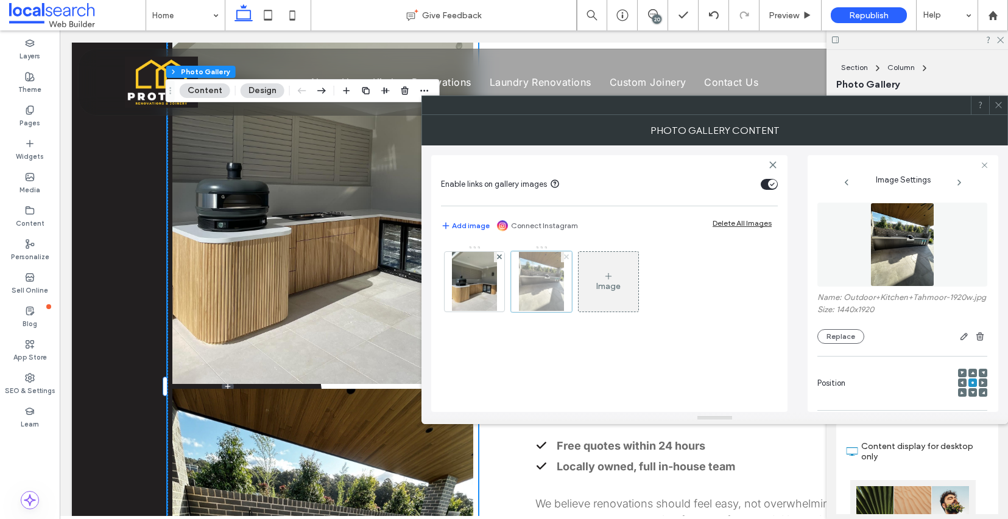
click at [567, 257] on icon at bounding box center [566, 257] width 5 height 5
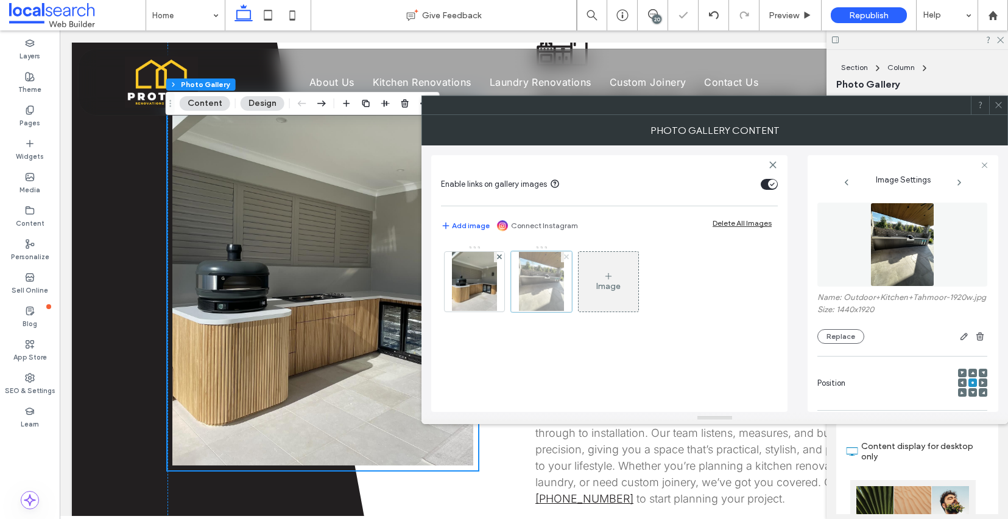
scroll to position [532, 0]
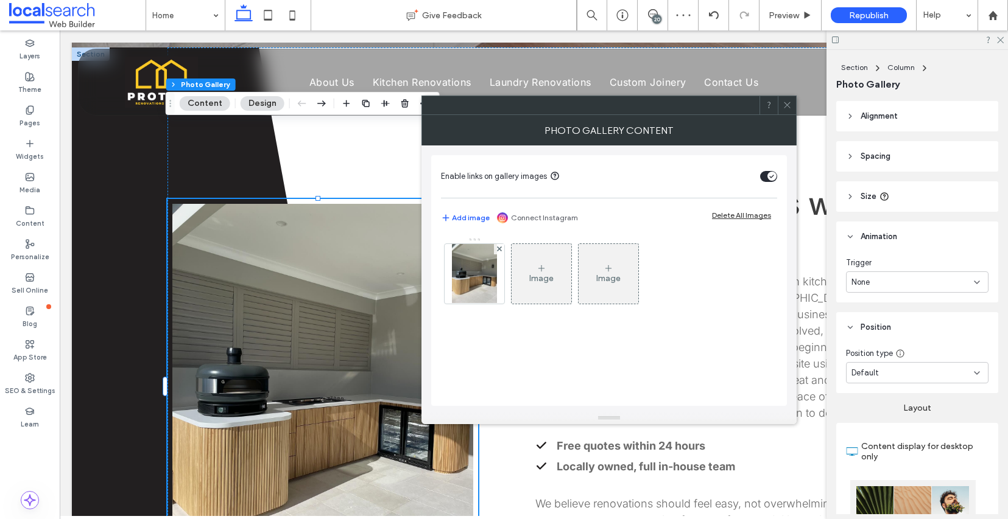
click at [789, 110] on span at bounding box center [786, 105] width 9 height 18
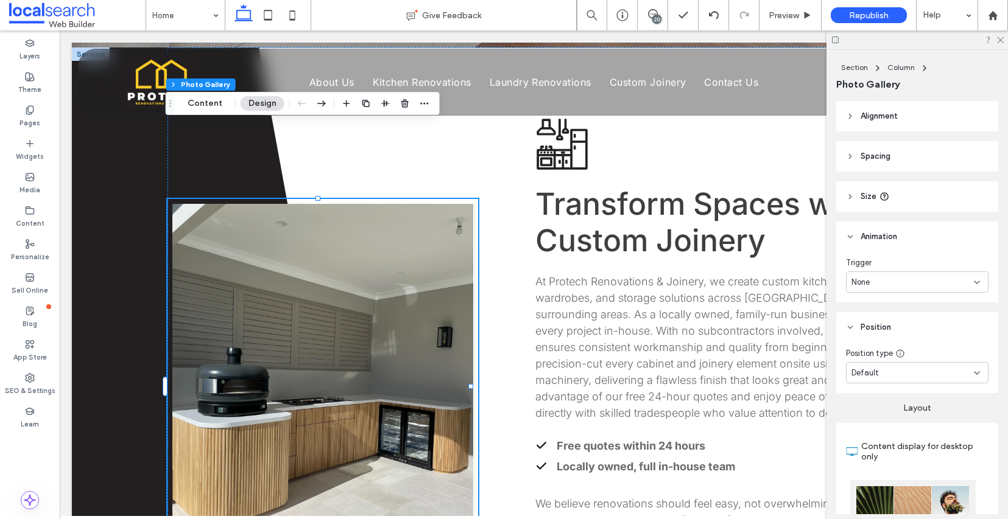
click at [360, 209] on link at bounding box center [322, 386] width 301 height 365
click at [423, 103] on icon "button" at bounding box center [425, 104] width 10 height 10
click at [211, 106] on button "Content" at bounding box center [205, 103] width 51 height 15
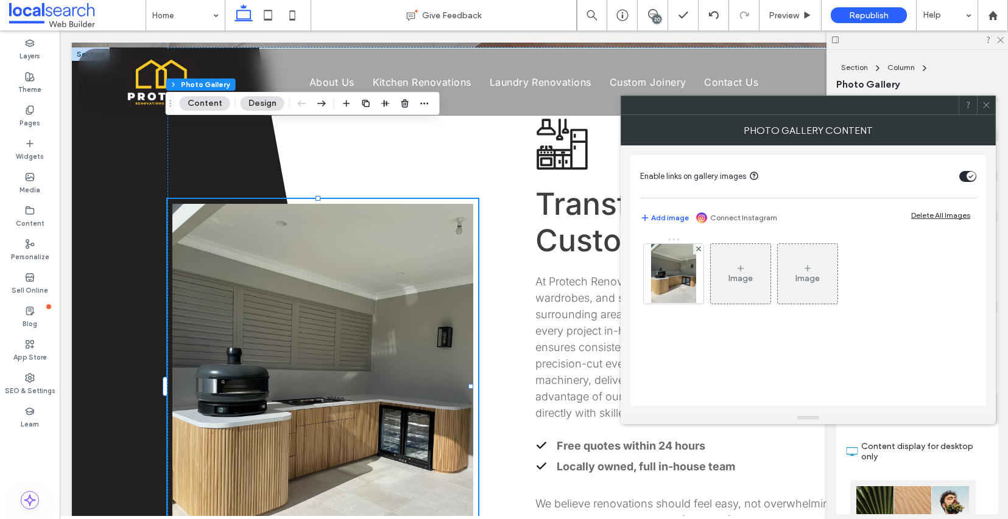
click at [259, 102] on button "Design" at bounding box center [263, 103] width 44 height 15
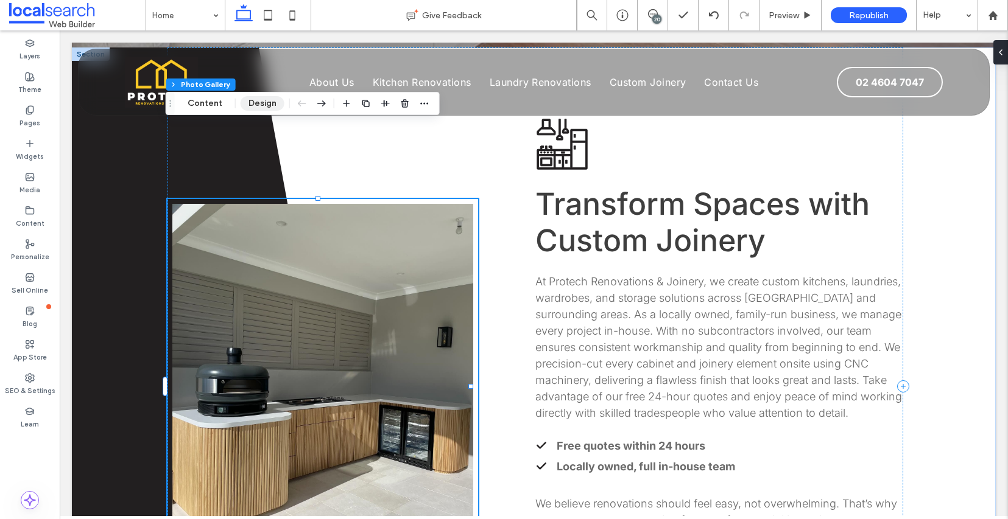
click at [268, 104] on button "Design" at bounding box center [263, 103] width 44 height 15
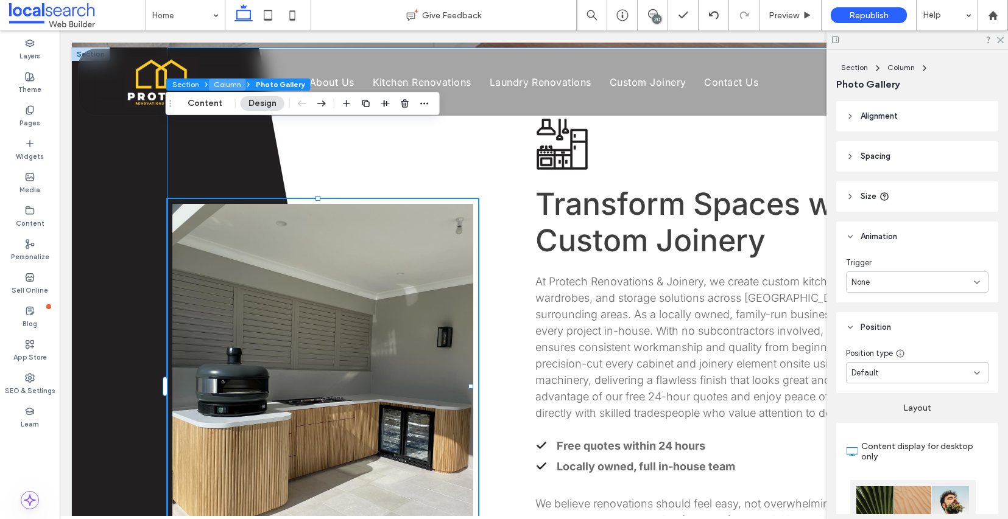
click at [214, 84] on button "Column" at bounding box center [227, 85] width 37 height 12
click at [222, 88] on button "Column" at bounding box center [227, 85] width 37 height 12
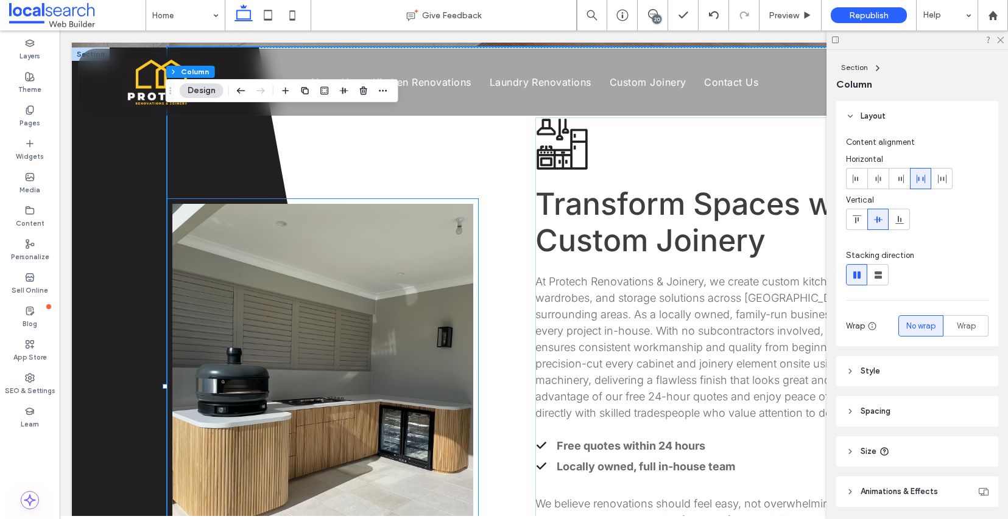
click at [221, 204] on link at bounding box center [322, 386] width 301 height 365
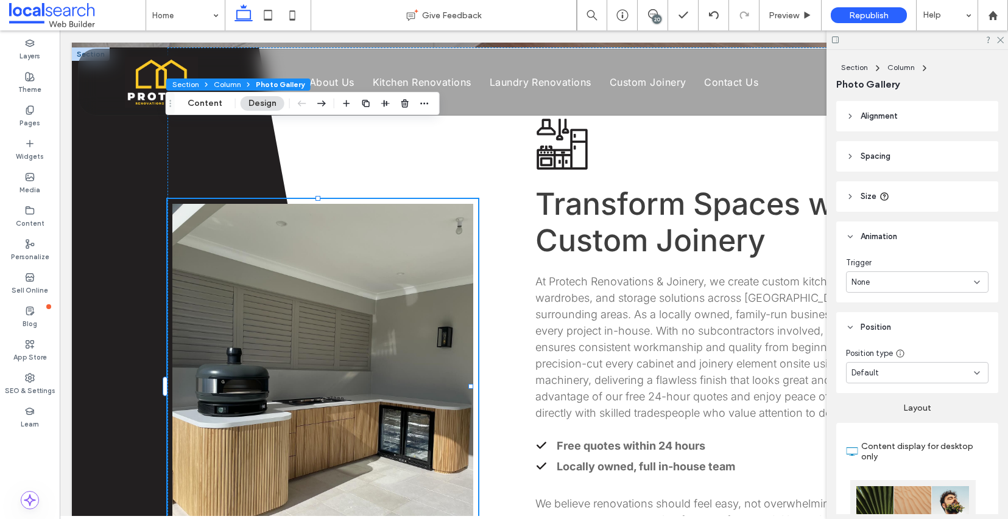
click at [284, 85] on span "Photo Gallery" at bounding box center [280, 84] width 49 height 9
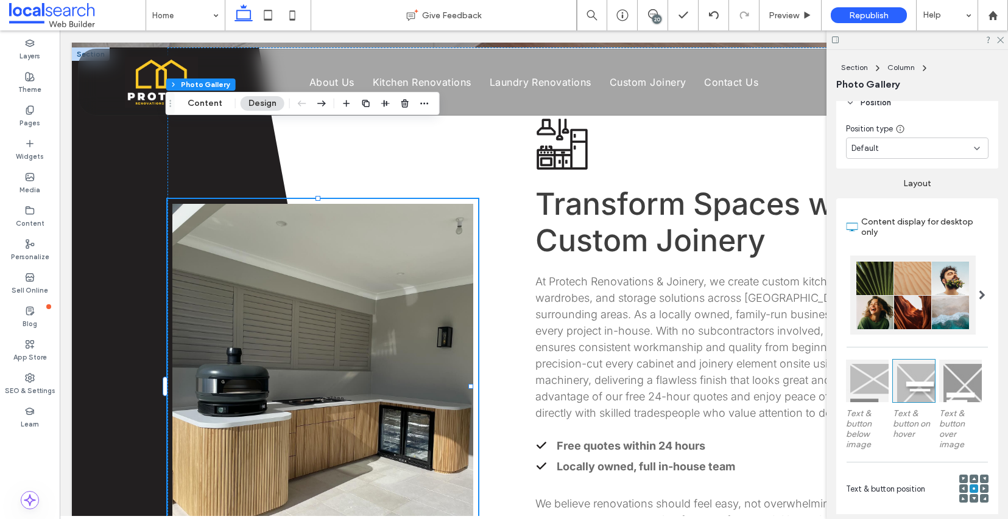
scroll to position [250, 0]
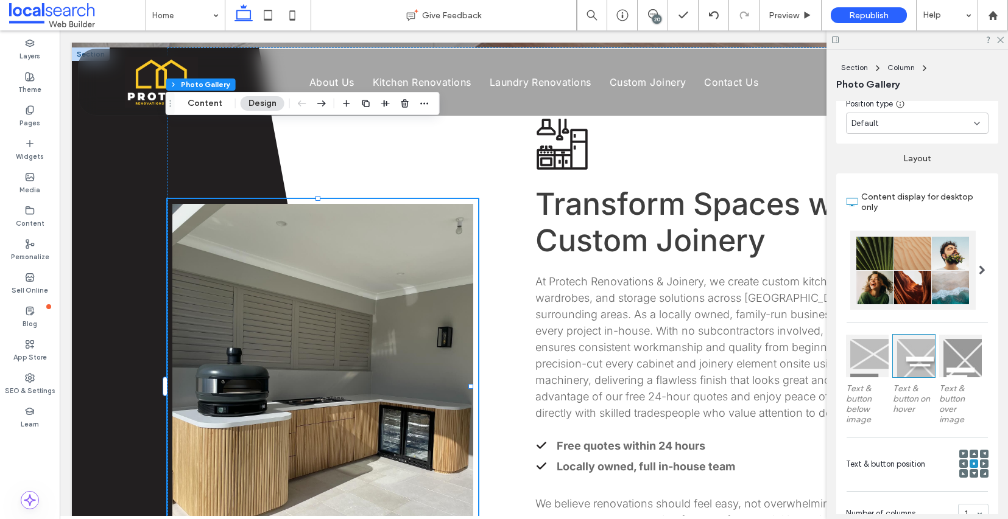
click at [918, 266] on div at bounding box center [912, 270] width 125 height 79
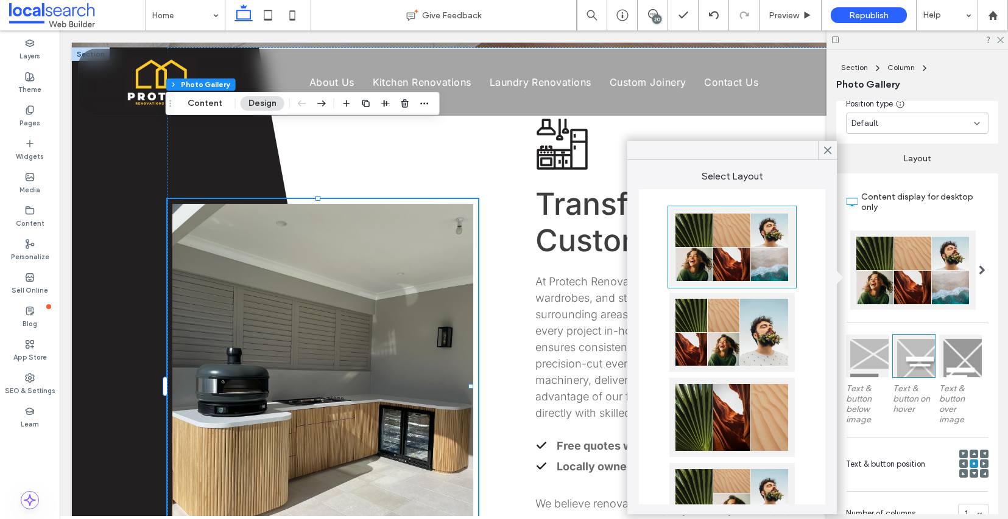
click at [771, 231] on div at bounding box center [731, 247] width 125 height 79
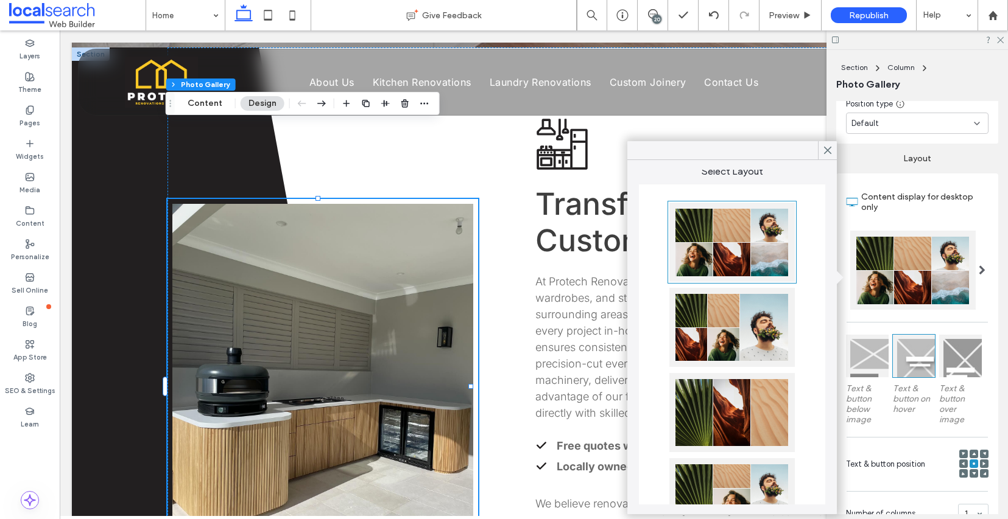
scroll to position [0, 0]
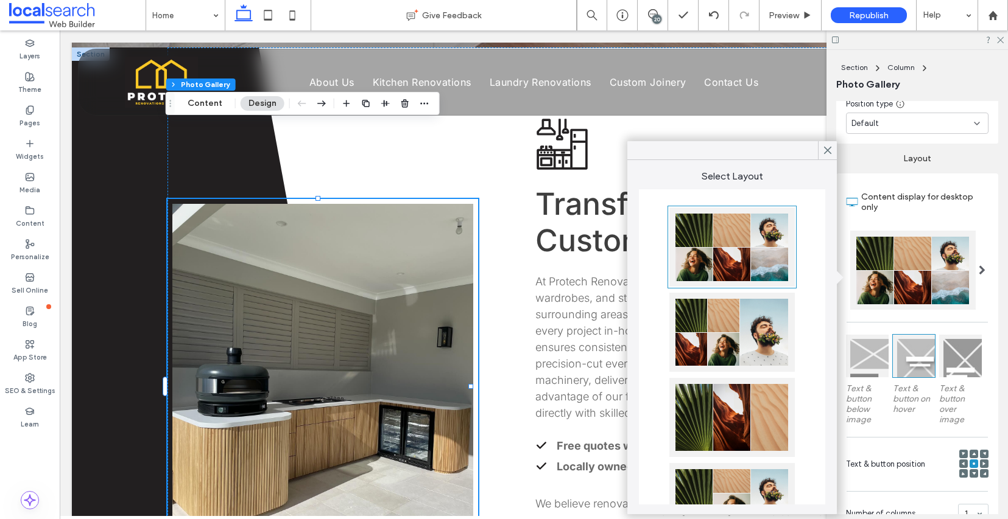
click at [979, 275] on span at bounding box center [982, 270] width 7 height 10
click at [828, 152] on use at bounding box center [827, 150] width 6 height 7
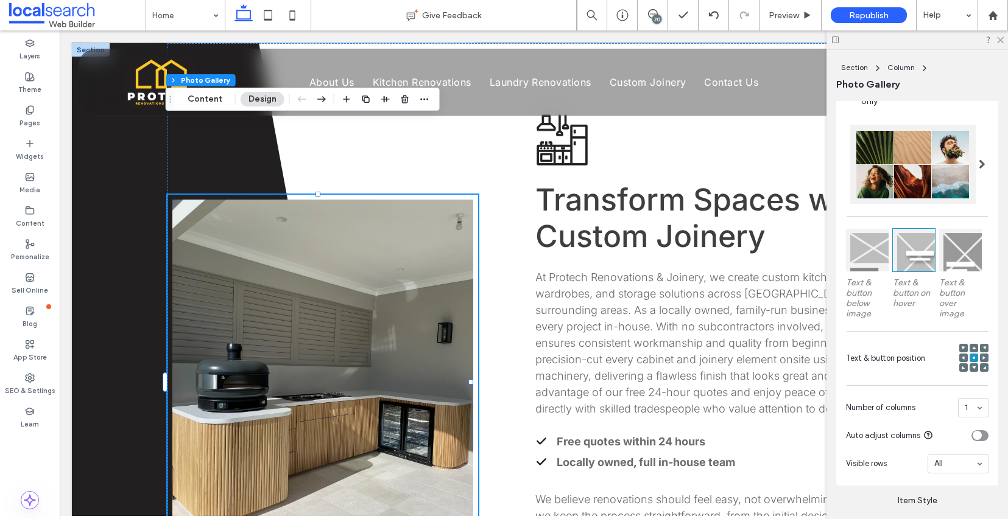
scroll to position [446, 0]
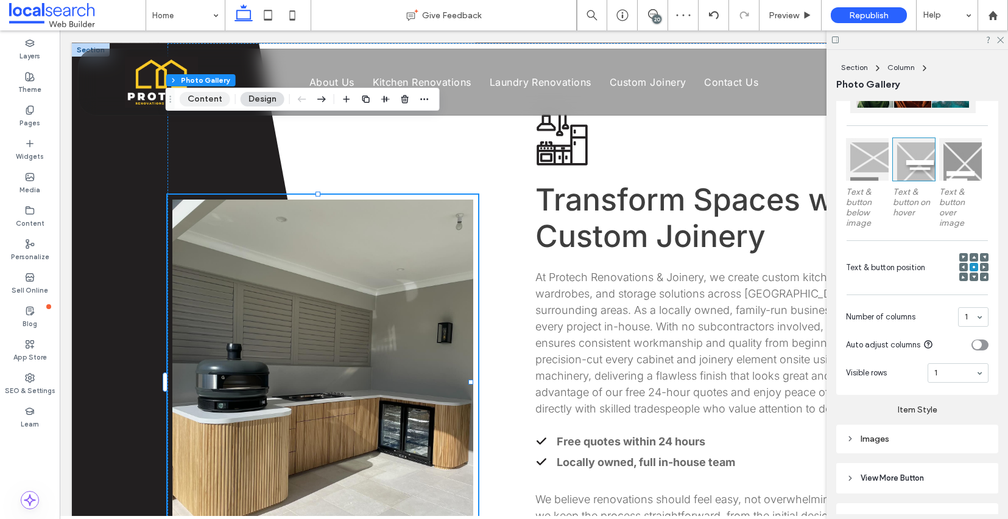
click at [219, 101] on button "Content" at bounding box center [205, 99] width 51 height 15
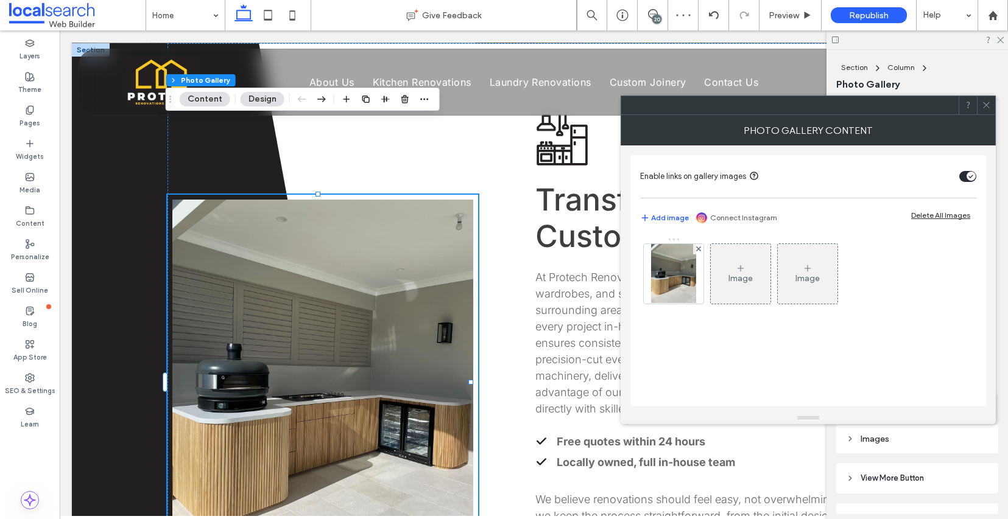
click at [728, 284] on div "Image" at bounding box center [740, 278] width 24 height 10
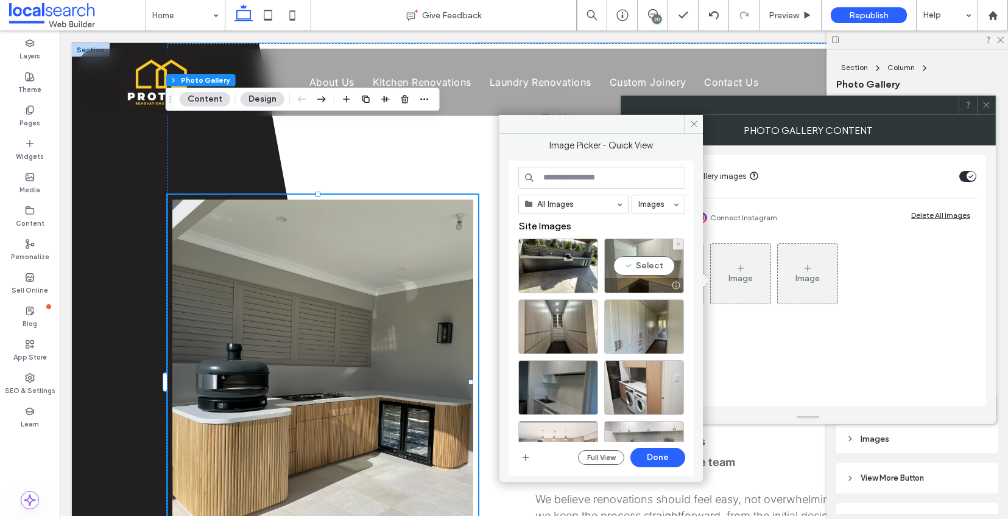
click at [599, 277] on div "Select" at bounding box center [606, 269] width 176 height 61
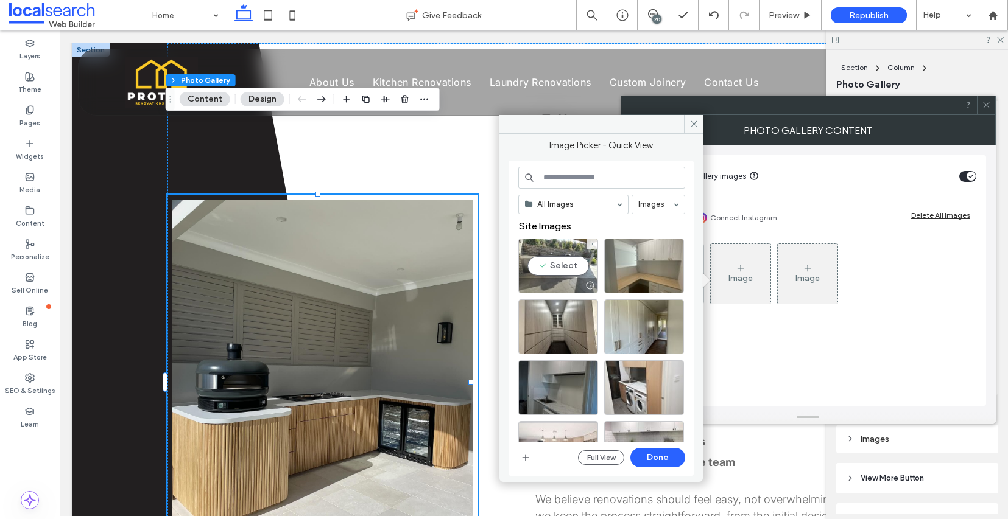
click at [579, 276] on div "Select" at bounding box center [558, 266] width 80 height 55
click at [659, 458] on button "Done" at bounding box center [657, 457] width 55 height 19
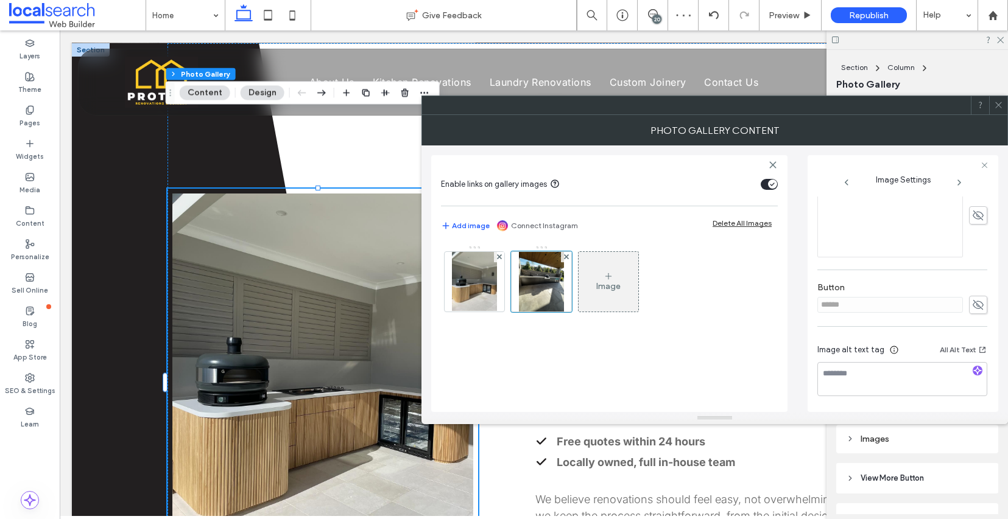
scroll to position [365, 0]
click at [1001, 110] on span at bounding box center [998, 105] width 9 height 18
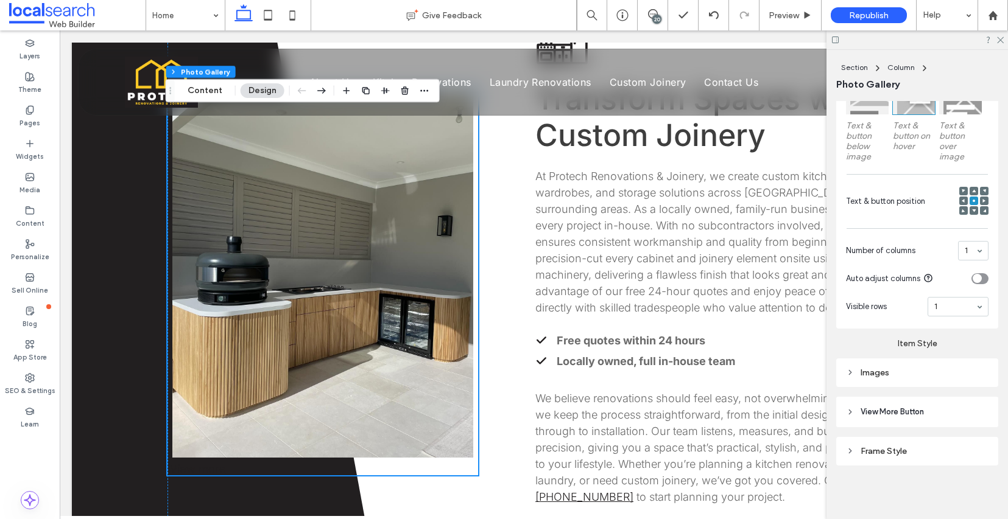
scroll to position [644, 0]
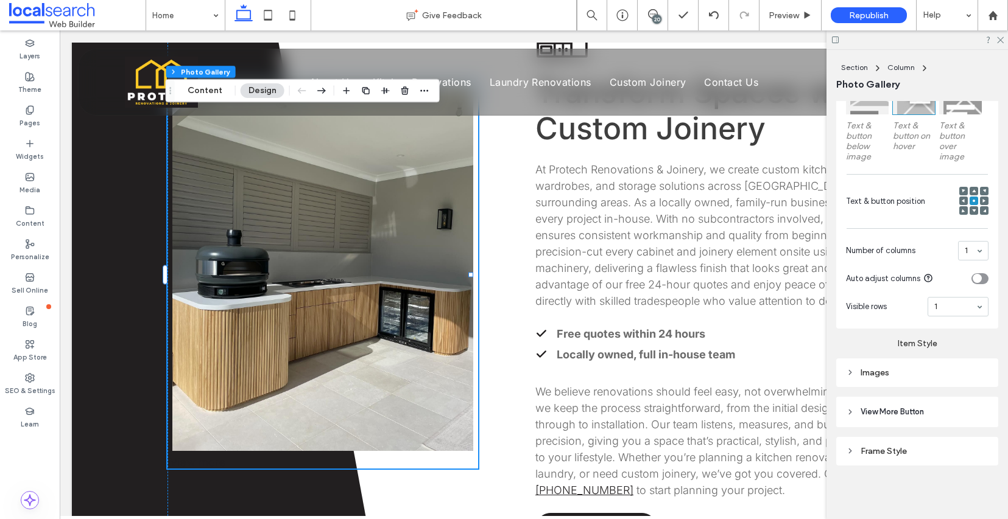
click at [852, 368] on icon at bounding box center [850, 372] width 9 height 9
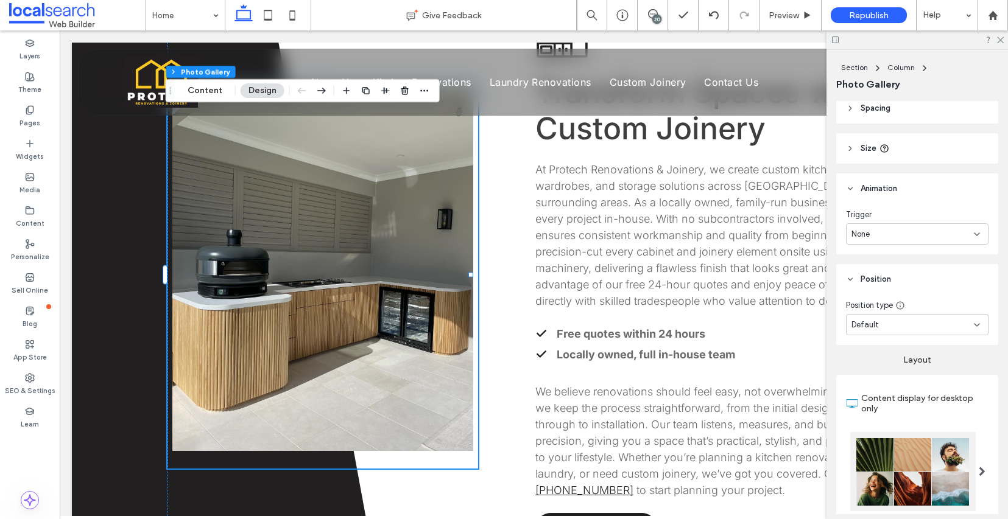
scroll to position [0, 0]
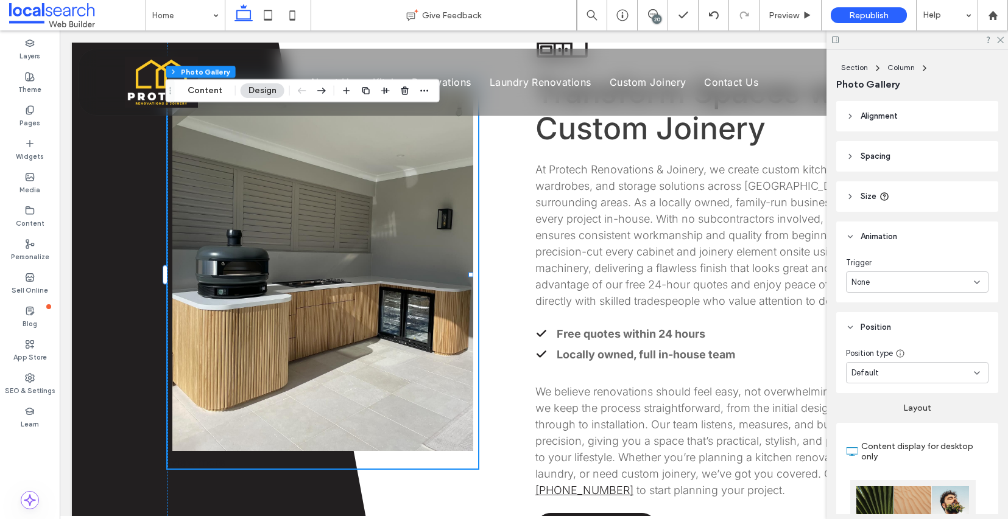
click at [850, 158] on icon at bounding box center [850, 156] width 9 height 9
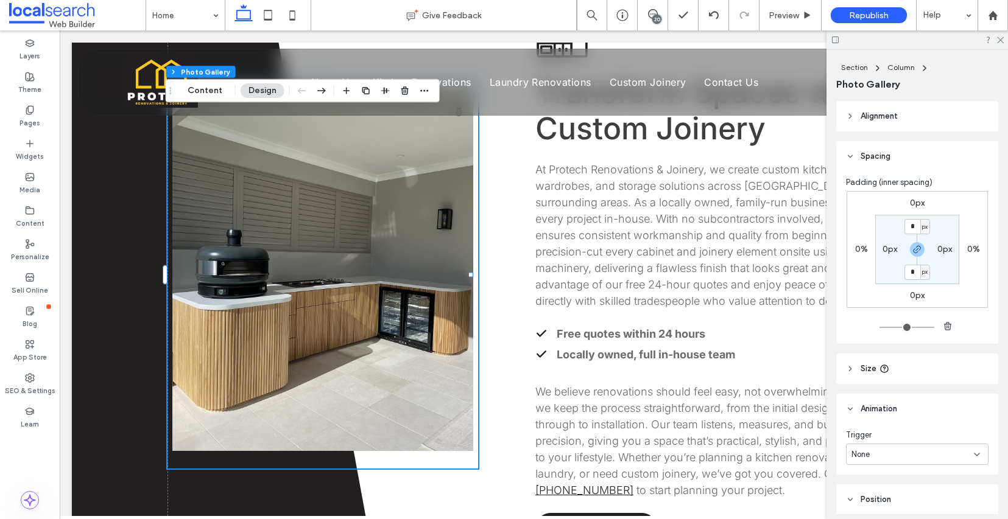
click at [850, 116] on icon at bounding box center [850, 116] width 9 height 9
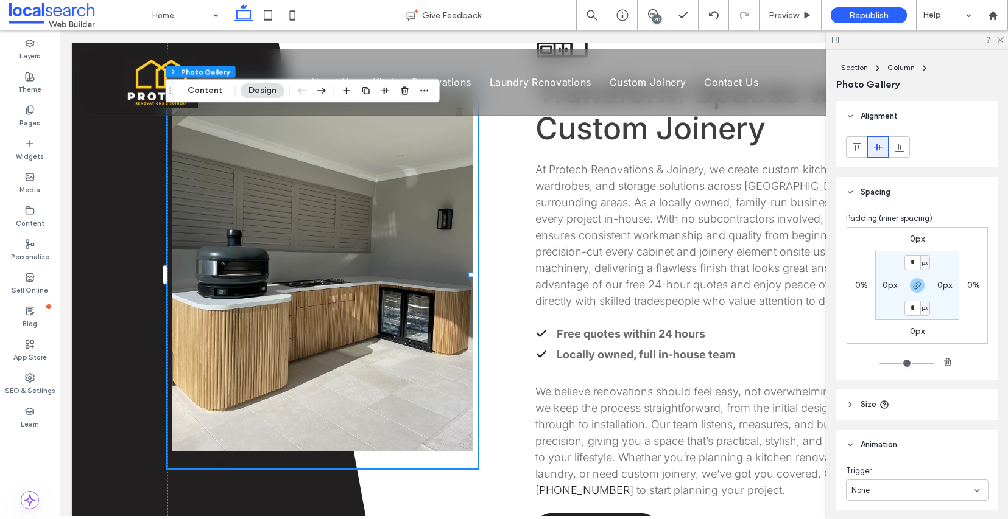
click at [850, 116] on icon at bounding box center [850, 116] width 9 height 9
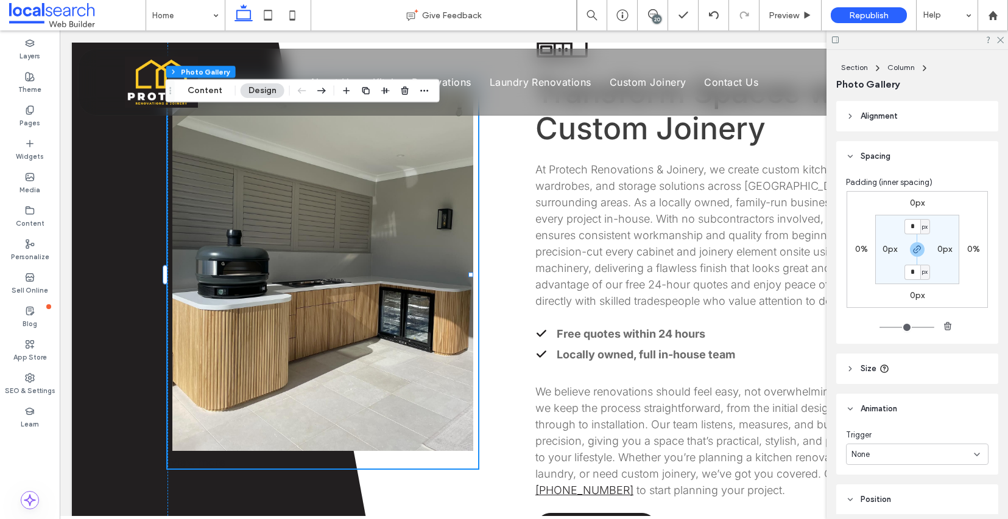
click at [852, 155] on icon at bounding box center [850, 156] width 9 height 9
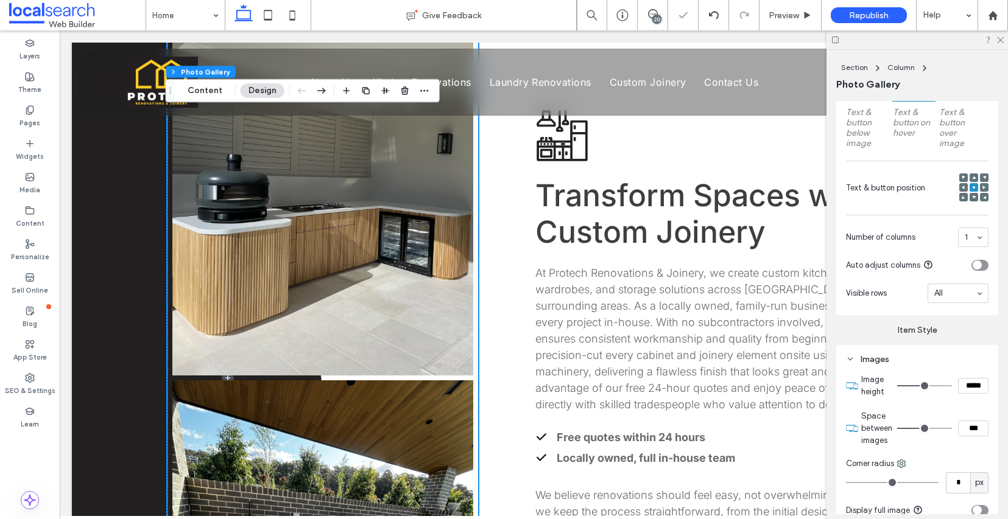
scroll to position [747, 0]
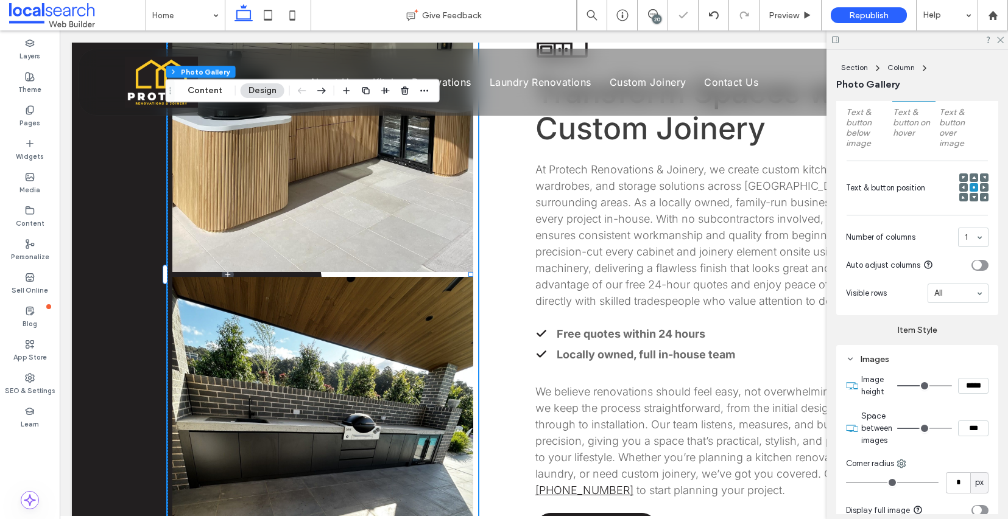
click at [967, 303] on div "All" at bounding box center [957, 293] width 61 height 19
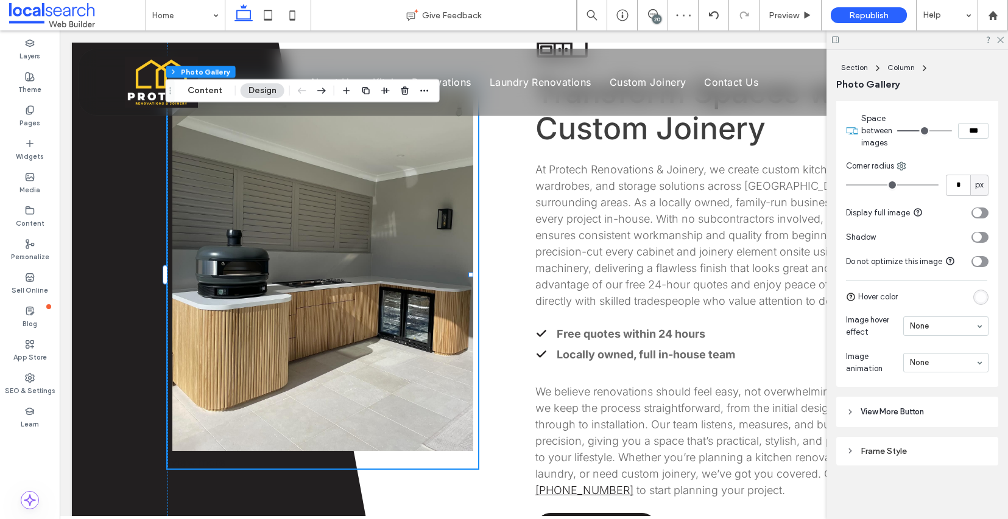
scroll to position [848, 0]
click at [851, 410] on icon at bounding box center [850, 412] width 9 height 9
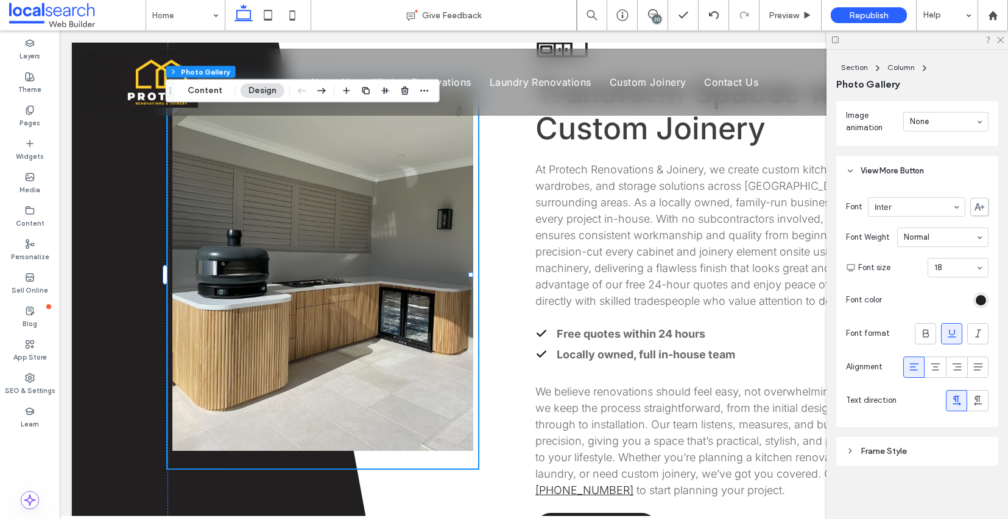
scroll to position [1089, 0]
click at [846, 452] on icon at bounding box center [850, 451] width 9 height 9
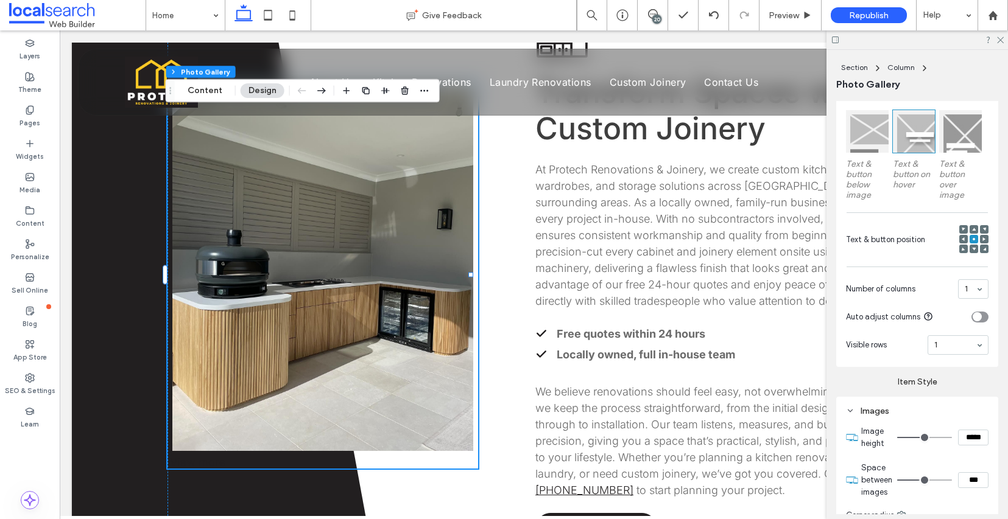
scroll to position [472, 0]
click at [973, 357] on div "1" at bounding box center [957, 347] width 61 height 19
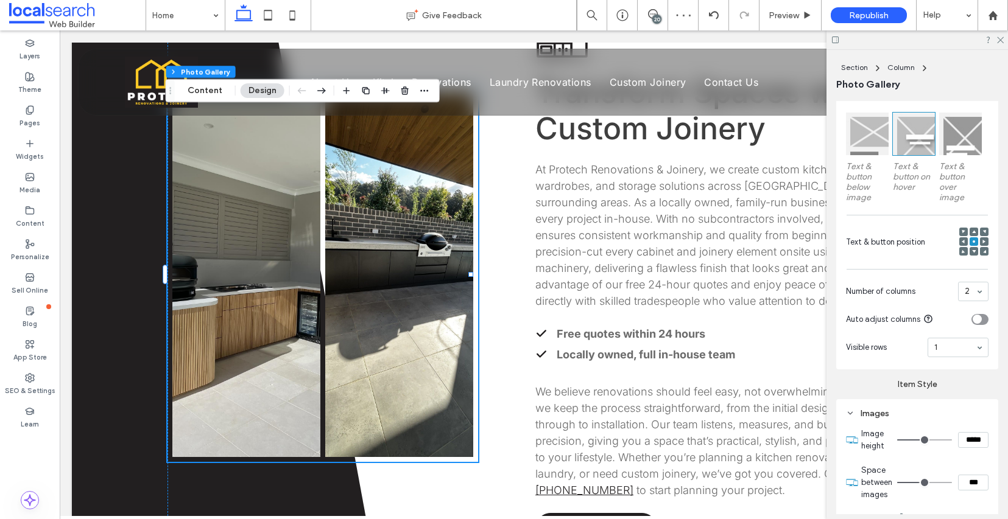
click at [978, 300] on div "2" at bounding box center [973, 291] width 30 height 19
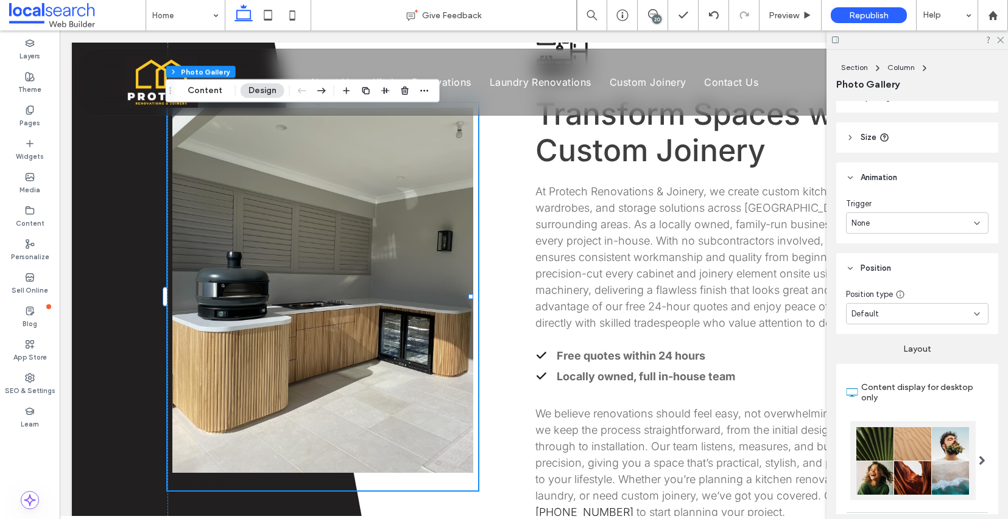
scroll to position [52, 0]
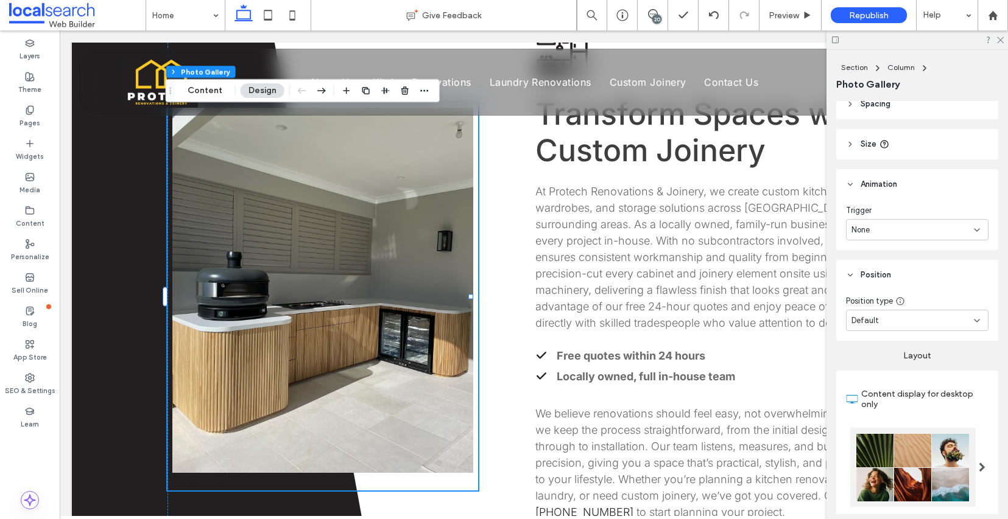
click at [914, 227] on div "None" at bounding box center [912, 230] width 122 height 12
click at [914, 229] on div "None" at bounding box center [912, 230] width 122 height 12
click at [880, 291] on div "Scroll" at bounding box center [913, 293] width 135 height 21
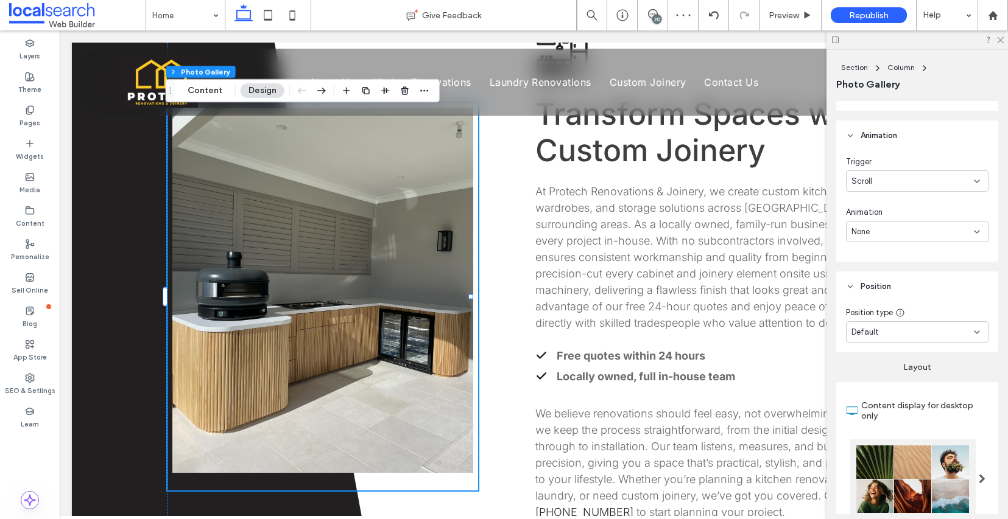
scroll to position [102, 0]
click at [886, 228] on div "None" at bounding box center [912, 231] width 122 height 12
click at [884, 290] on div "Slide" at bounding box center [913, 294] width 135 height 21
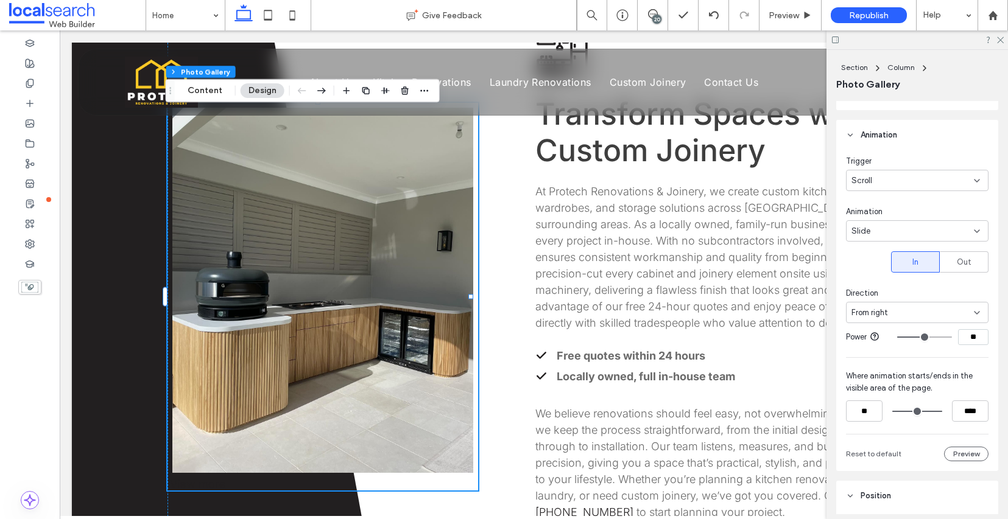
click at [896, 315] on div "From right" at bounding box center [912, 313] width 122 height 12
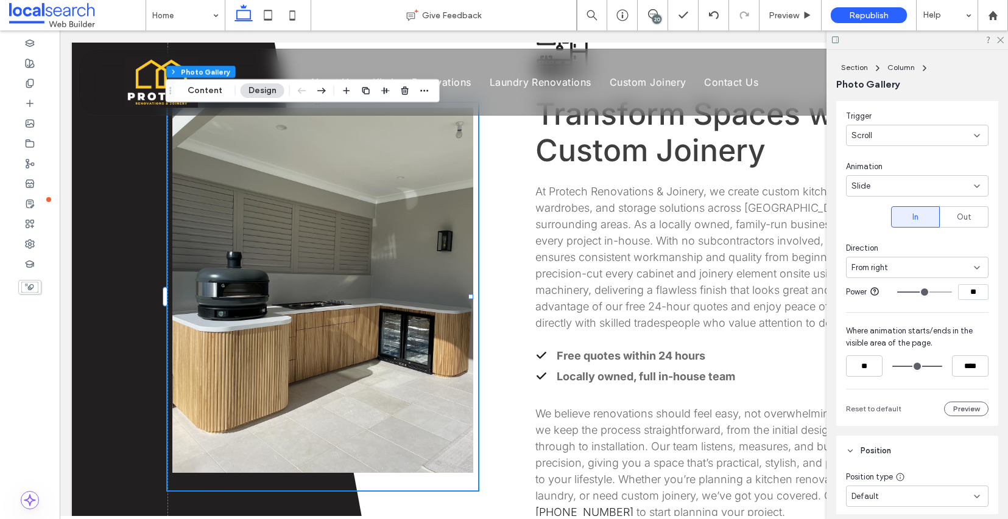
scroll to position [76, 0]
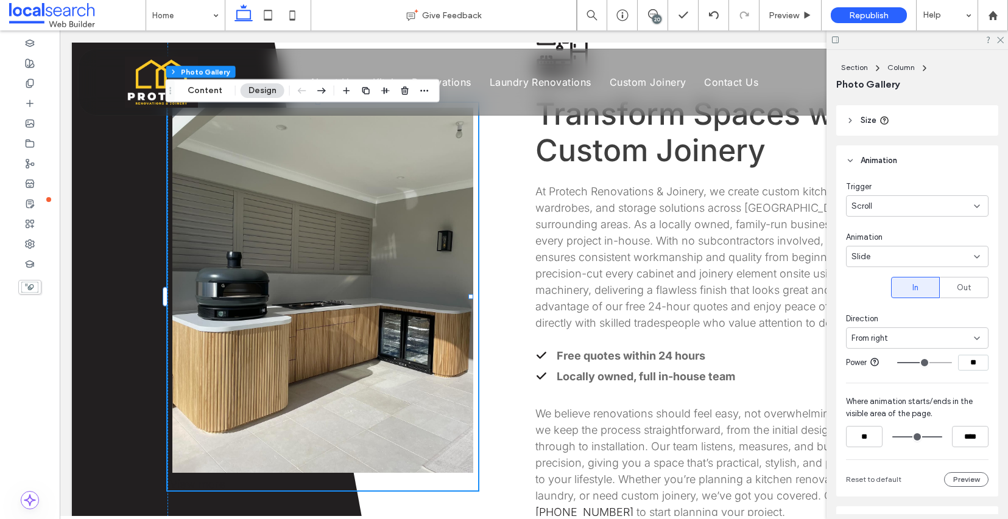
click at [920, 202] on div "Scroll" at bounding box center [912, 206] width 122 height 12
click at [906, 228] on div "None" at bounding box center [913, 227] width 135 height 21
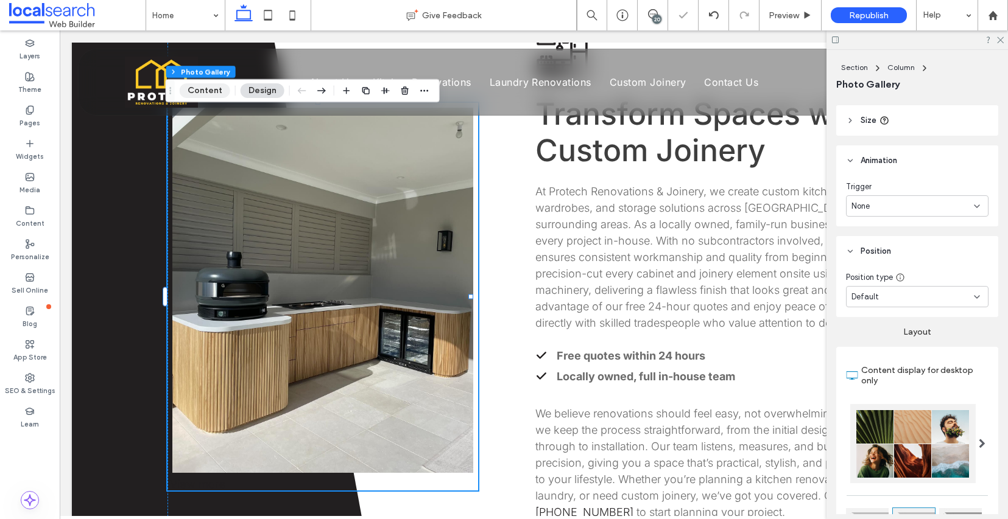
click at [217, 94] on button "Content" at bounding box center [205, 90] width 51 height 15
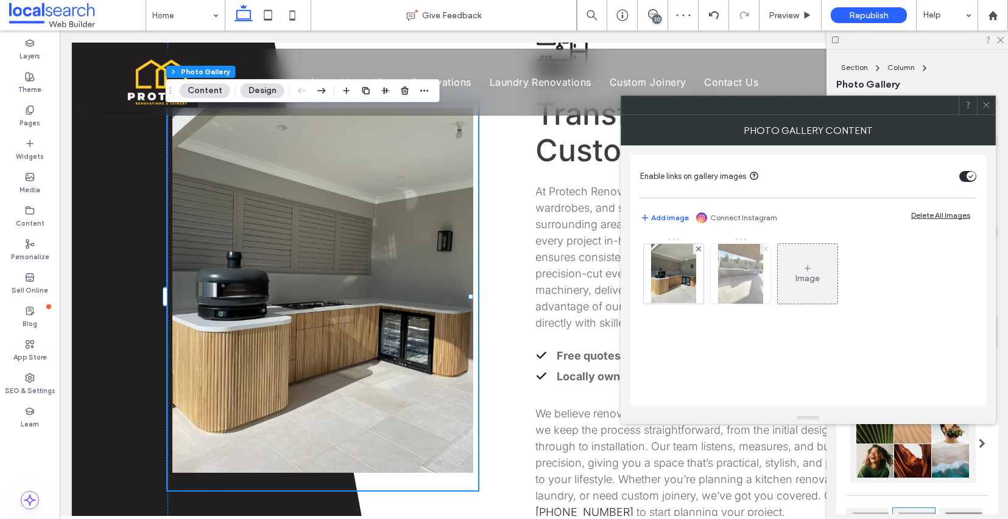
click at [763, 248] on icon at bounding box center [765, 249] width 5 height 5
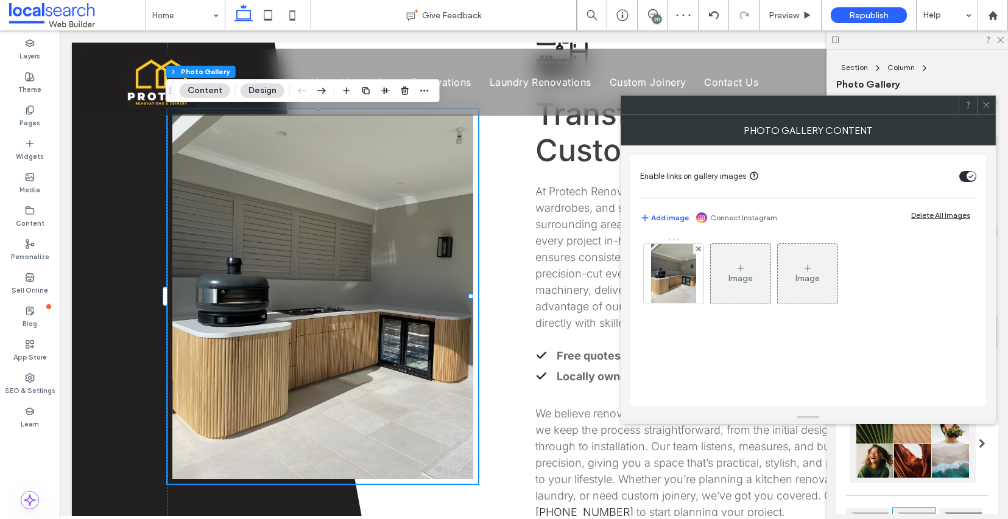
click at [990, 105] on icon at bounding box center [986, 104] width 9 height 9
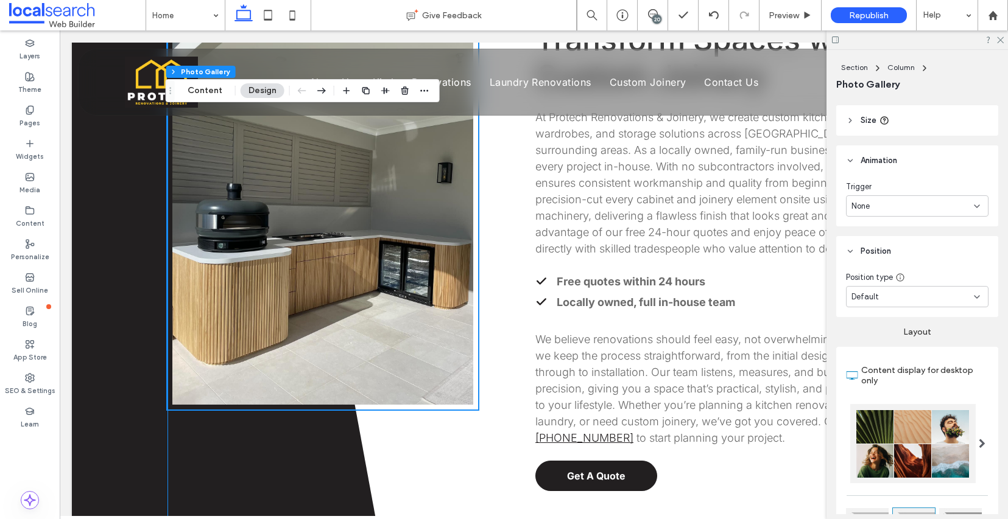
scroll to position [857, 0]
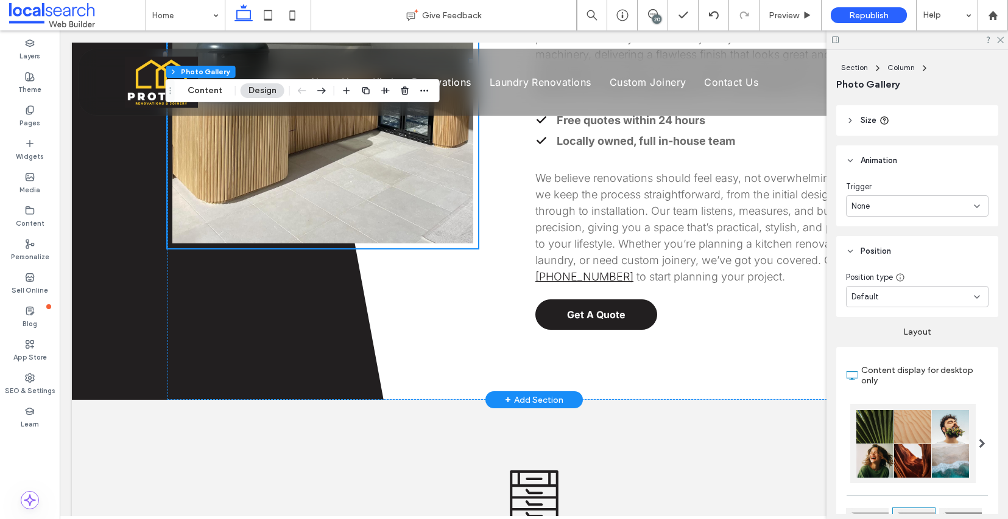
click at [540, 393] on div "+ Add Section" at bounding box center [534, 399] width 58 height 13
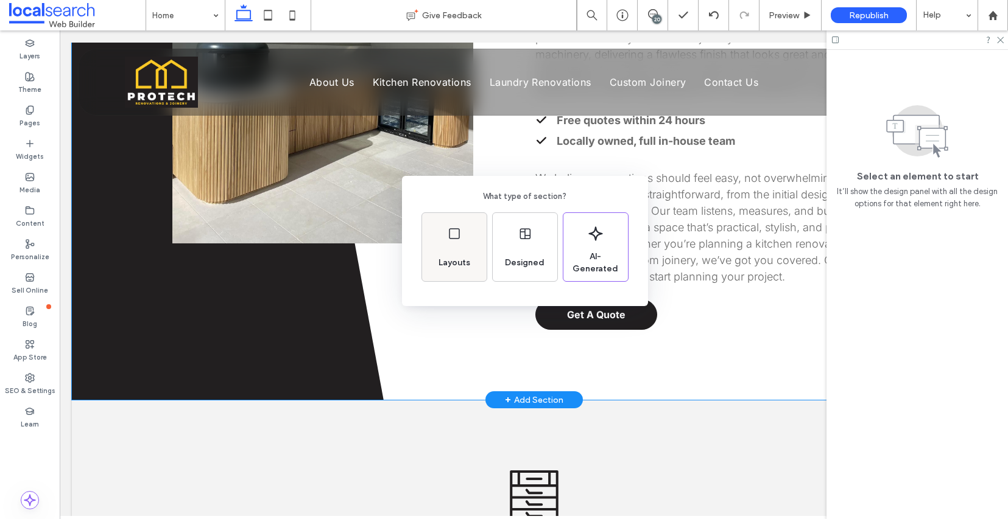
click at [451, 237] on icon at bounding box center [454, 234] width 15 height 15
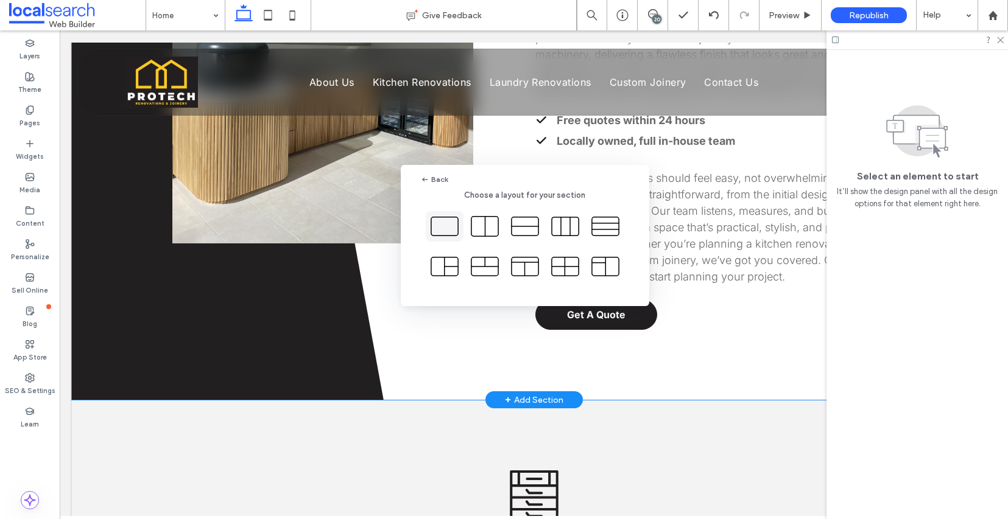
click at [448, 227] on icon at bounding box center [444, 226] width 30 height 30
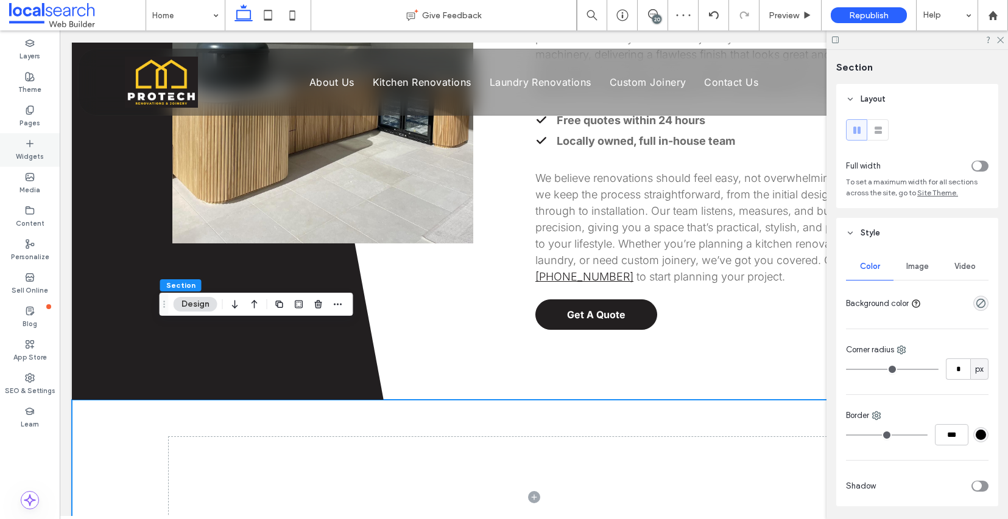
click at [31, 160] on label "Widgets" at bounding box center [30, 155] width 28 height 13
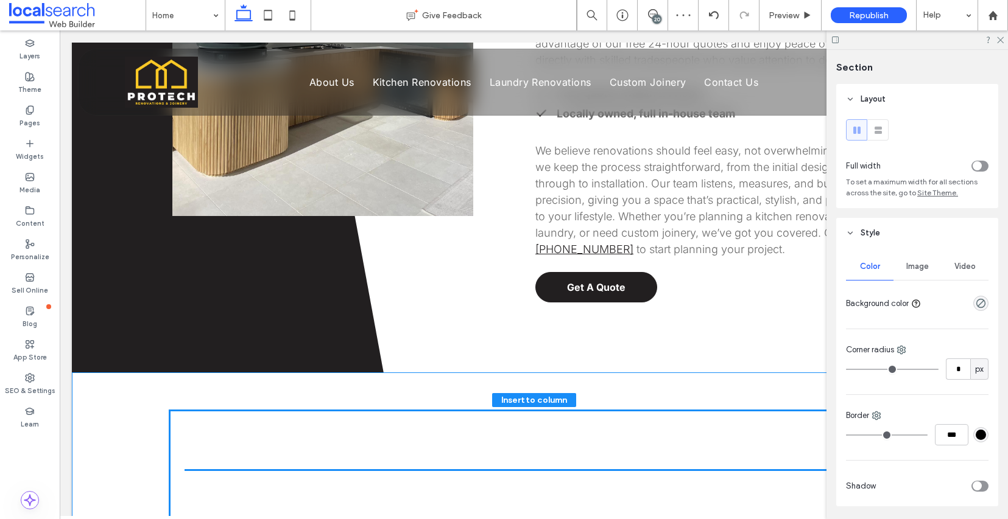
scroll to position [894, 0]
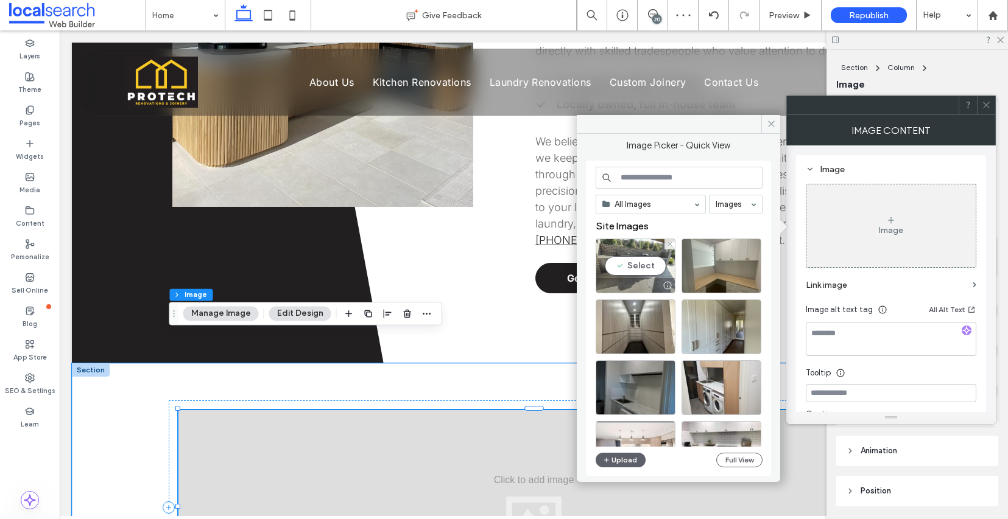
drag, startPoint x: 153, startPoint y: 178, endPoint x: 639, endPoint y: 292, distance: 499.7
click at [640, 287] on div at bounding box center [635, 285] width 79 height 15
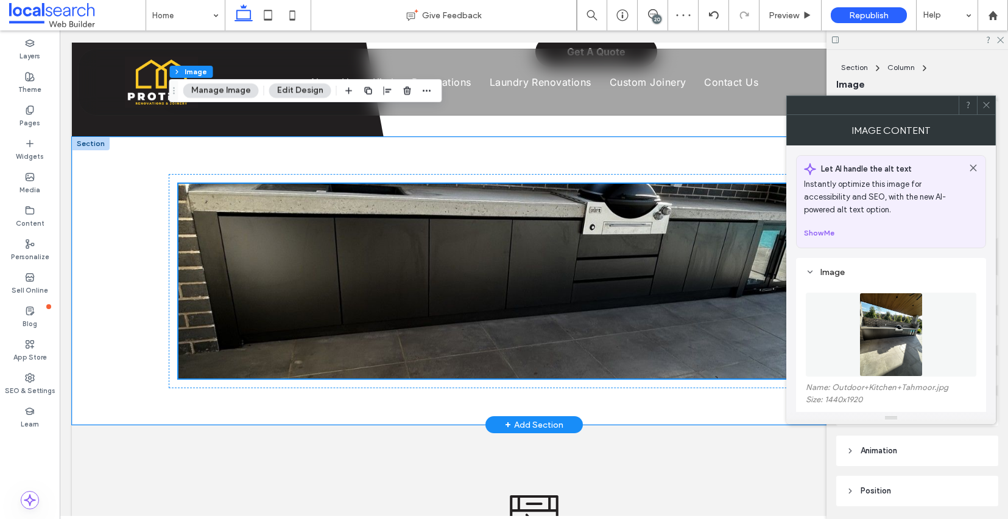
scroll to position [1123, 0]
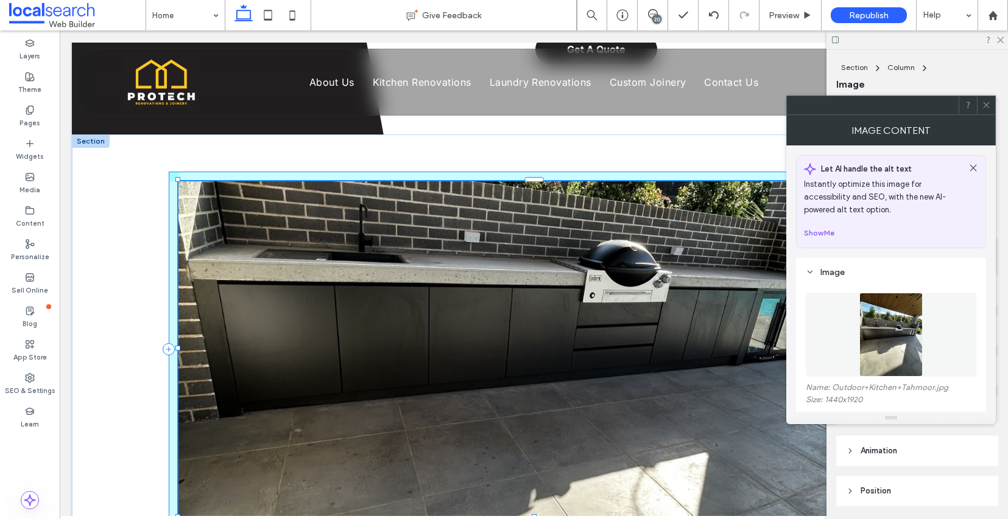
drag, startPoint x: 525, startPoint y: 303, endPoint x: 518, endPoint y: 369, distance: 66.8
click at [518, 369] on div "100% , 552px" at bounding box center [534, 349] width 731 height 429
type input "***"
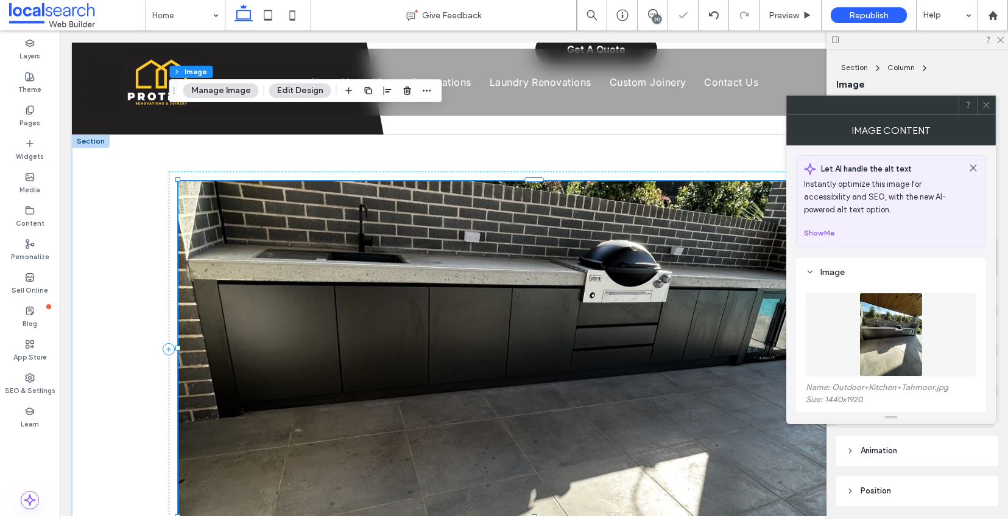
click at [985, 103] on icon at bounding box center [986, 104] width 9 height 9
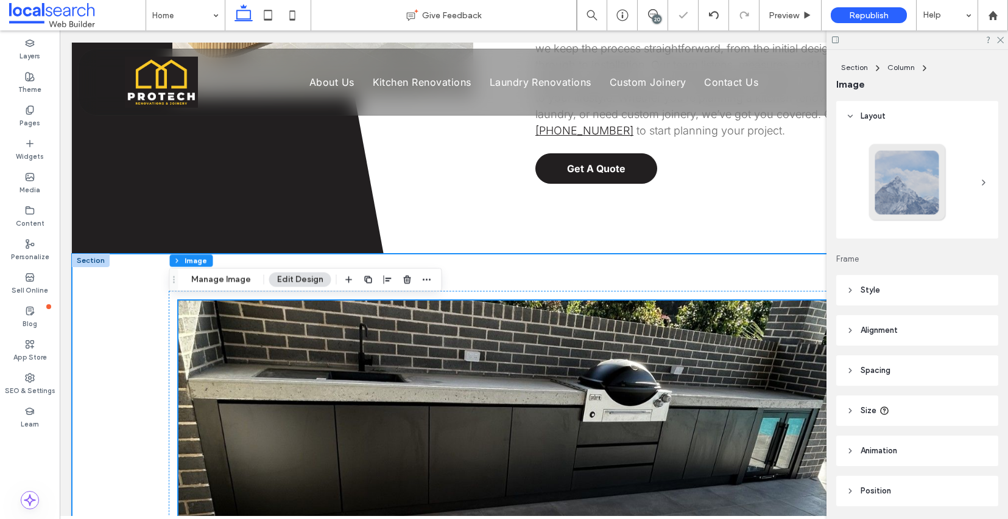
scroll to position [902, 0]
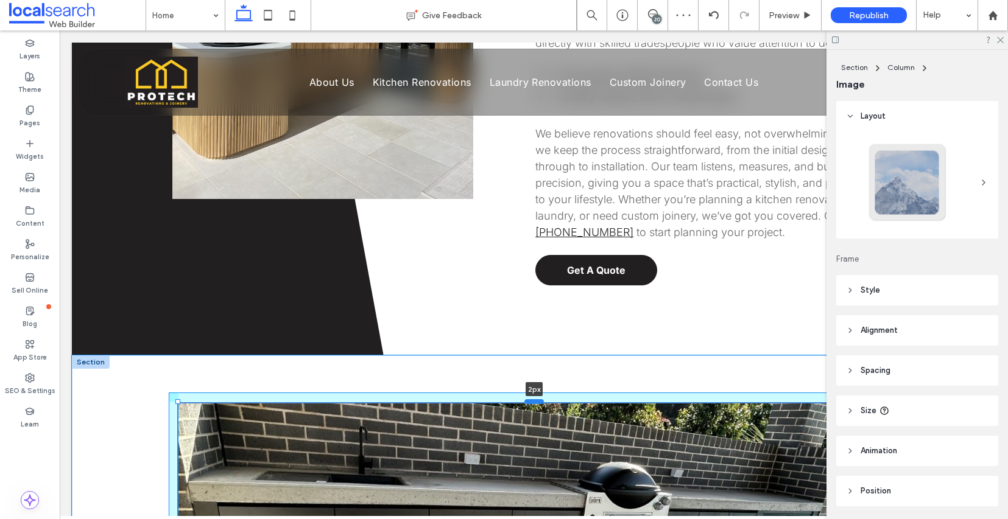
click at [525, 399] on div at bounding box center [533, 401] width 19 height 5
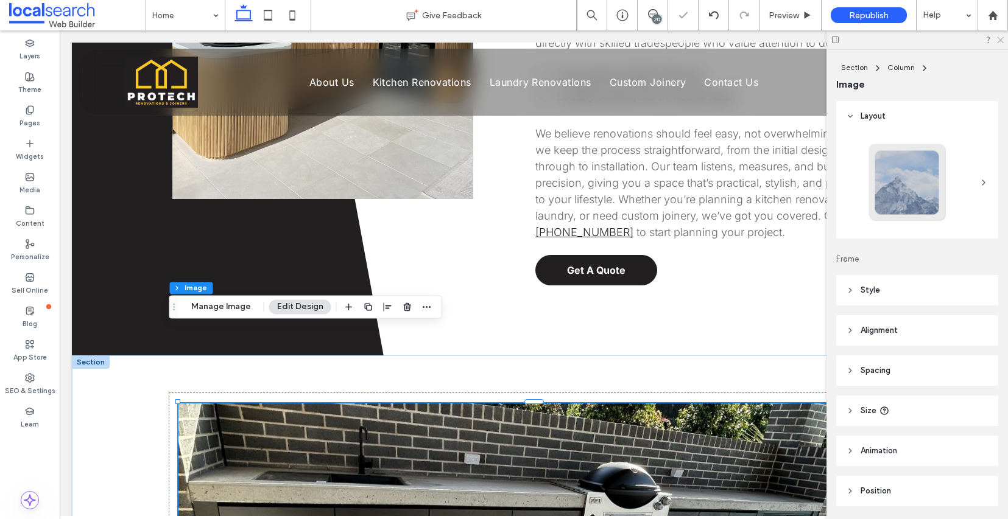
click at [999, 41] on icon at bounding box center [1000, 39] width 8 height 8
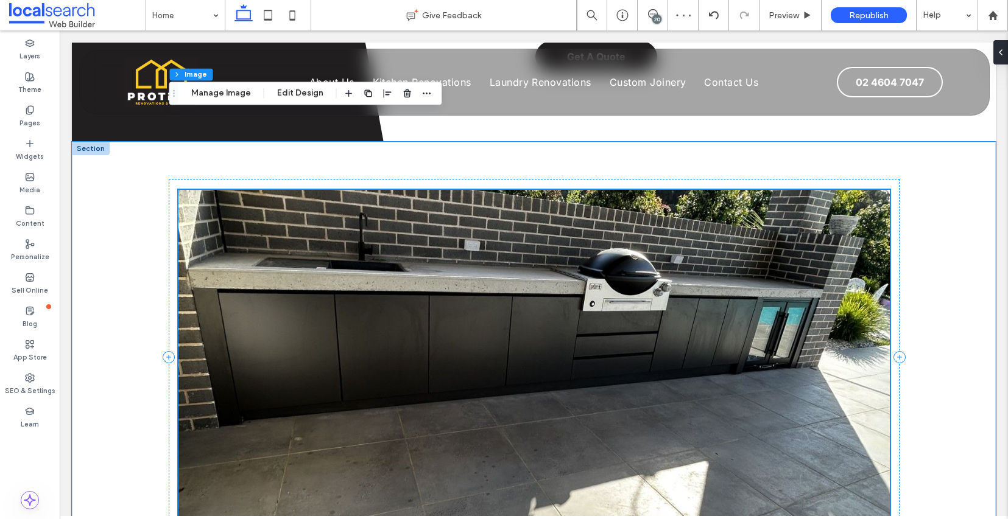
scroll to position [1137, 0]
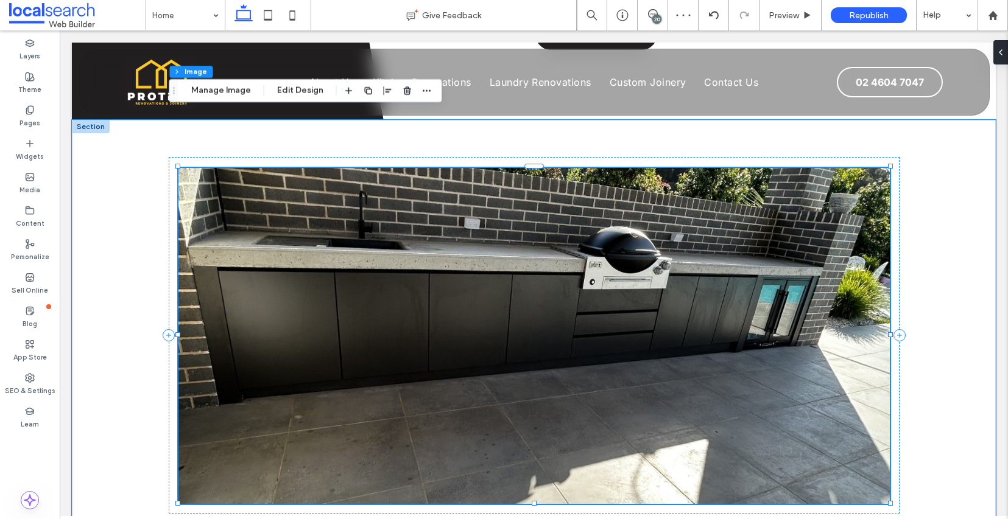
click at [571, 293] on img at bounding box center [533, 336] width 711 height 336
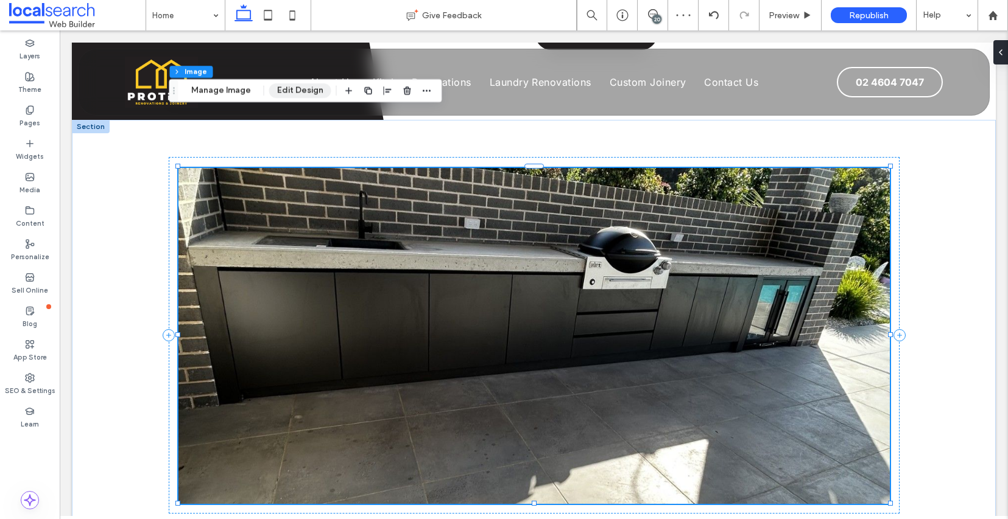
click at [300, 88] on button "Edit Design" at bounding box center [300, 90] width 62 height 15
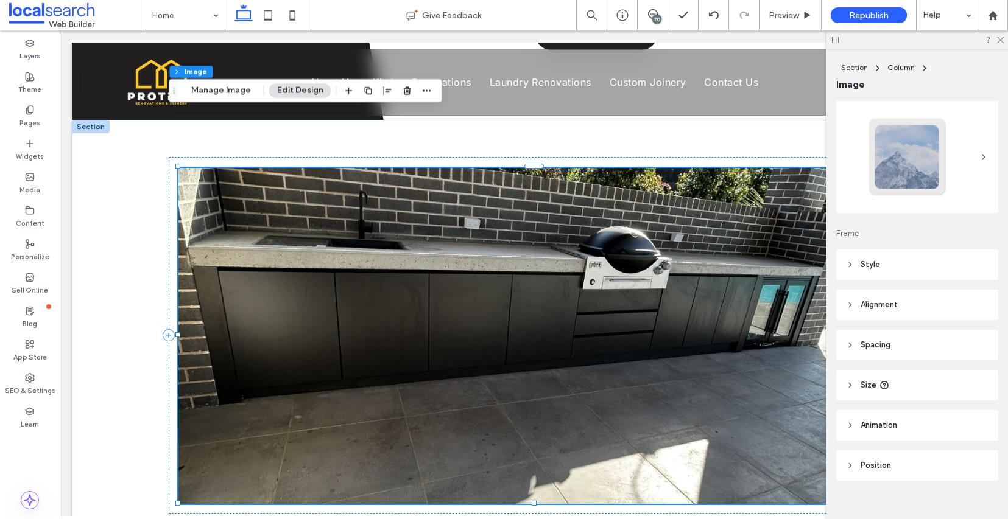
scroll to position [41, 0]
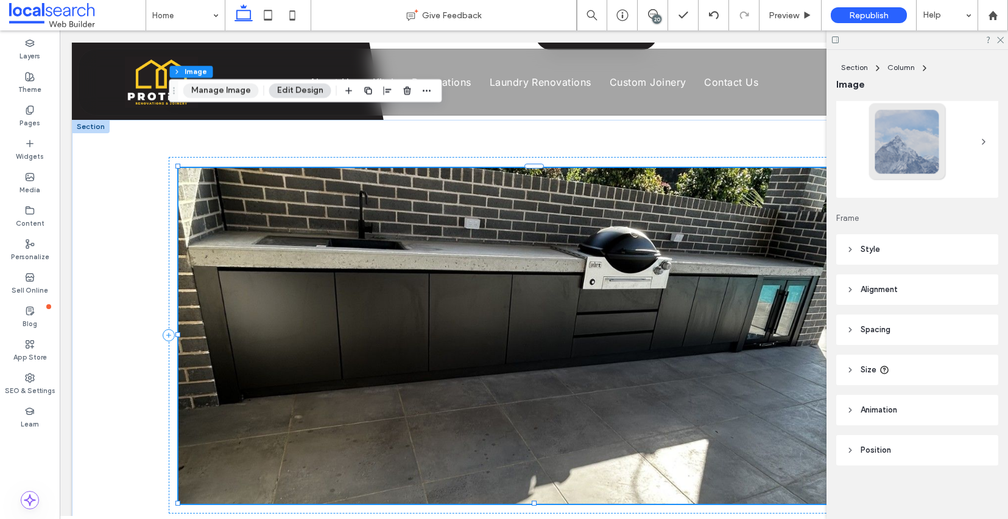
click at [236, 88] on button "Manage Image" at bounding box center [221, 90] width 76 height 15
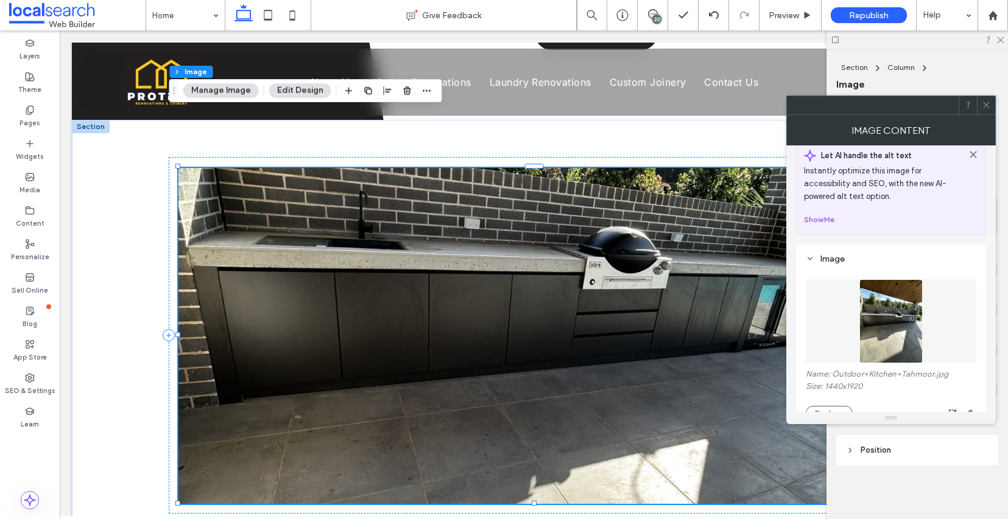
scroll to position [15, 0]
click at [283, 86] on button "Edit Design" at bounding box center [300, 90] width 62 height 15
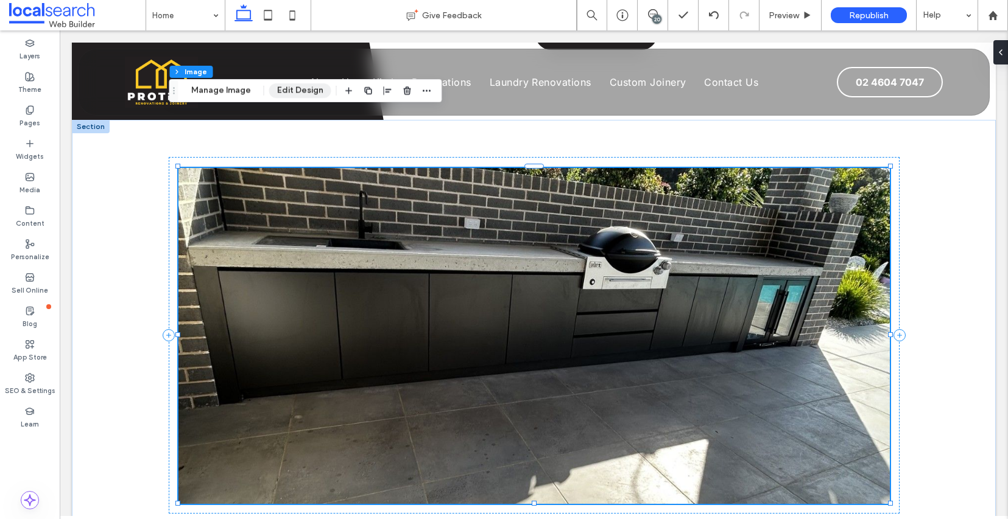
click at [283, 86] on button "Edit Design" at bounding box center [300, 90] width 62 height 15
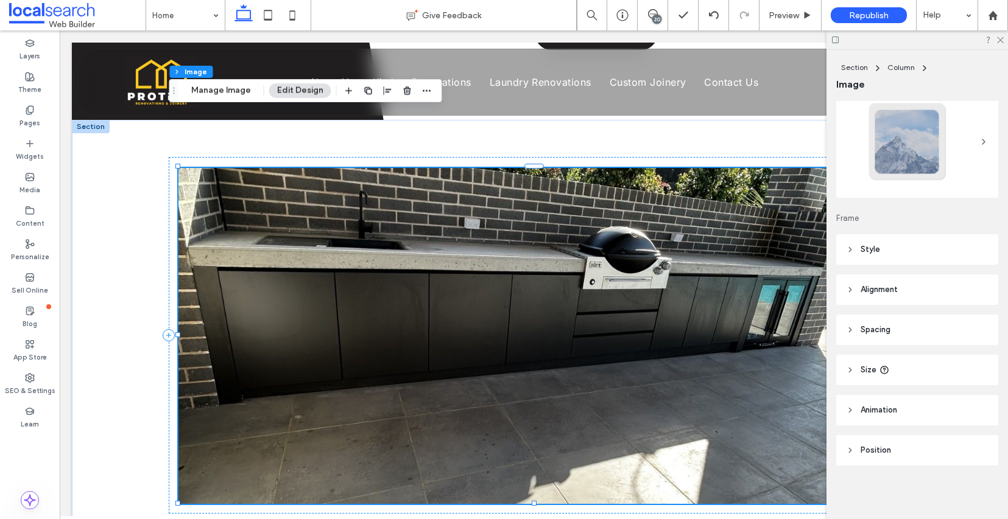
click at [842, 285] on header "Alignment" at bounding box center [917, 290] width 162 height 30
click at [854, 250] on icon at bounding box center [850, 249] width 9 height 9
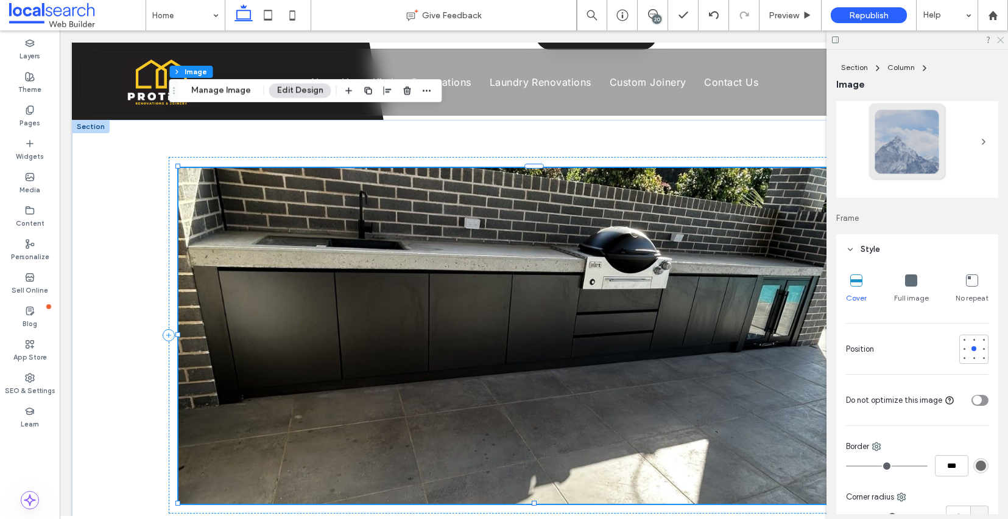
click at [1000, 40] on use at bounding box center [1000, 40] width 7 height 7
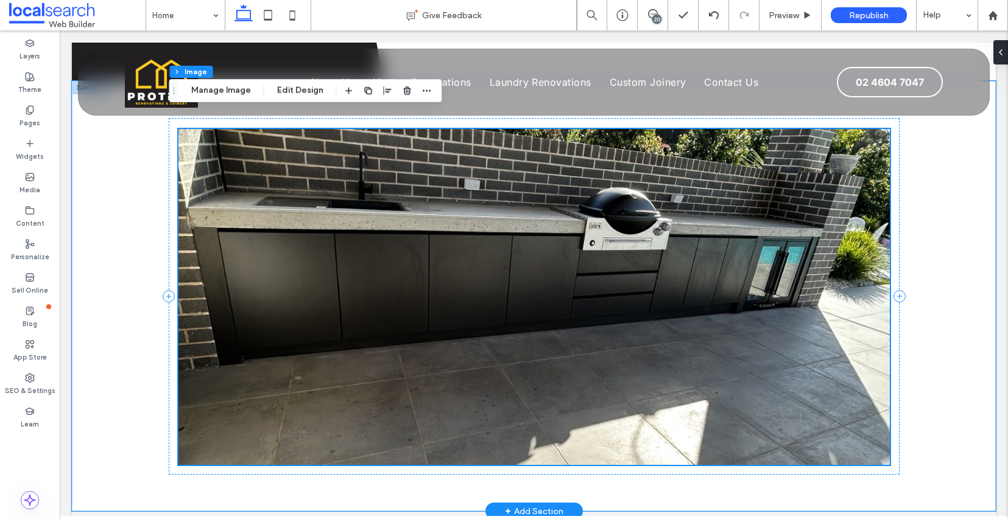
scroll to position [1179, 0]
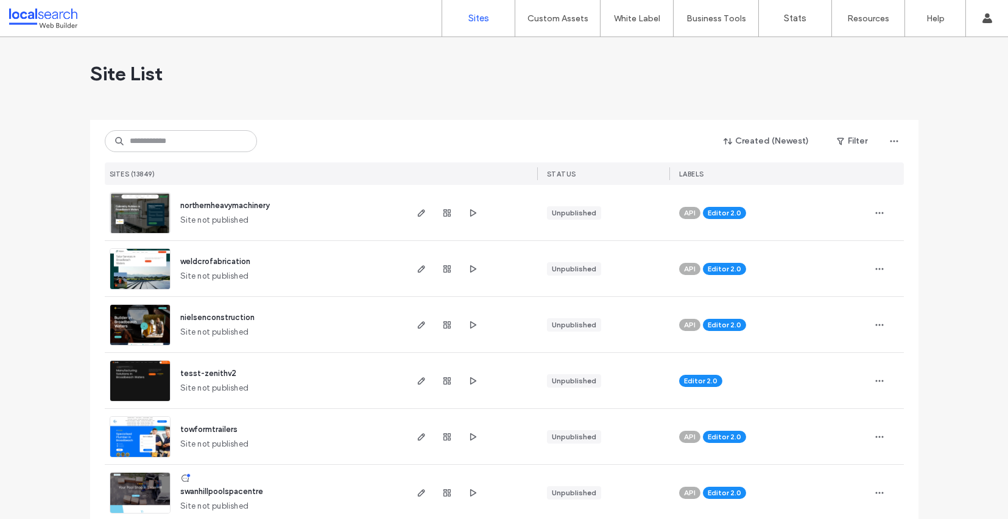
scroll to position [284, 0]
click at [177, 133] on input at bounding box center [181, 141] width 152 height 22
paste input "********"
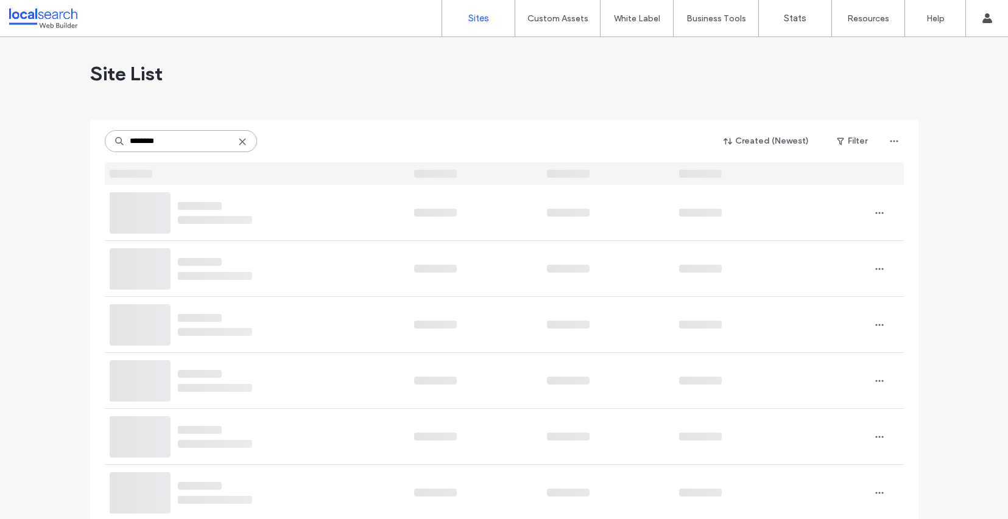
type input "********"
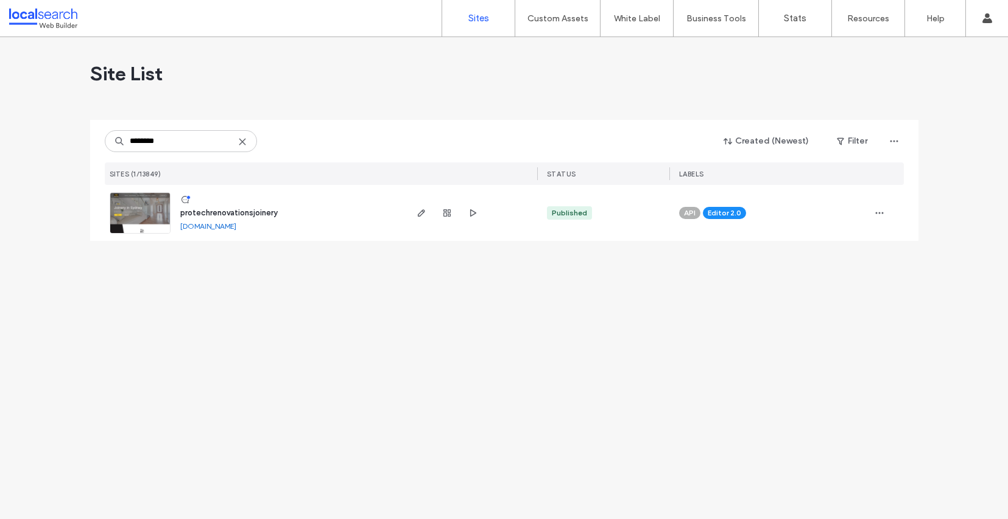
click at [153, 205] on img at bounding box center [140, 234] width 60 height 83
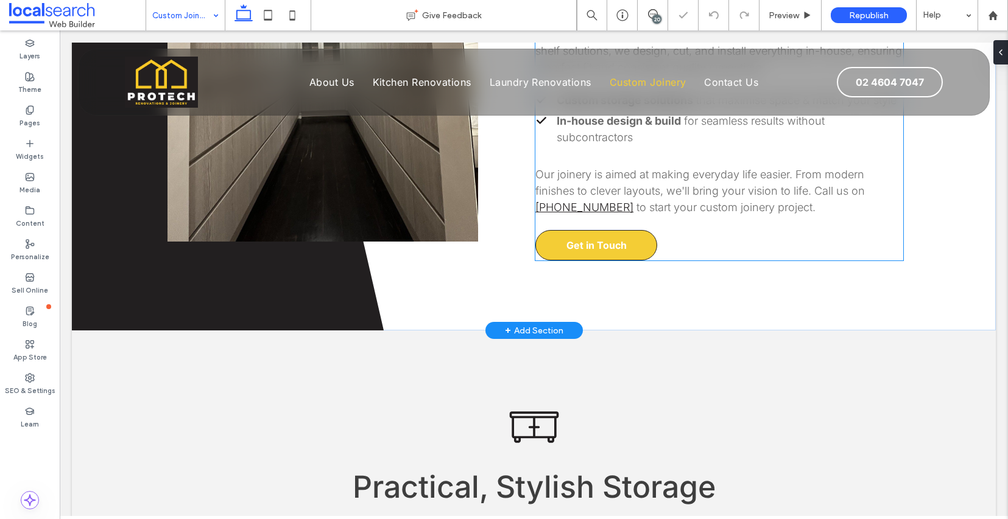
scroll to position [709, 0]
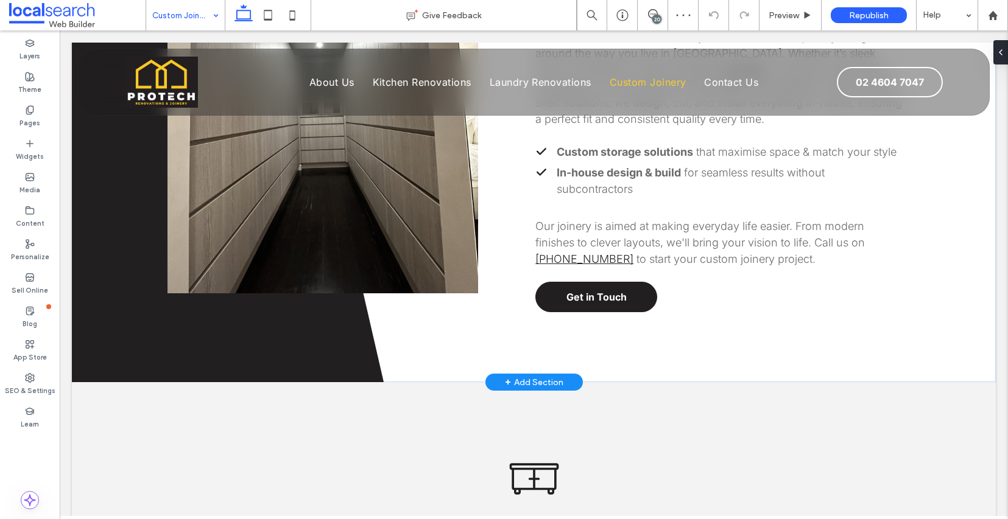
click at [544, 376] on div "+ Add Section" at bounding box center [534, 382] width 58 height 13
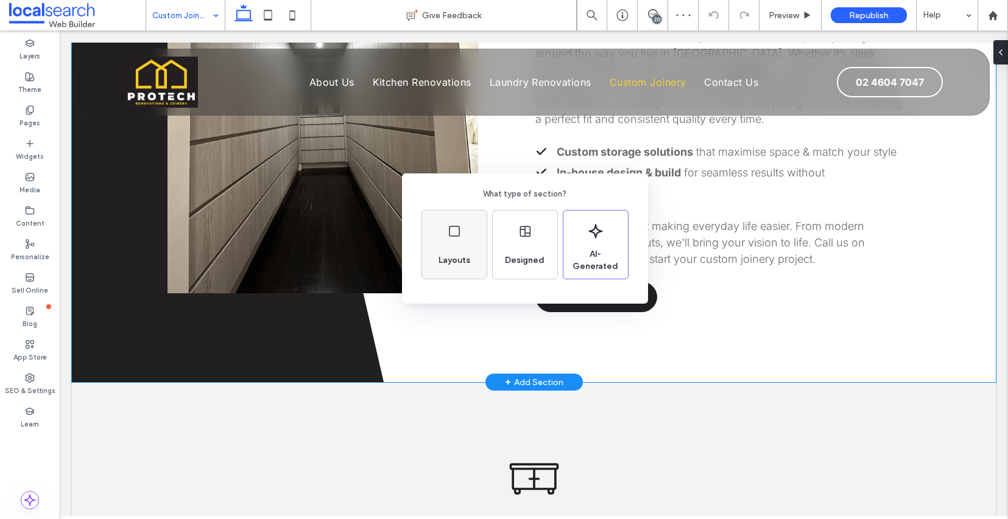
click at [459, 241] on div "Layouts" at bounding box center [454, 245] width 65 height 68
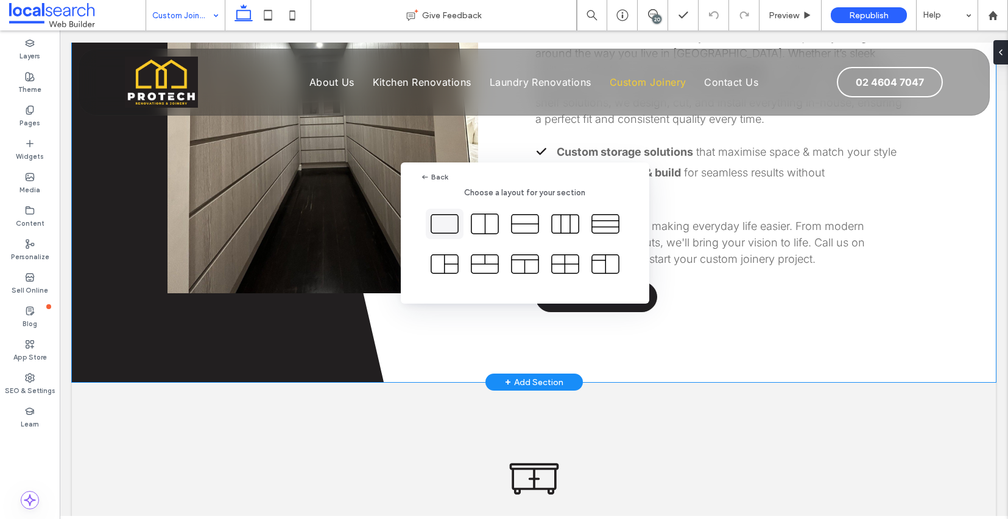
click at [444, 227] on icon at bounding box center [444, 224] width 30 height 30
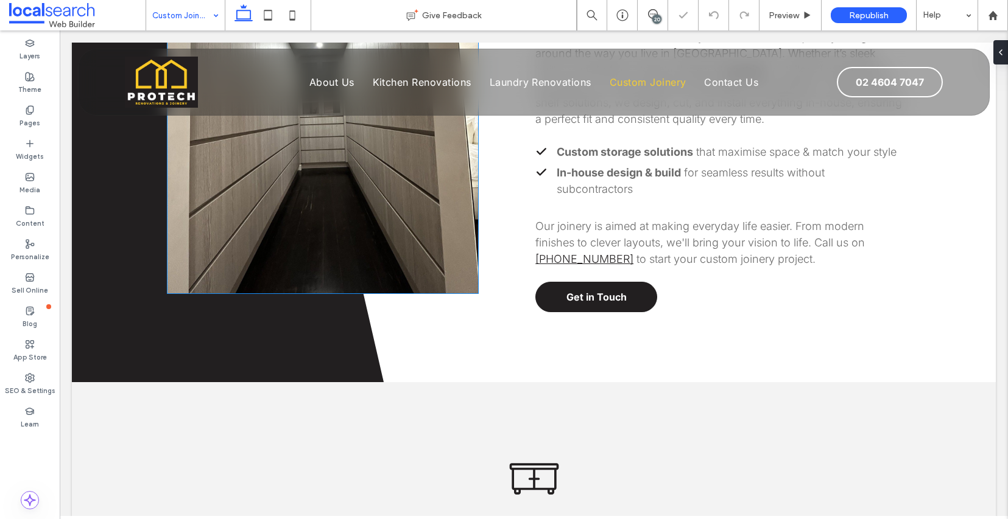
type textarea "*"
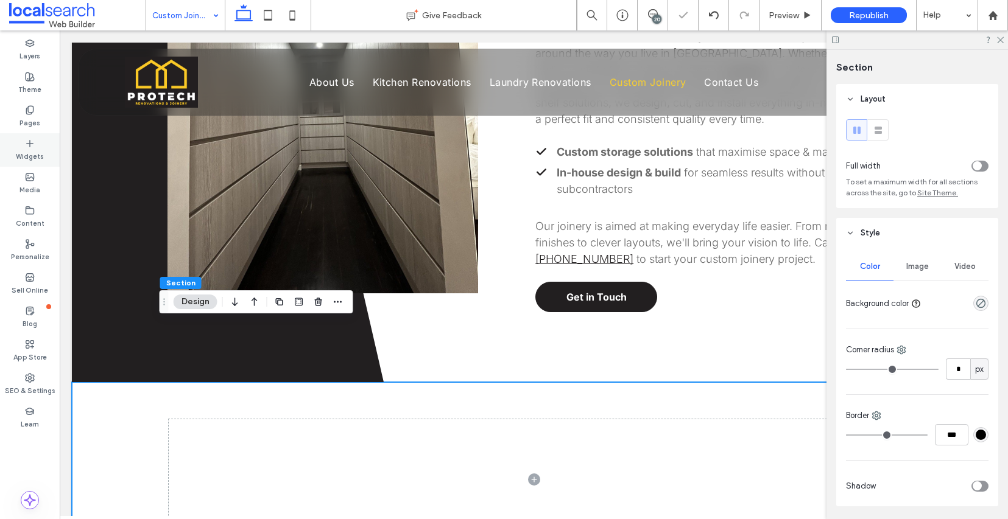
click at [40, 154] on label "Widgets" at bounding box center [30, 155] width 28 height 13
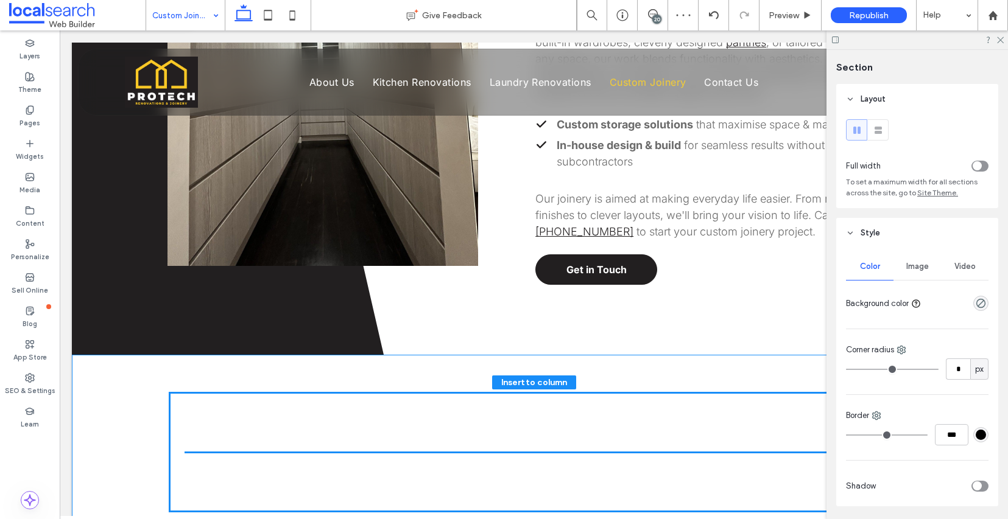
scroll to position [743, 0]
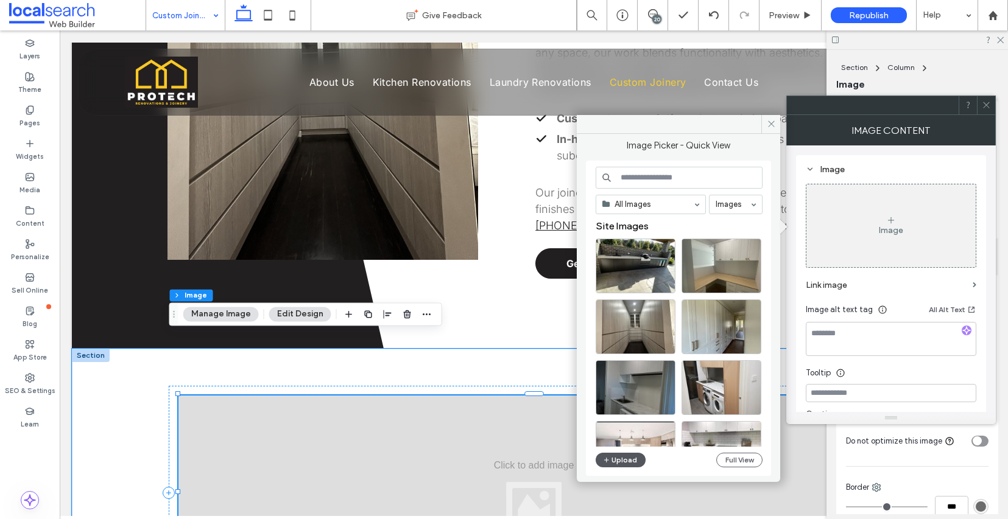
click at [634, 463] on button "Upload" at bounding box center [621, 460] width 50 height 15
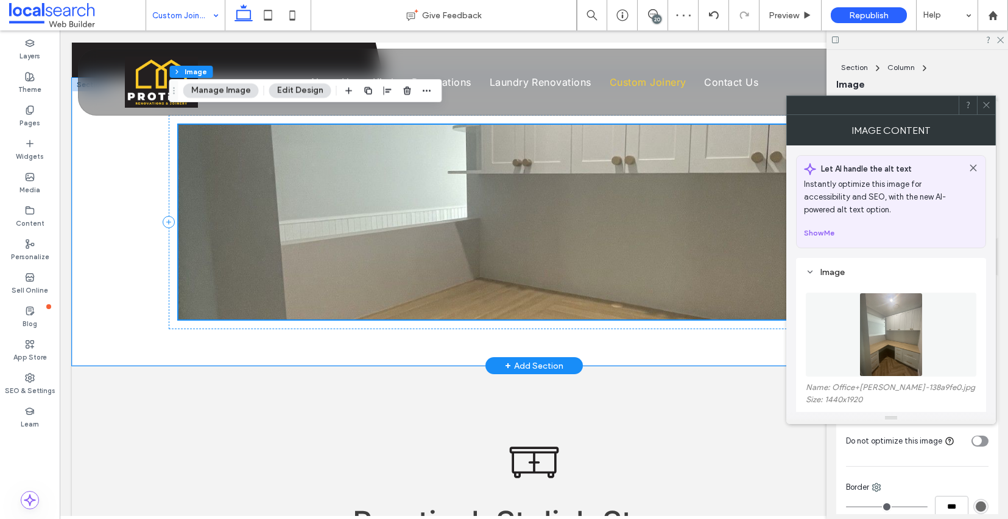
scroll to position [1016, 0]
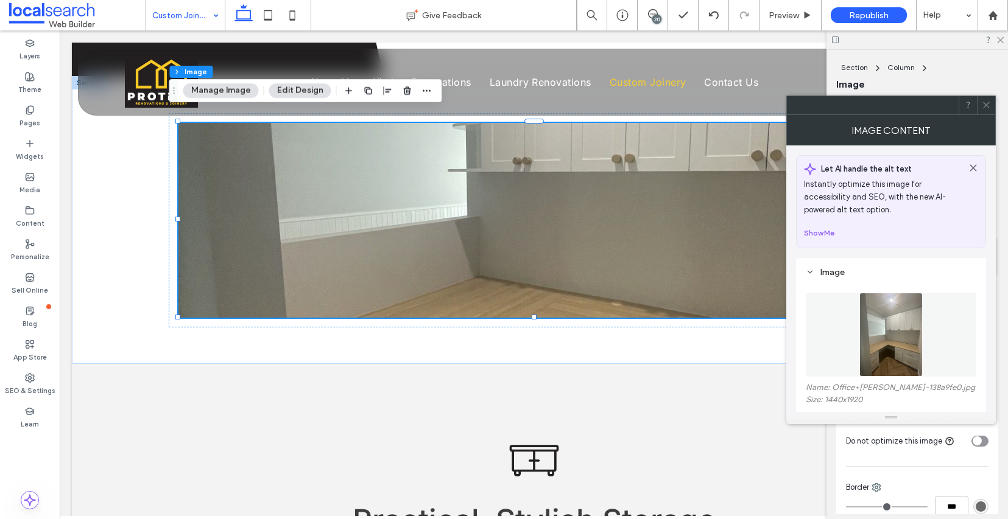
click at [989, 106] on icon at bounding box center [986, 104] width 9 height 9
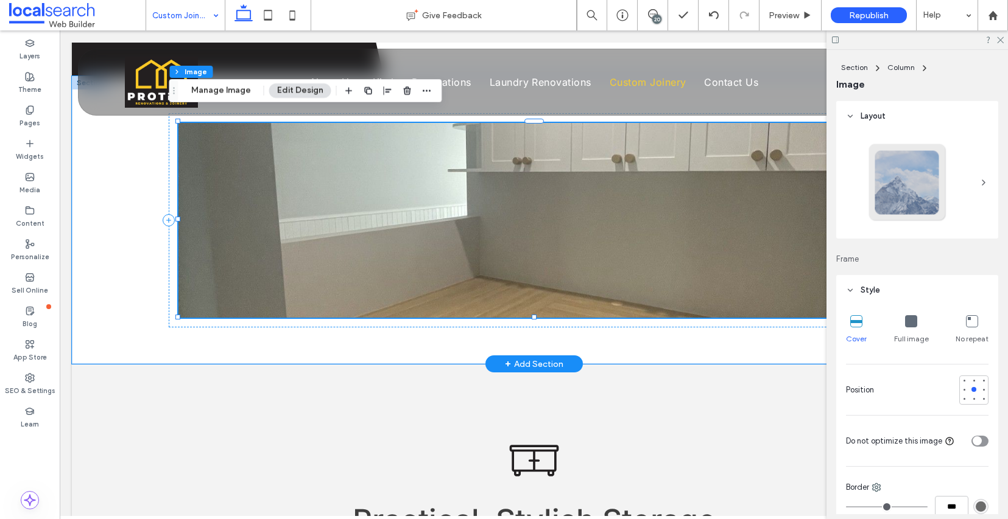
click at [408, 159] on img at bounding box center [533, 220] width 711 height 195
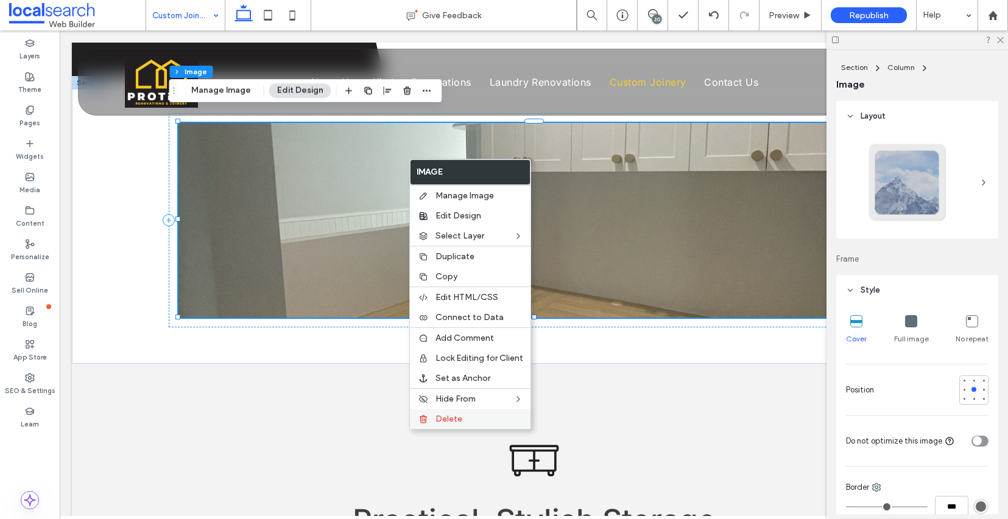
click at [451, 424] on span "Delete" at bounding box center [448, 419] width 27 height 10
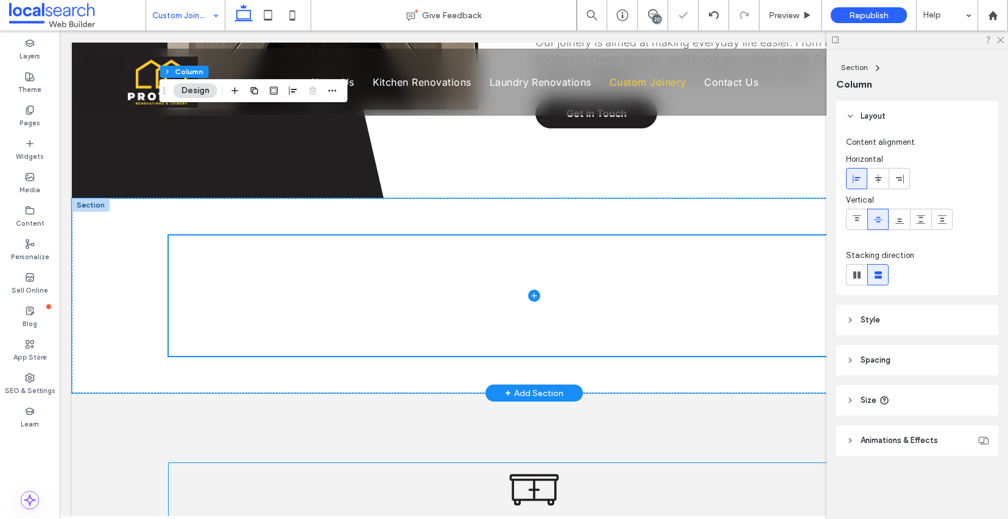
scroll to position [774, 0]
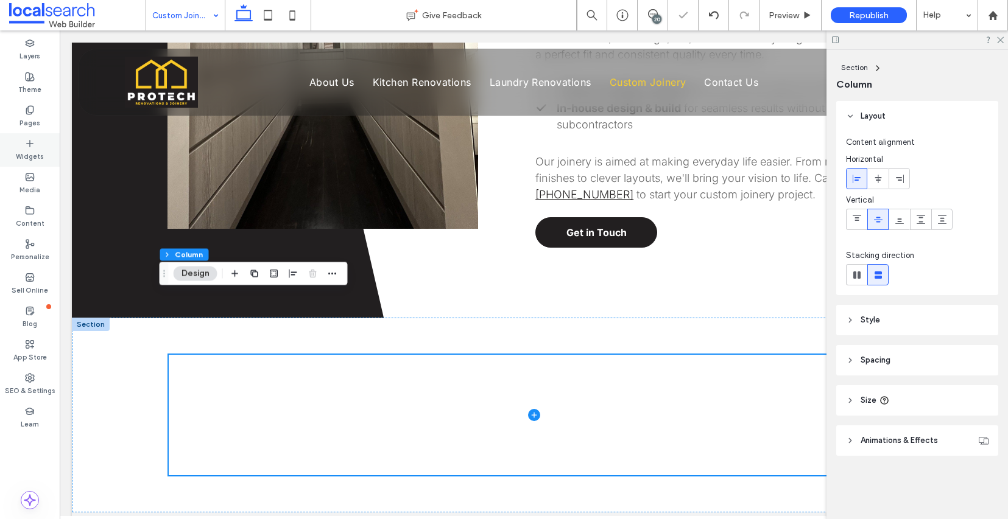
click at [26, 149] on label "Widgets" at bounding box center [30, 155] width 28 height 13
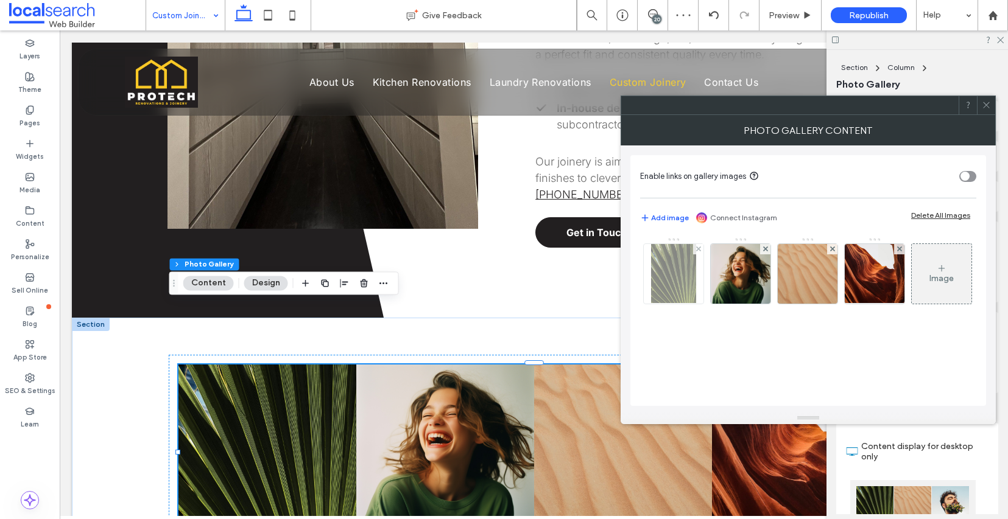
click at [675, 273] on img at bounding box center [674, 274] width 46 height 60
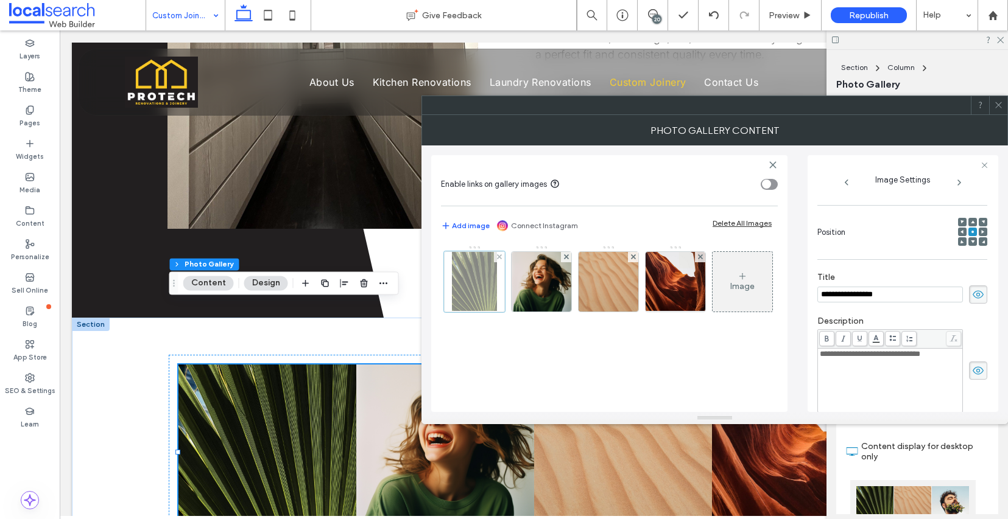
scroll to position [0, 0]
click at [979, 304] on span at bounding box center [978, 295] width 18 height 18
click at [974, 374] on span at bounding box center [978, 371] width 18 height 18
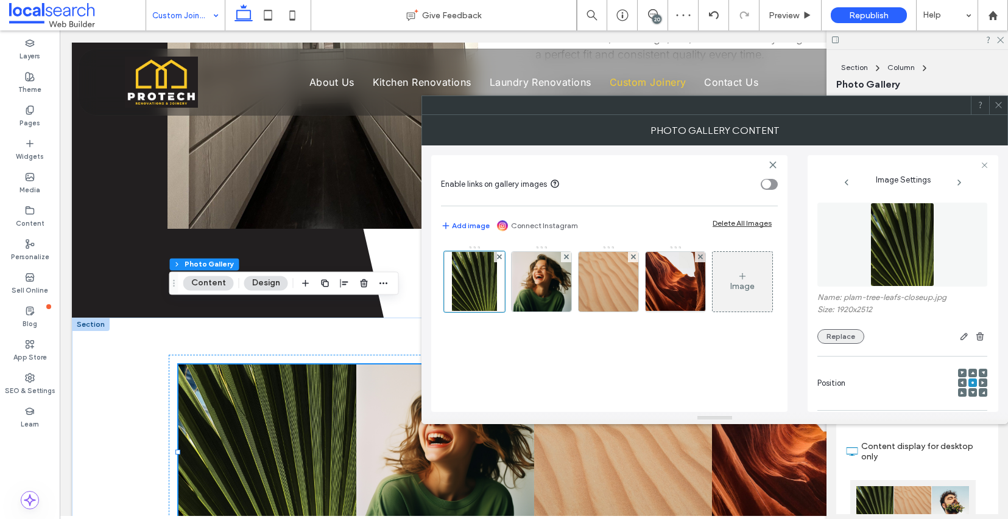
click at [843, 344] on button "Replace" at bounding box center [840, 336] width 47 height 15
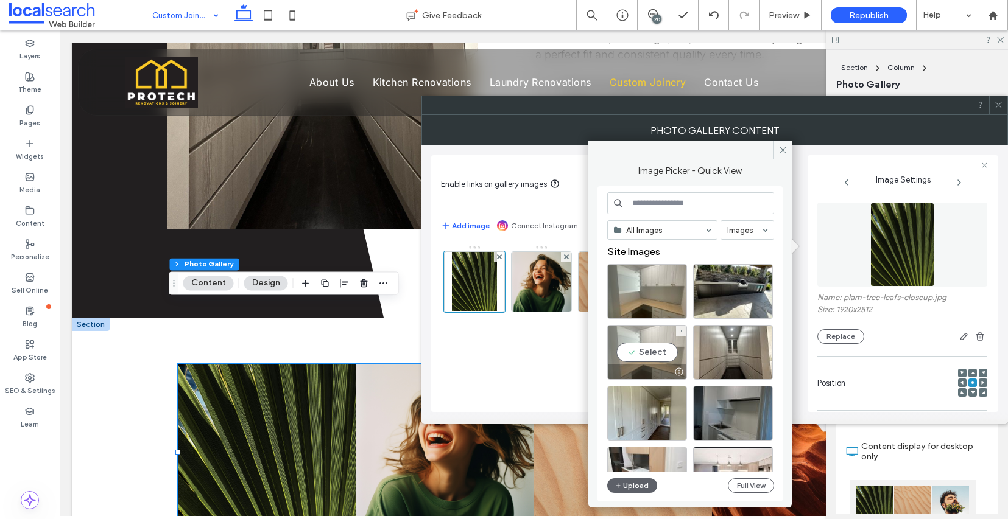
click at [638, 344] on div "Select" at bounding box center [647, 352] width 80 height 55
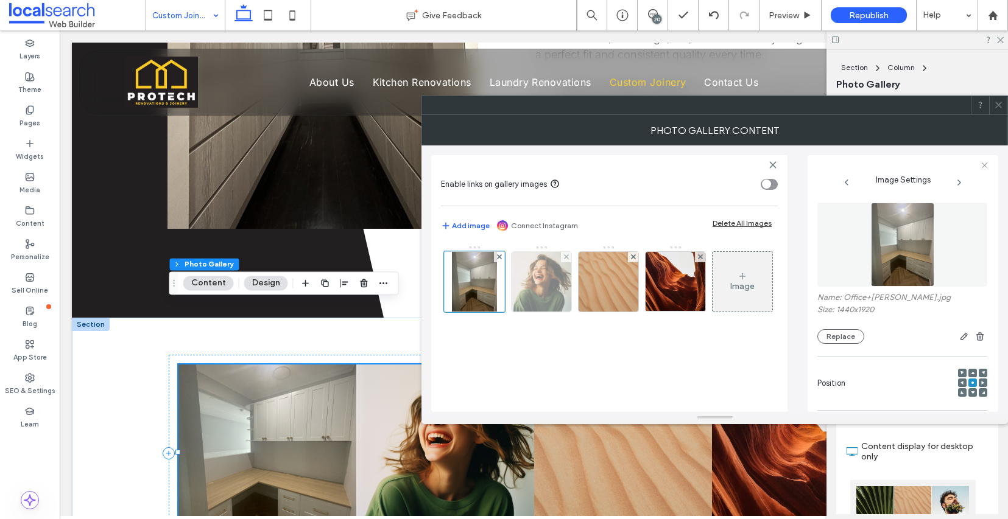
click at [555, 287] on img at bounding box center [541, 282] width 60 height 60
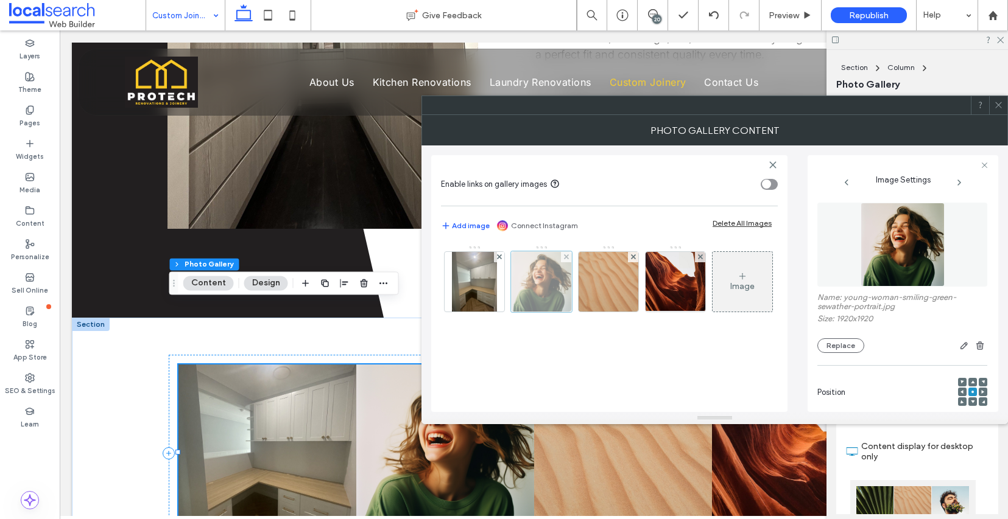
scroll to position [163, 0]
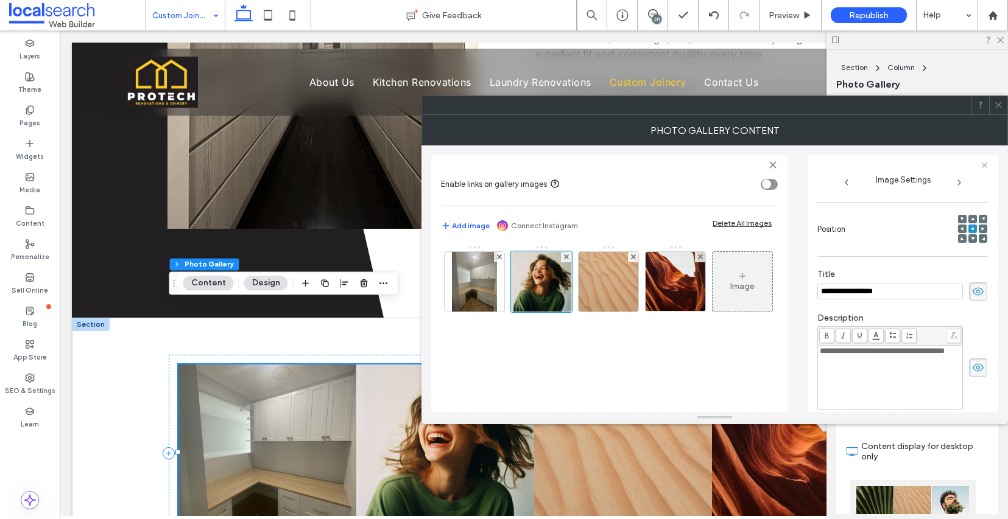
click at [979, 298] on icon at bounding box center [978, 291] width 12 height 13
click at [971, 392] on div "**********" at bounding box center [902, 367] width 170 height 83
click at [977, 374] on icon at bounding box center [978, 367] width 12 height 13
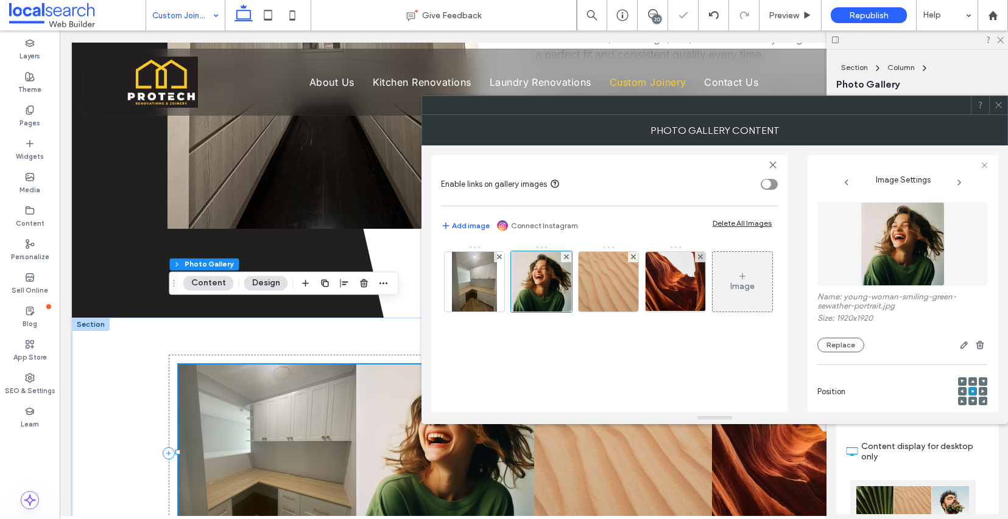
scroll to position [0, 0]
click at [846, 352] on button "Replace" at bounding box center [840, 346] width 47 height 15
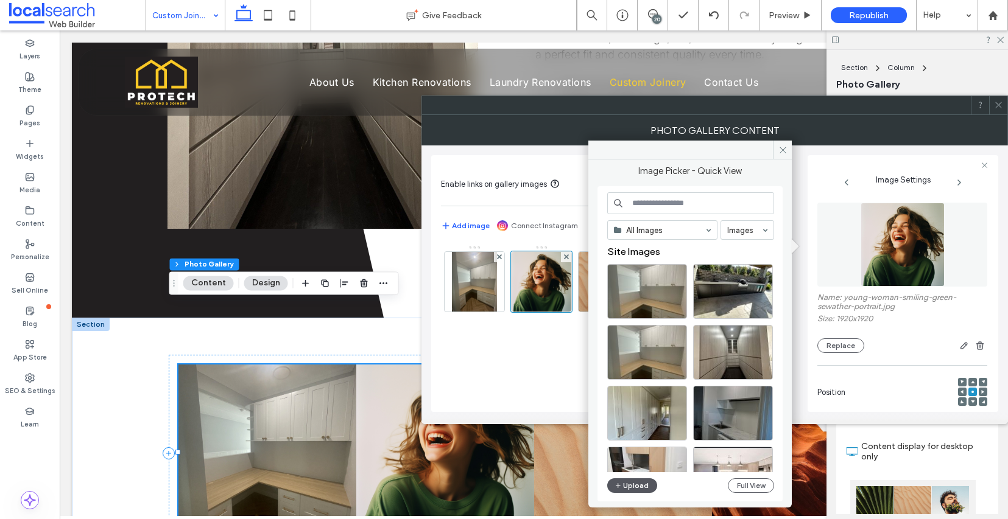
click at [641, 488] on button "Upload" at bounding box center [632, 486] width 50 height 15
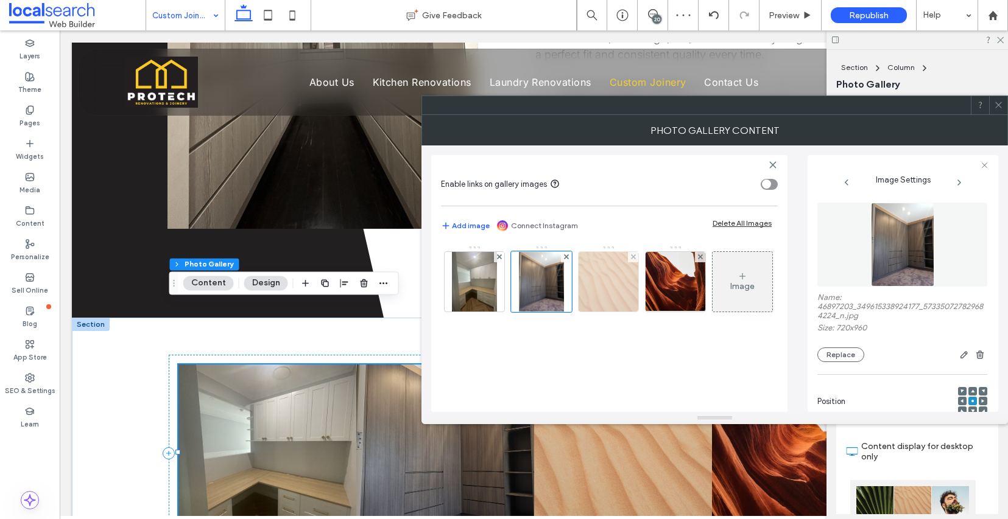
click at [621, 269] on img at bounding box center [608, 282] width 60 height 60
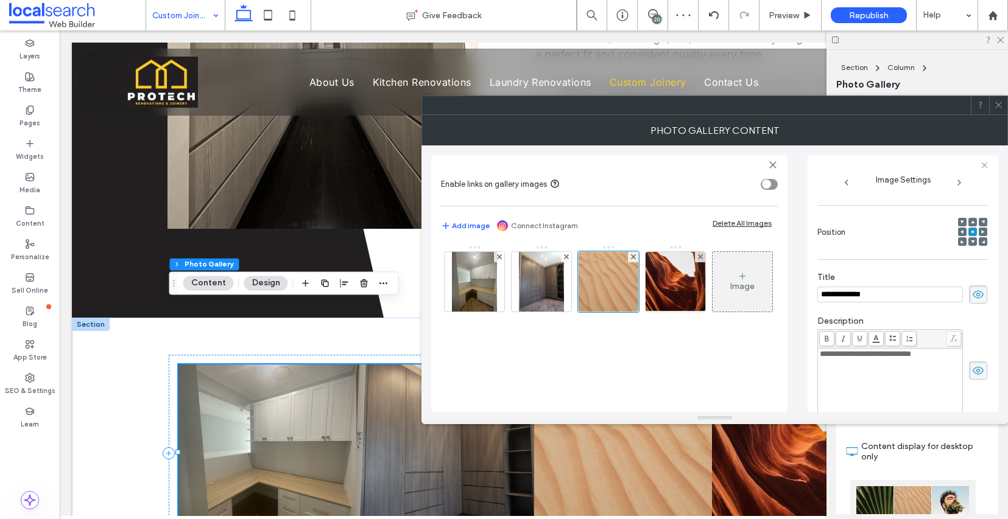
click at [972, 301] on icon at bounding box center [978, 294] width 12 height 13
drag, startPoint x: 974, startPoint y: 381, endPoint x: 980, endPoint y: 346, distance: 35.9
click at [974, 378] on icon at bounding box center [978, 370] width 12 height 13
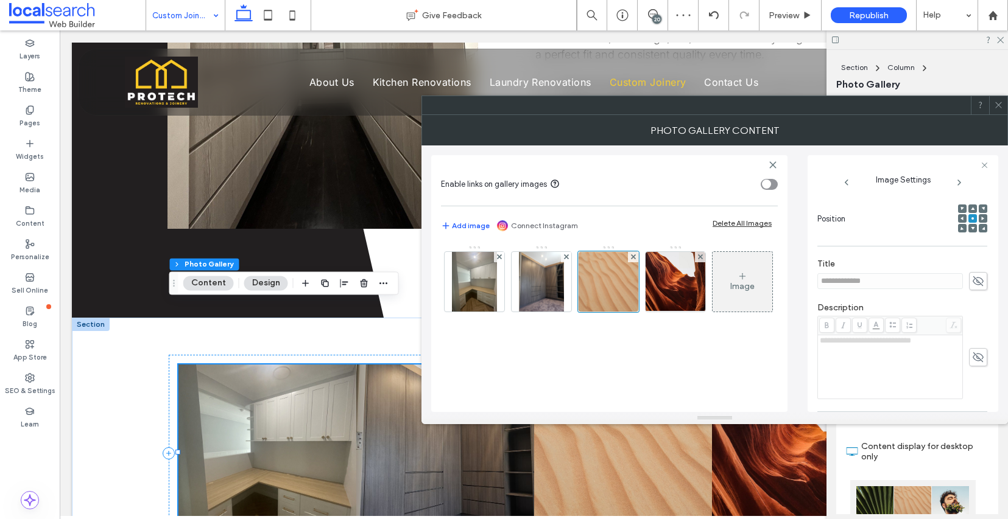
scroll to position [0, 0]
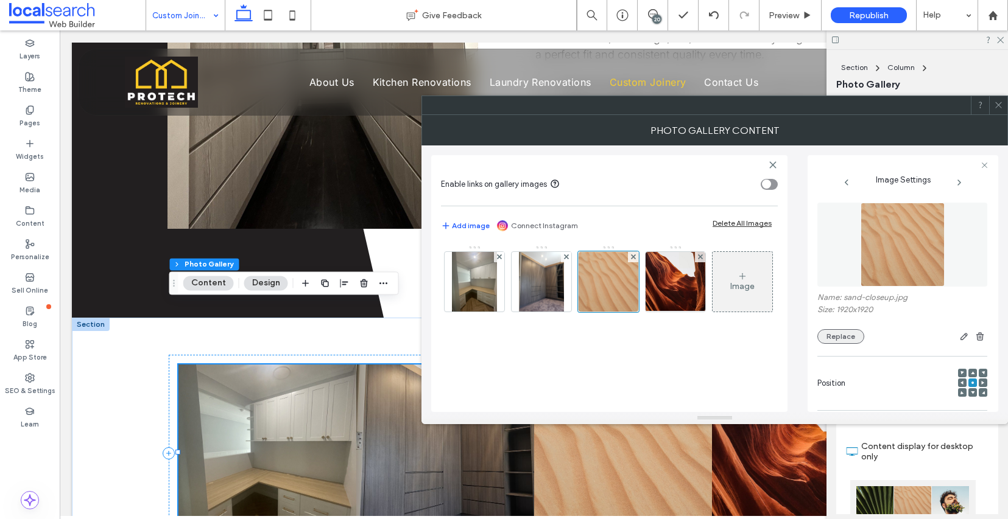
click at [846, 344] on button "Replace" at bounding box center [840, 336] width 47 height 15
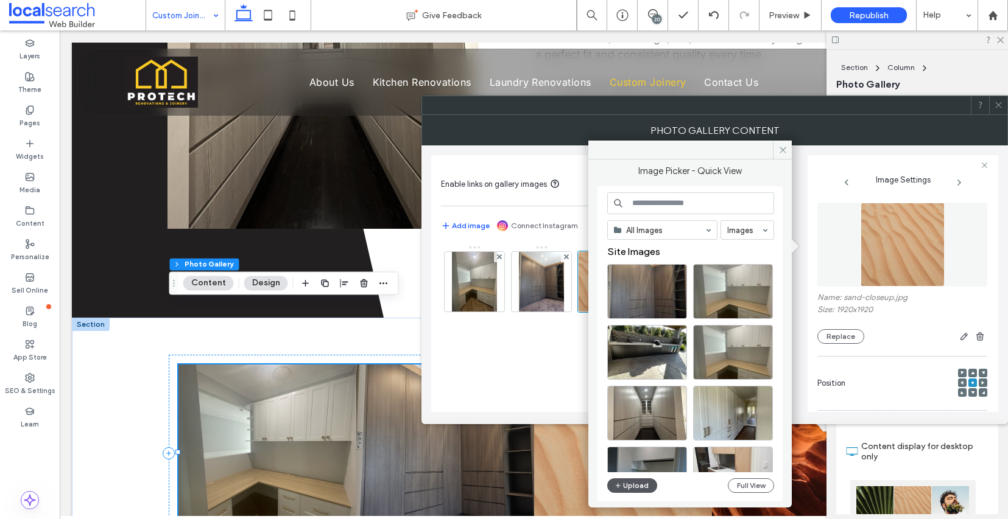
click at [641, 490] on button "Upload" at bounding box center [632, 486] width 50 height 15
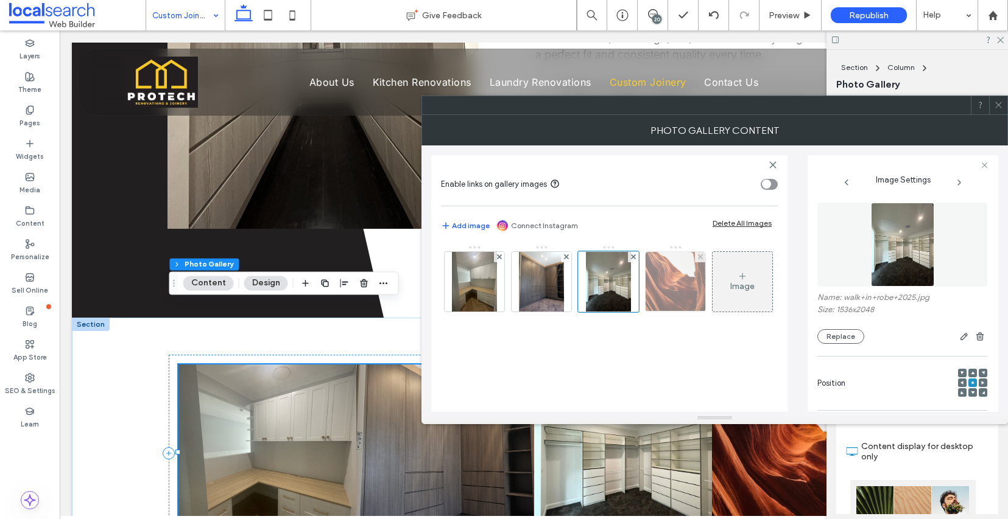
click at [657, 265] on img at bounding box center [675, 282] width 77 height 60
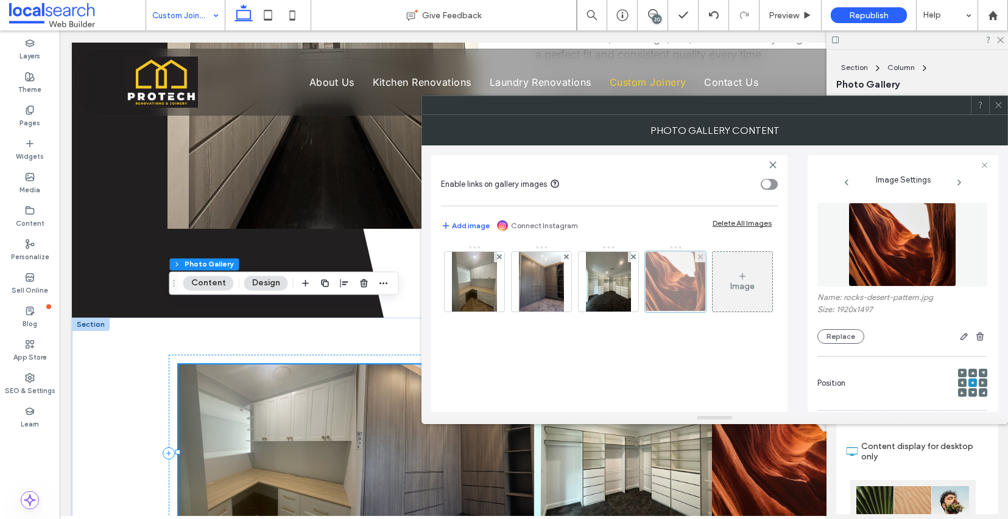
scroll to position [151, 0]
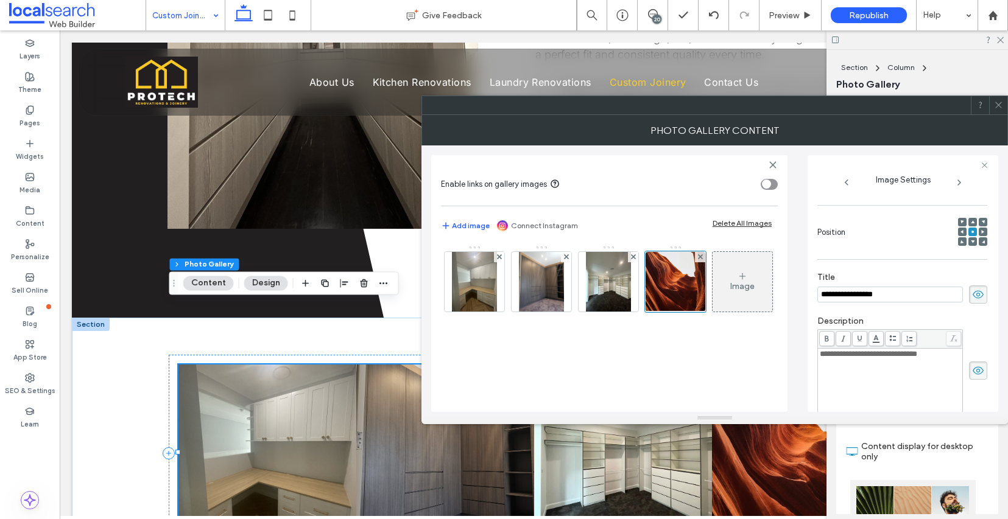
click at [972, 298] on use at bounding box center [977, 294] width 11 height 8
click at [972, 378] on icon at bounding box center [978, 370] width 12 height 13
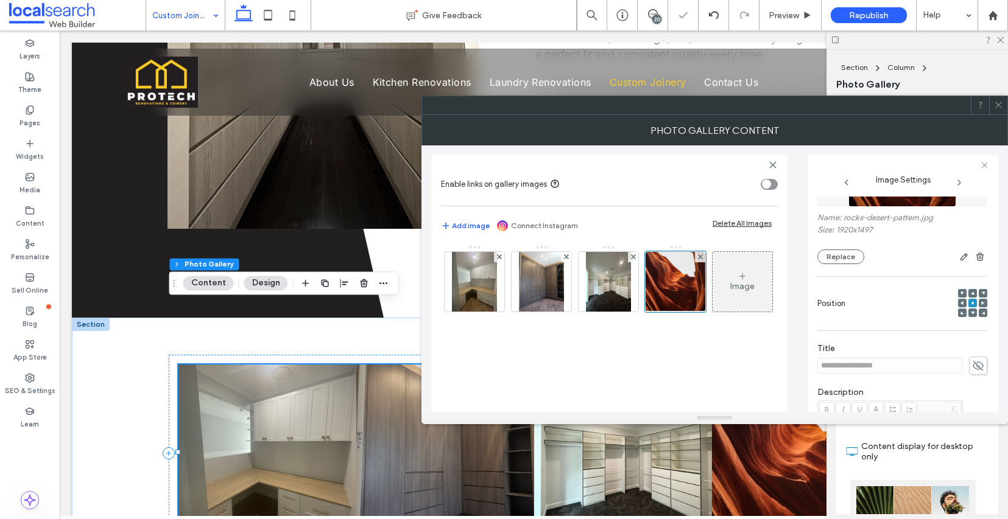
scroll to position [77, 0]
click at [831, 260] on button "Replace" at bounding box center [840, 259] width 47 height 15
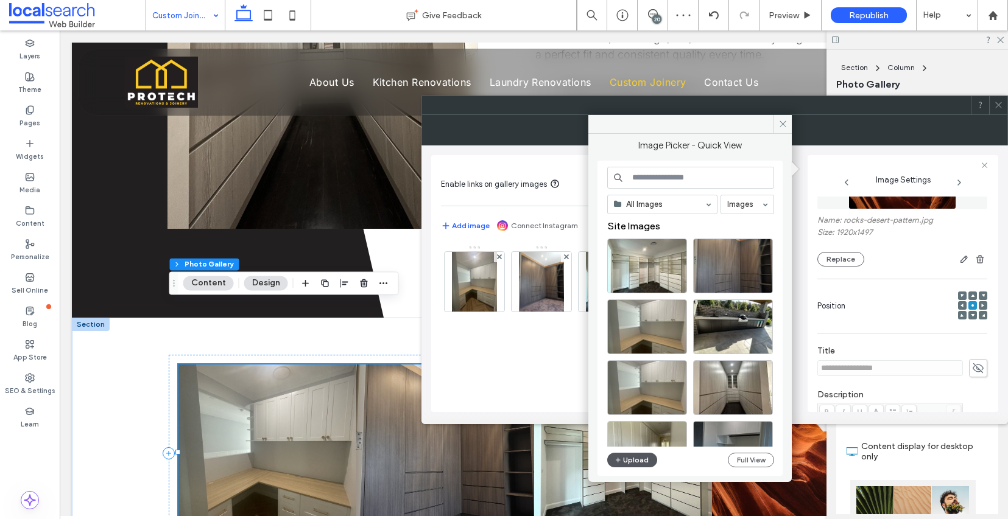
click at [644, 462] on button "Upload" at bounding box center [632, 460] width 50 height 15
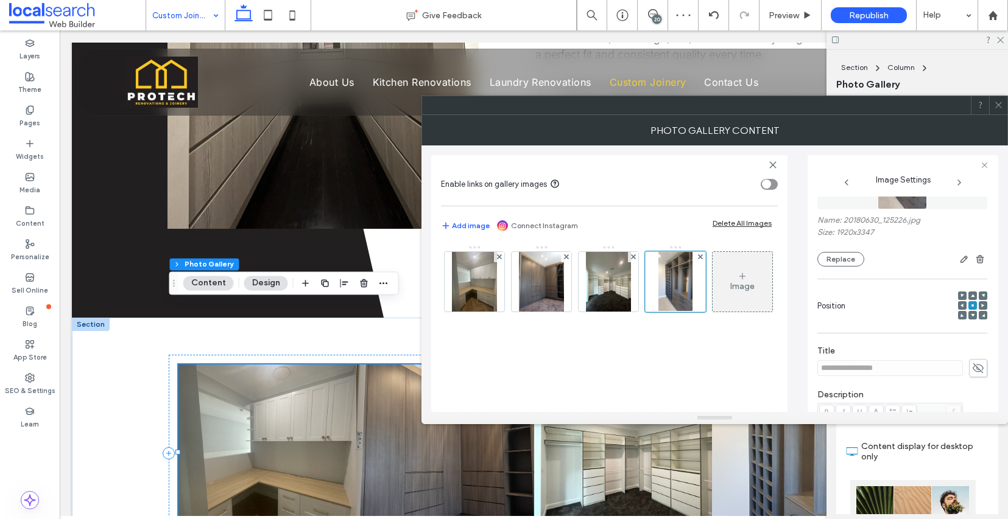
click at [999, 111] on span at bounding box center [998, 105] width 9 height 18
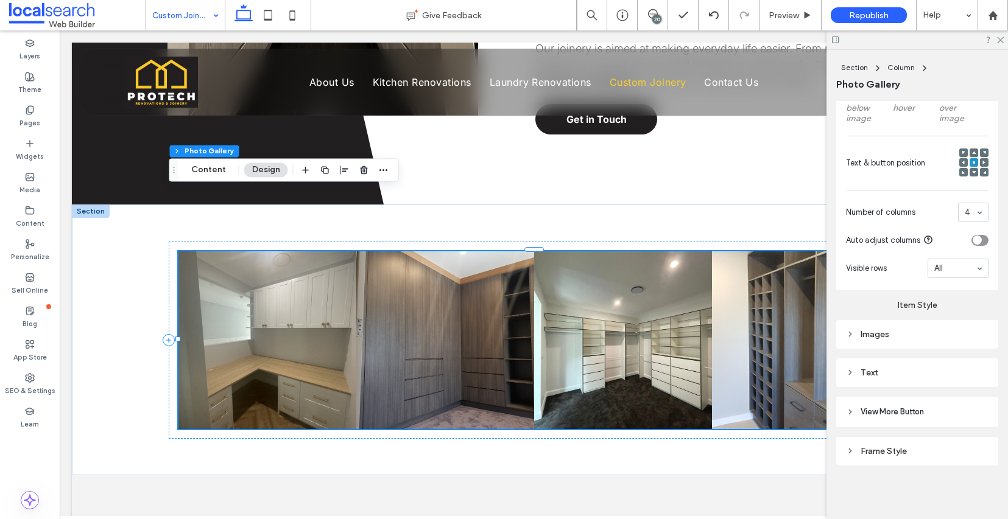
scroll to position [565, 0]
click at [853, 339] on icon at bounding box center [850, 334] width 9 height 9
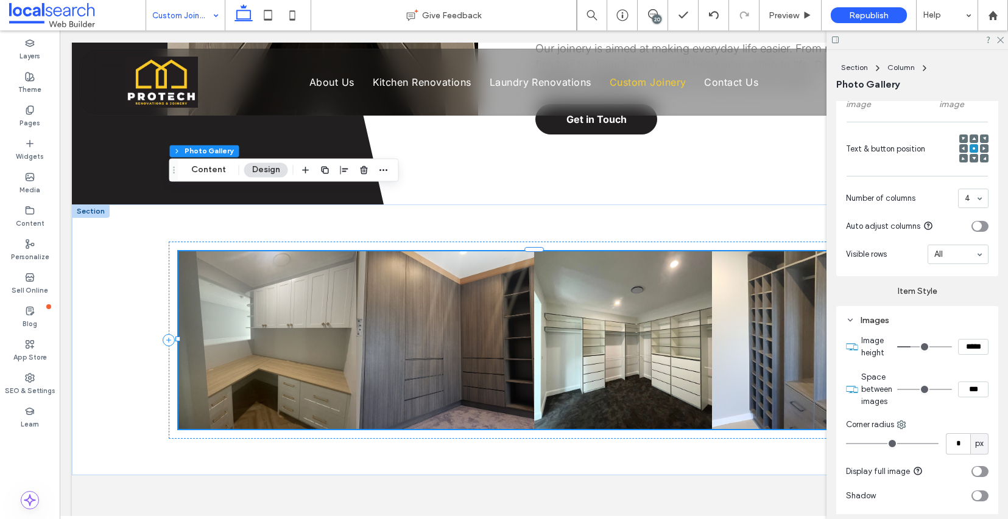
type input "*"
type input "***"
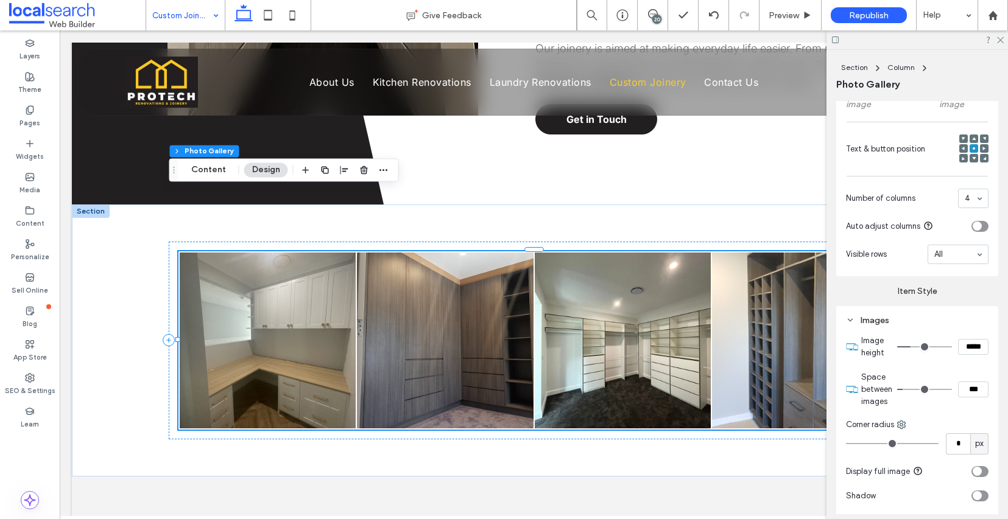
type input "*"
type input "***"
type input "*"
type input "***"
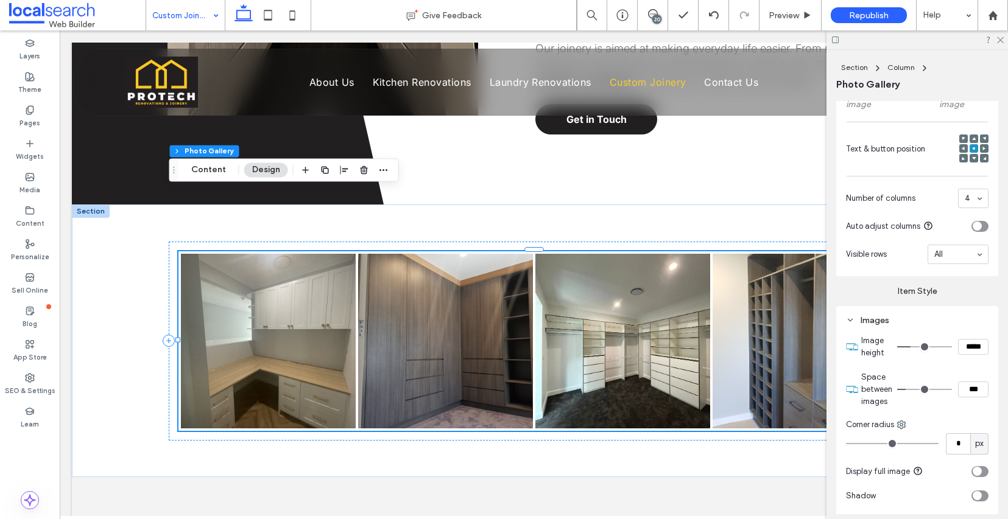
type input "*"
type input "***"
type input "*"
type input "***"
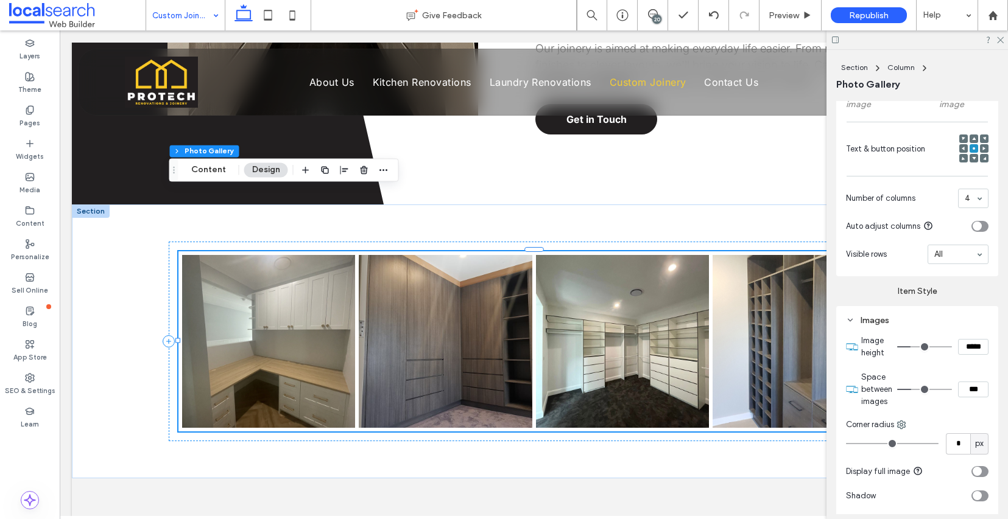
type input "*"
type input "***"
type input "*"
type input "***"
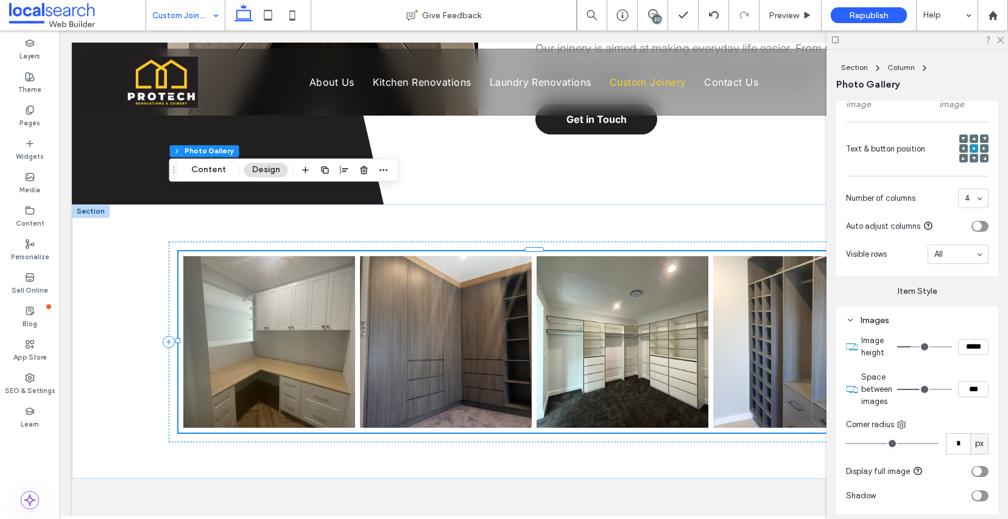
type input "*"
type input "***"
drag, startPoint x: 905, startPoint y: 410, endPoint x: 919, endPoint y: 410, distance: 14.6
type input "*"
click at [919, 390] on input "range" at bounding box center [924, 389] width 55 height 1
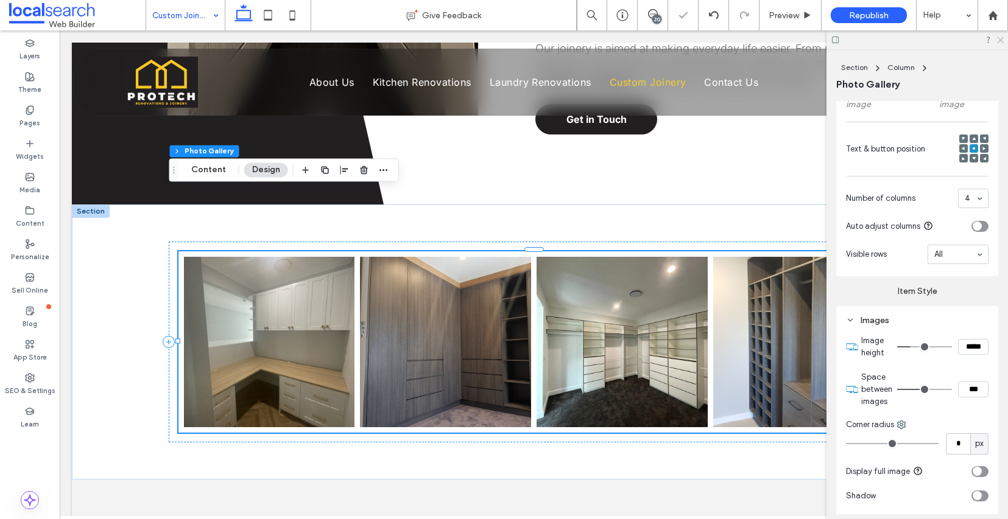
click at [1000, 41] on icon at bounding box center [1000, 39] width 8 height 8
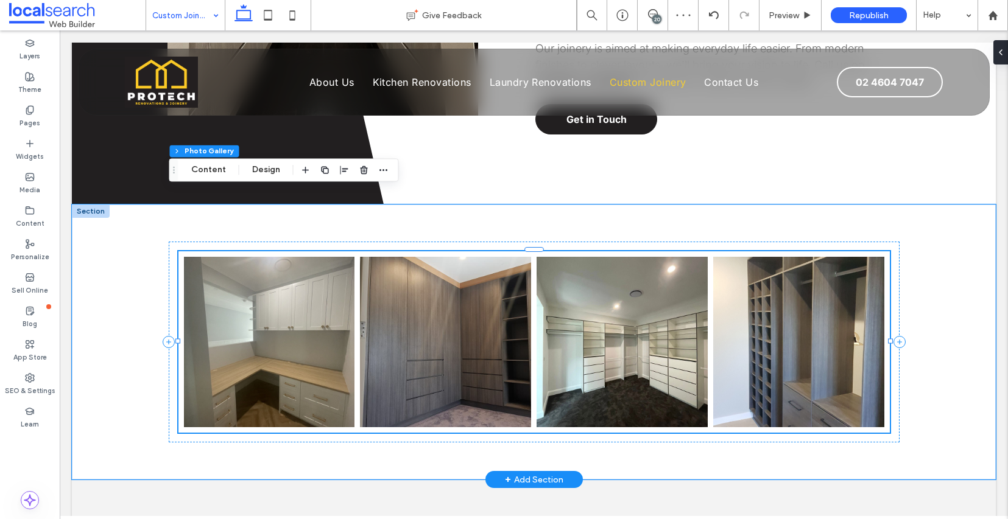
click at [940, 288] on div "Nature's Symphony Breathtaking colors of our planet Button Faces of Humanity Po…" at bounding box center [534, 342] width 924 height 275
